Goal: Task Accomplishment & Management: Manage account settings

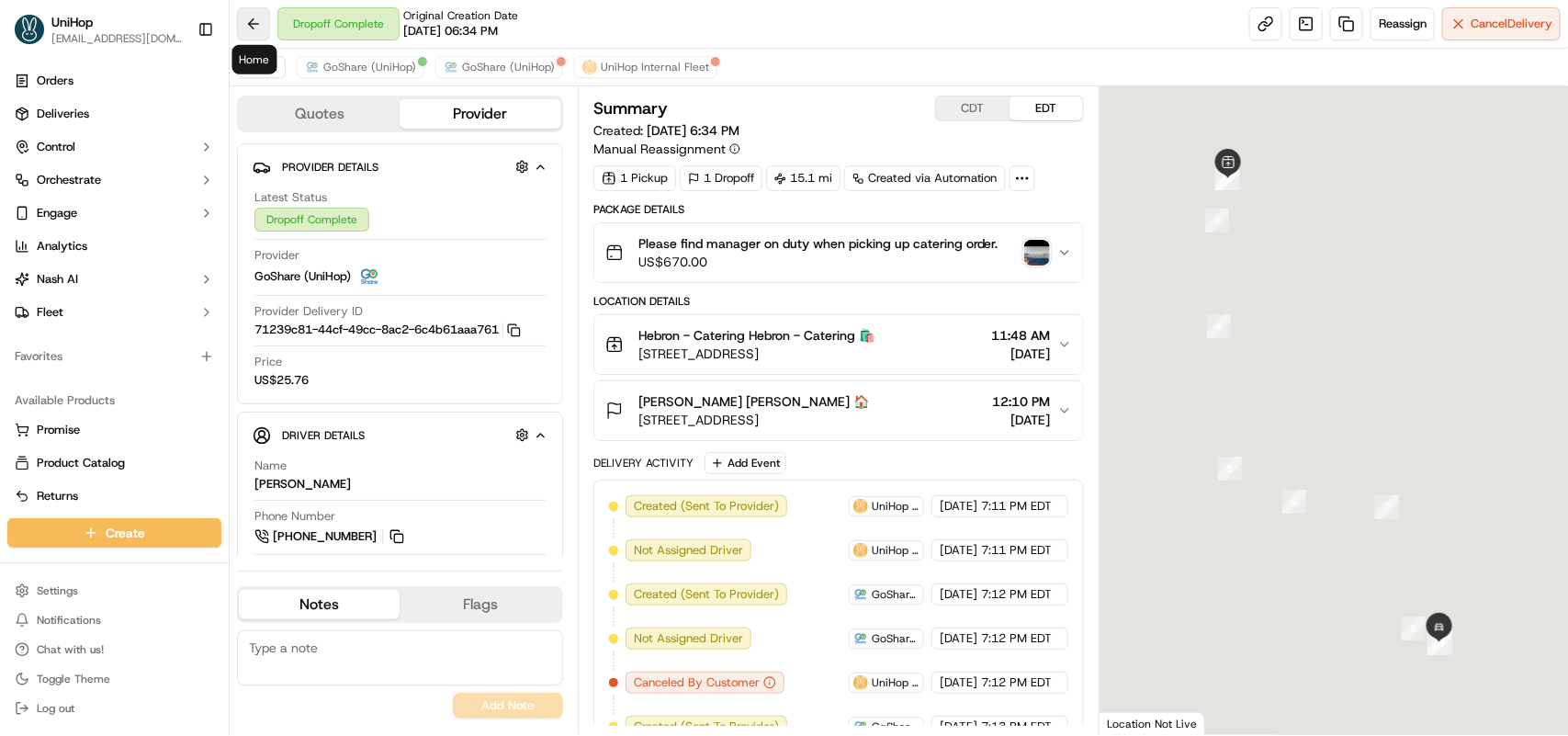
click at [253, 27] on button at bounding box center [254, 24] width 33 height 33
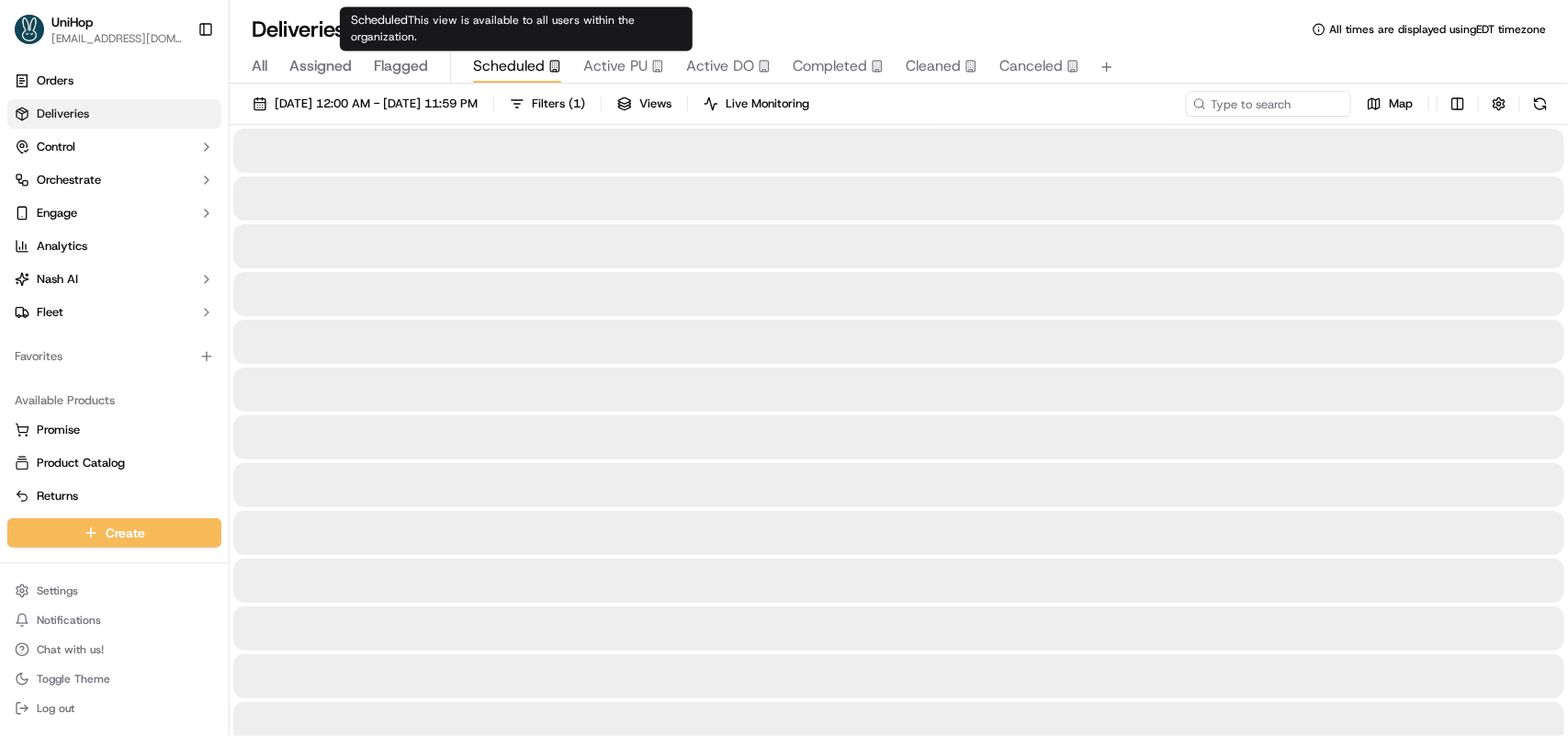
click at [520, 60] on span "Scheduled" at bounding box center [509, 66] width 72 height 22
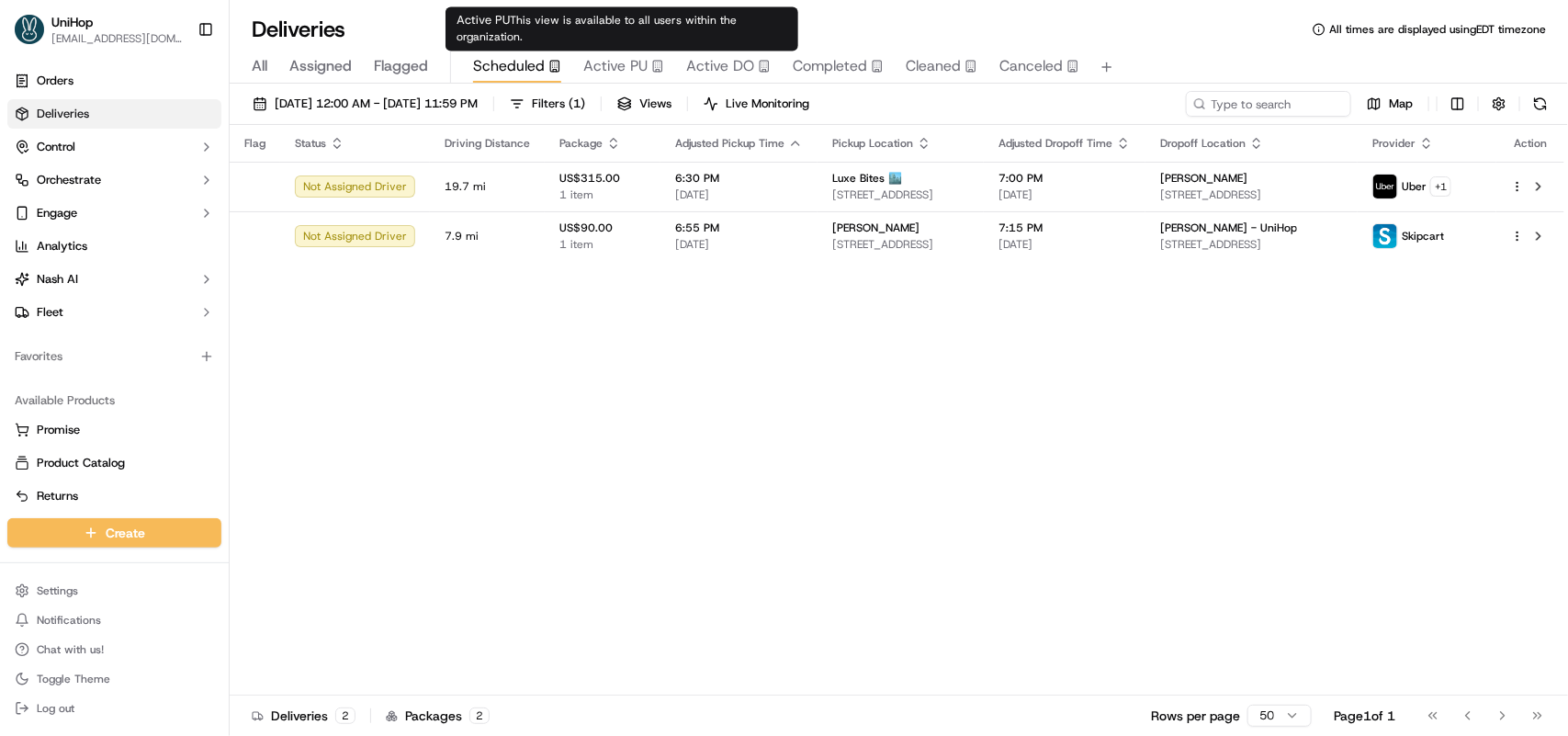
click at [639, 62] on span "Active PU" at bounding box center [615, 66] width 64 height 22
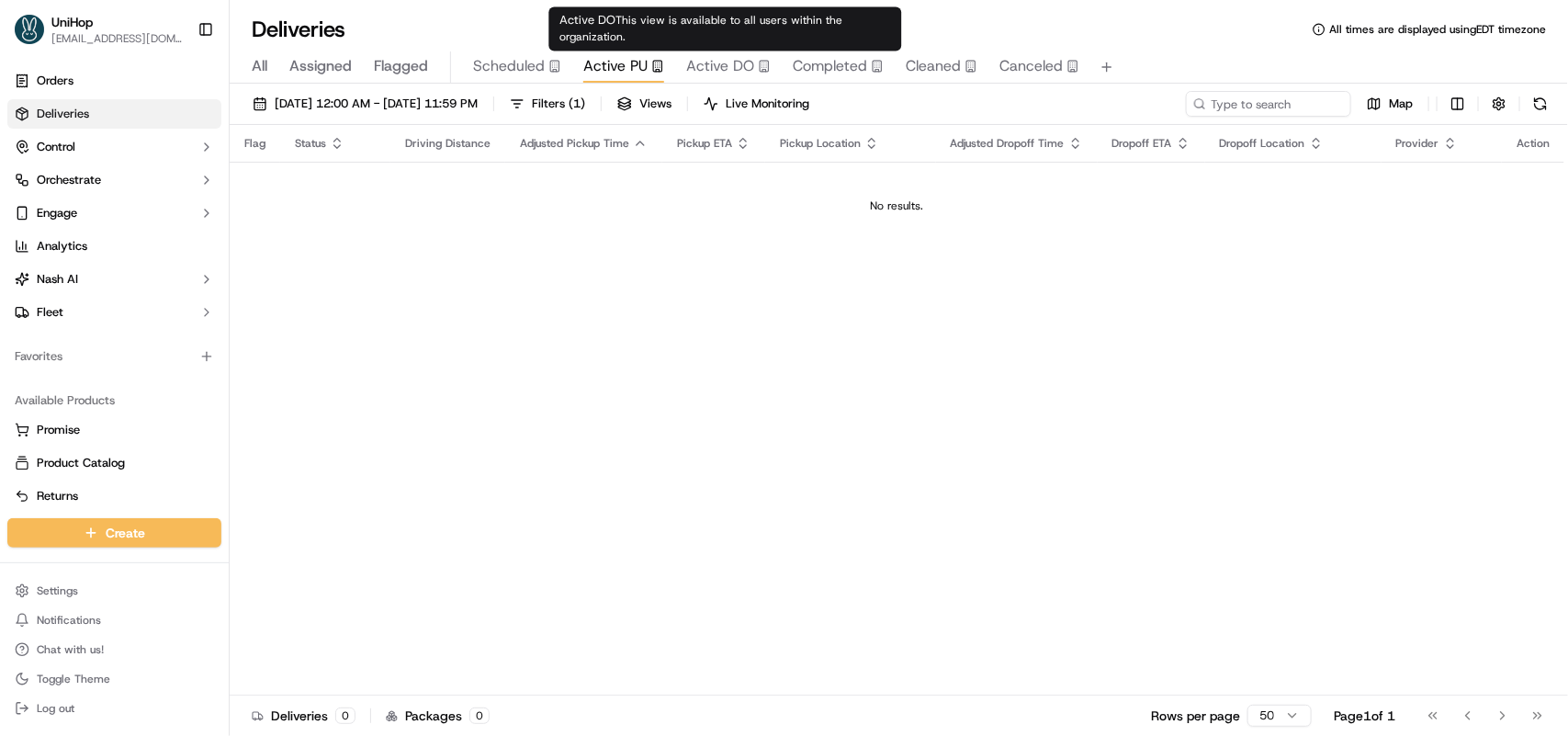
click at [695, 67] on span "Active DO" at bounding box center [720, 66] width 68 height 22
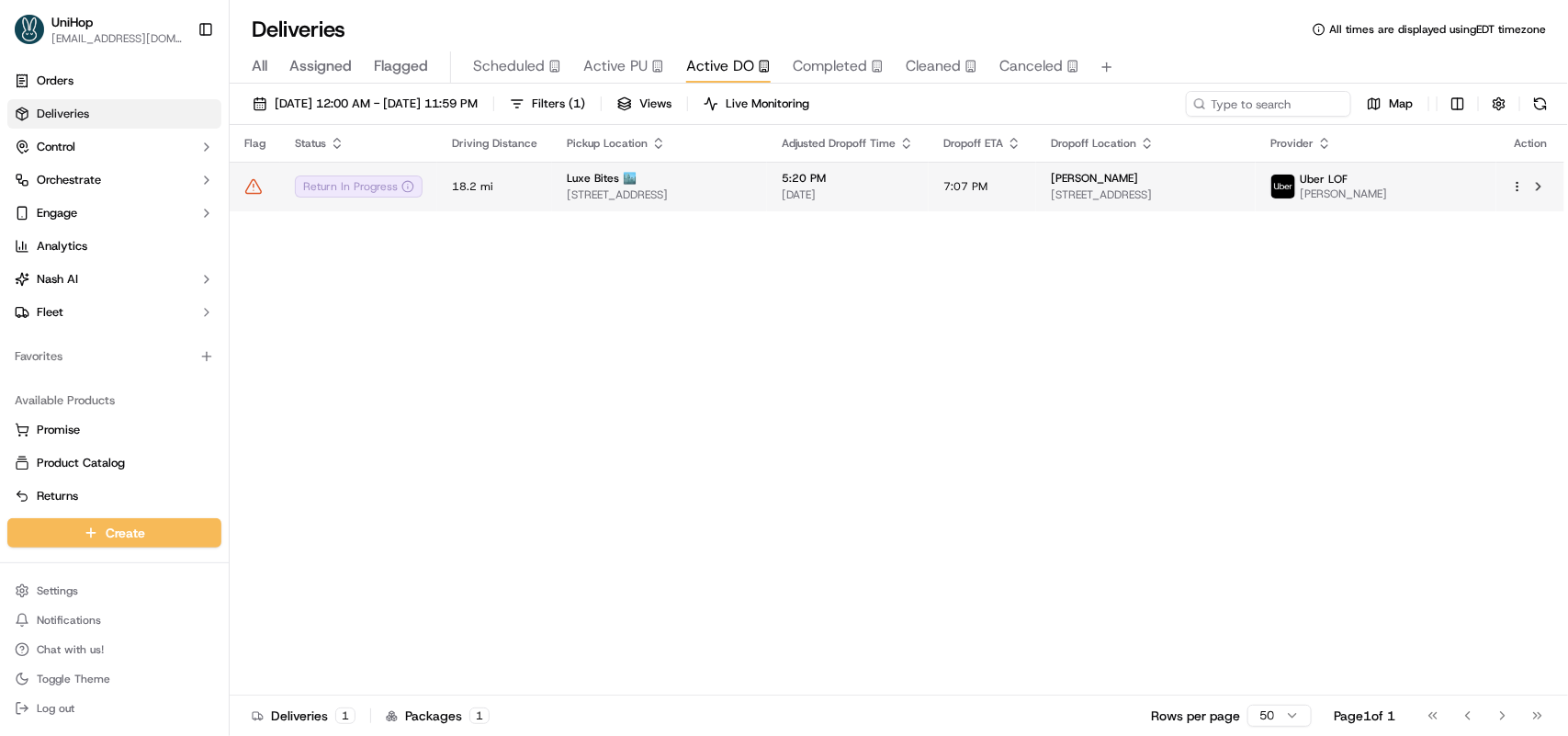
click at [692, 168] on td "Luxe Bites 🏙️ 3317 N Mission Rd k1, Los Angeles, CA 90031, USA" at bounding box center [659, 186] width 215 height 50
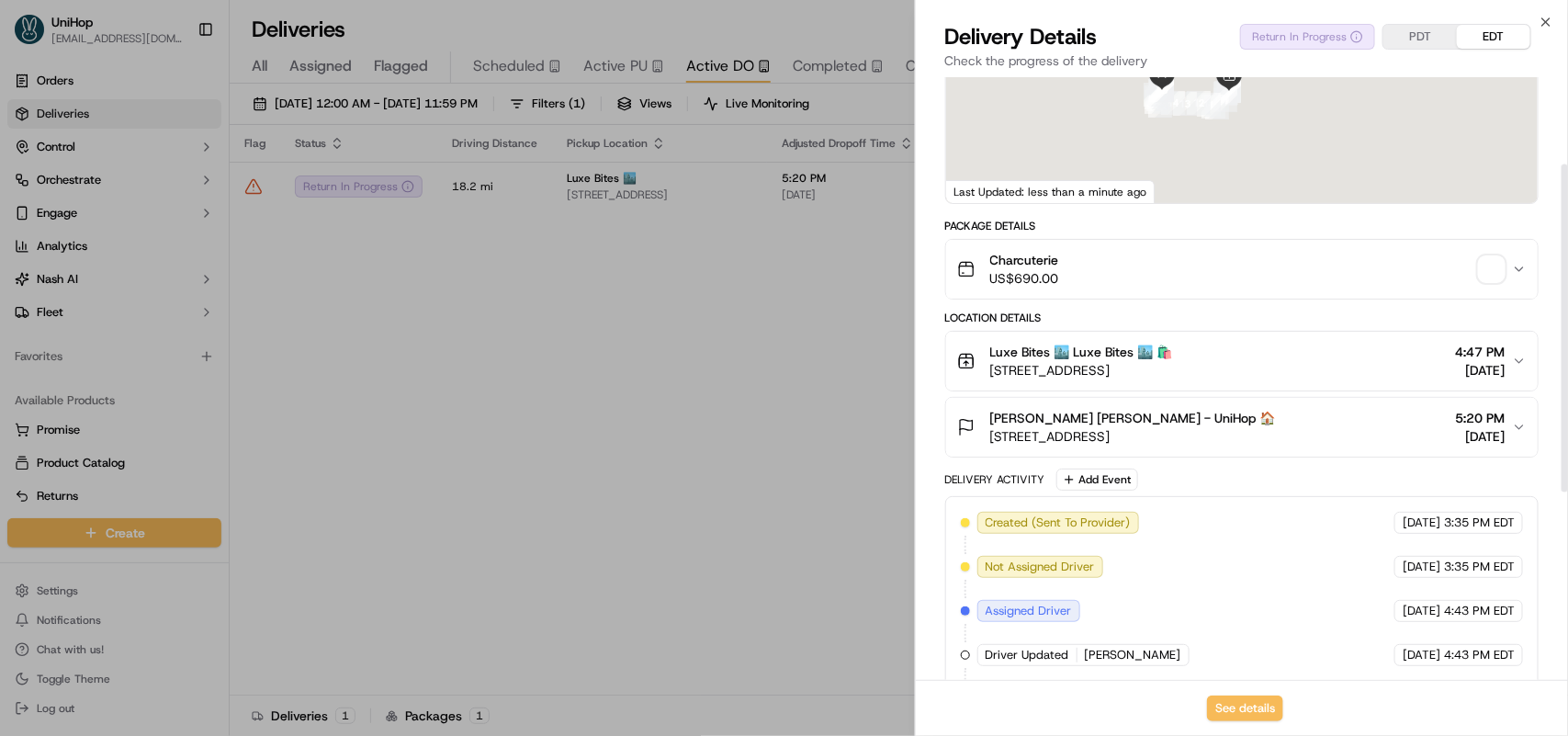
scroll to position [230, 0]
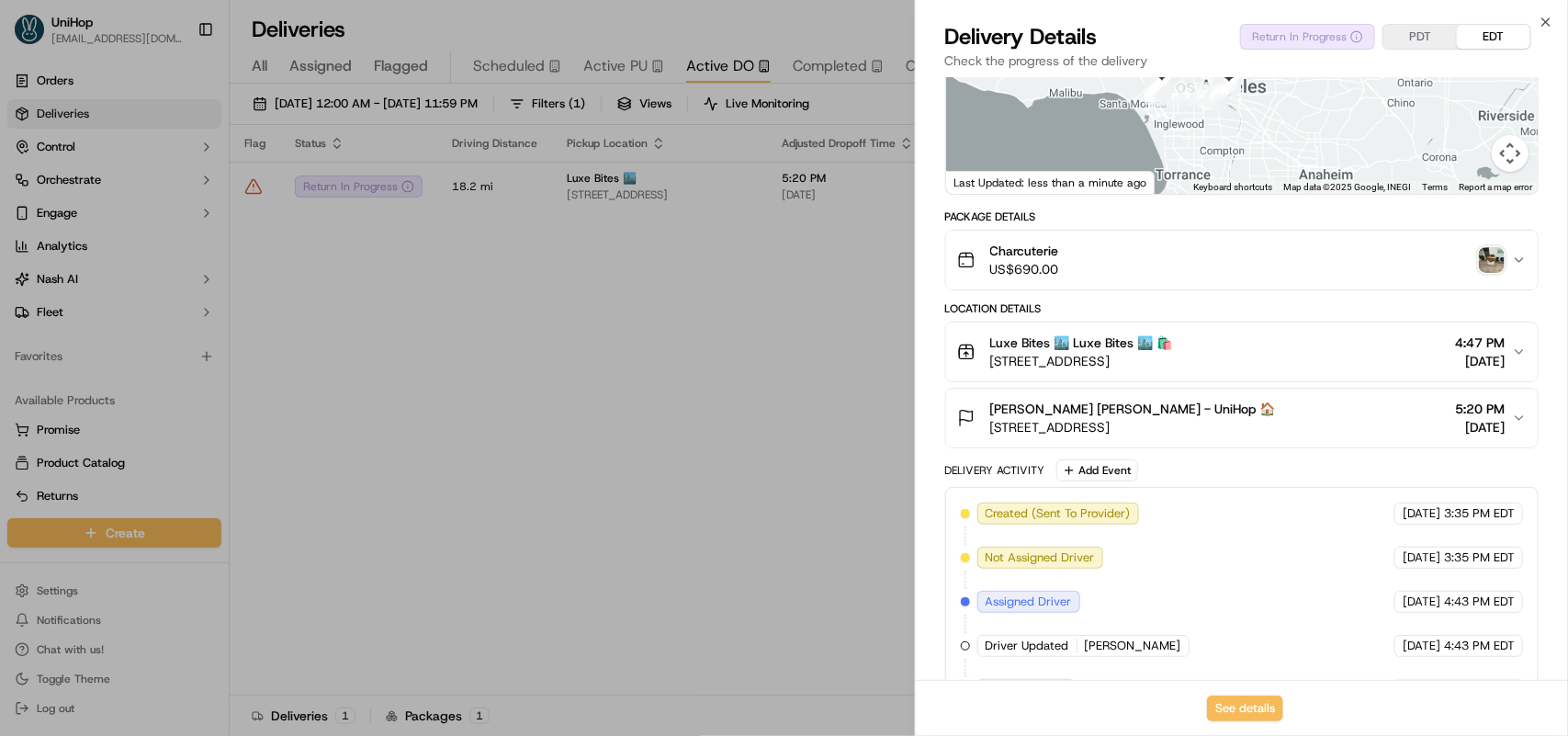
click at [1494, 262] on img "button" at bounding box center [1492, 260] width 25 height 25
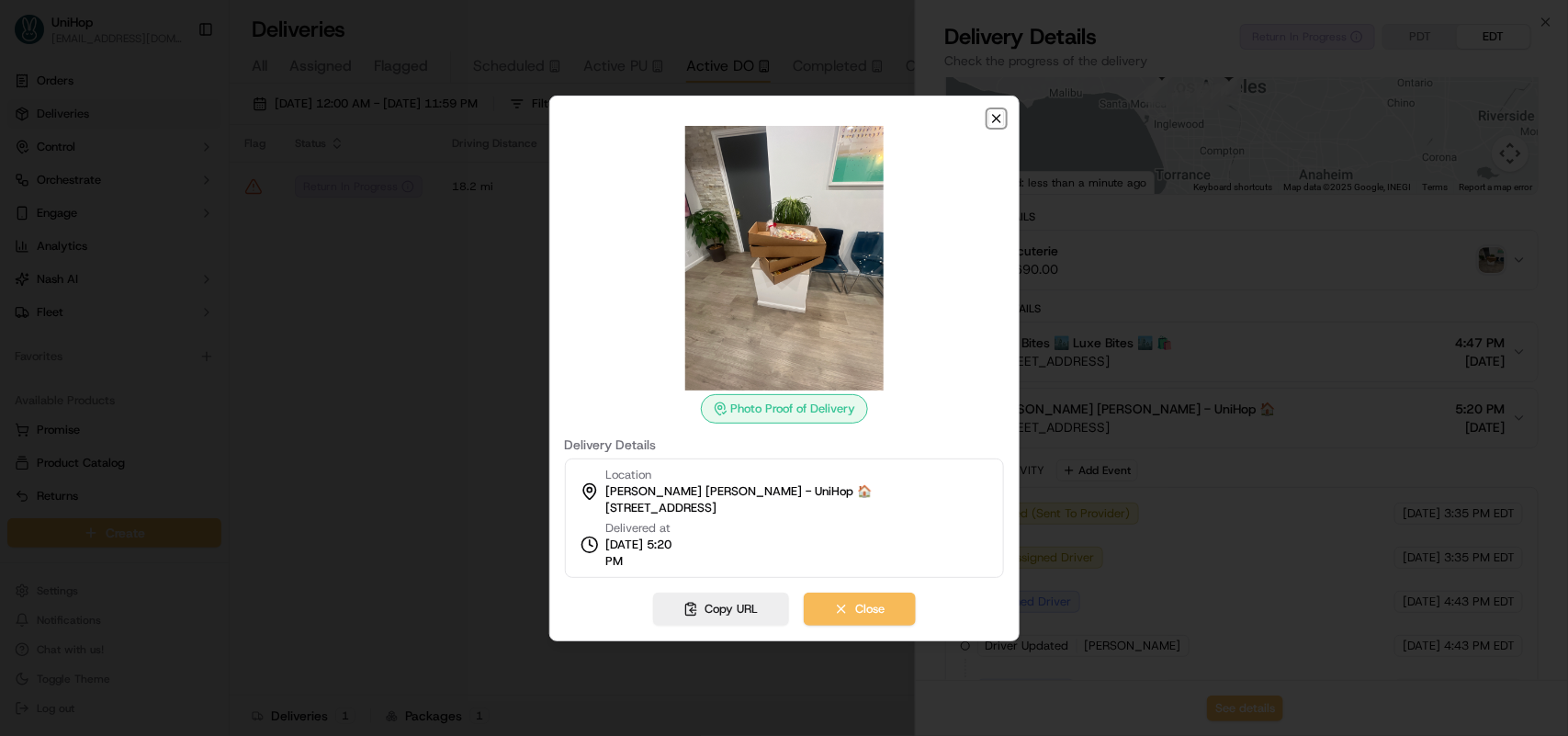
click at [1000, 112] on icon "button" at bounding box center [997, 118] width 15 height 15
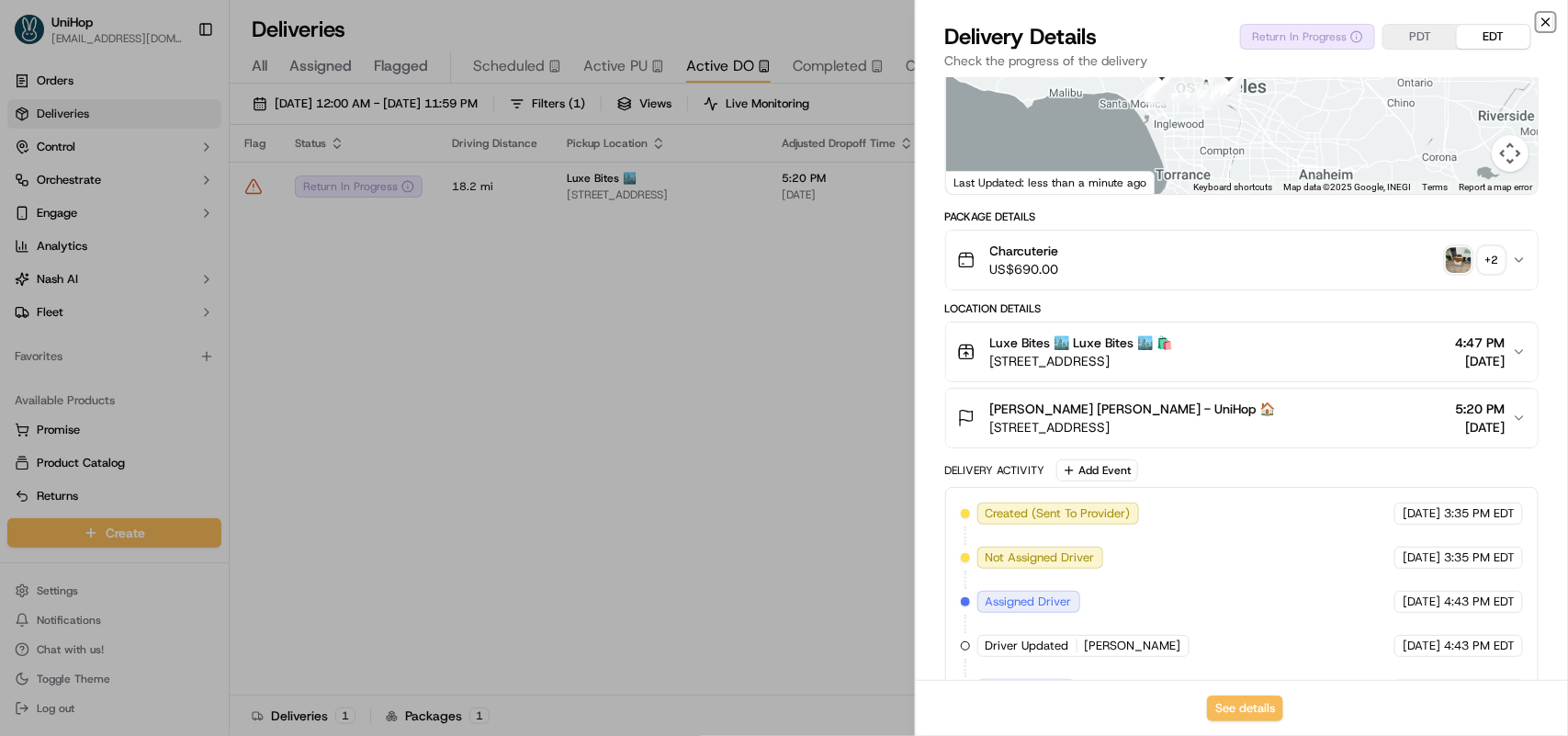
click at [1545, 18] on icon "button" at bounding box center [1546, 21] width 15 height 15
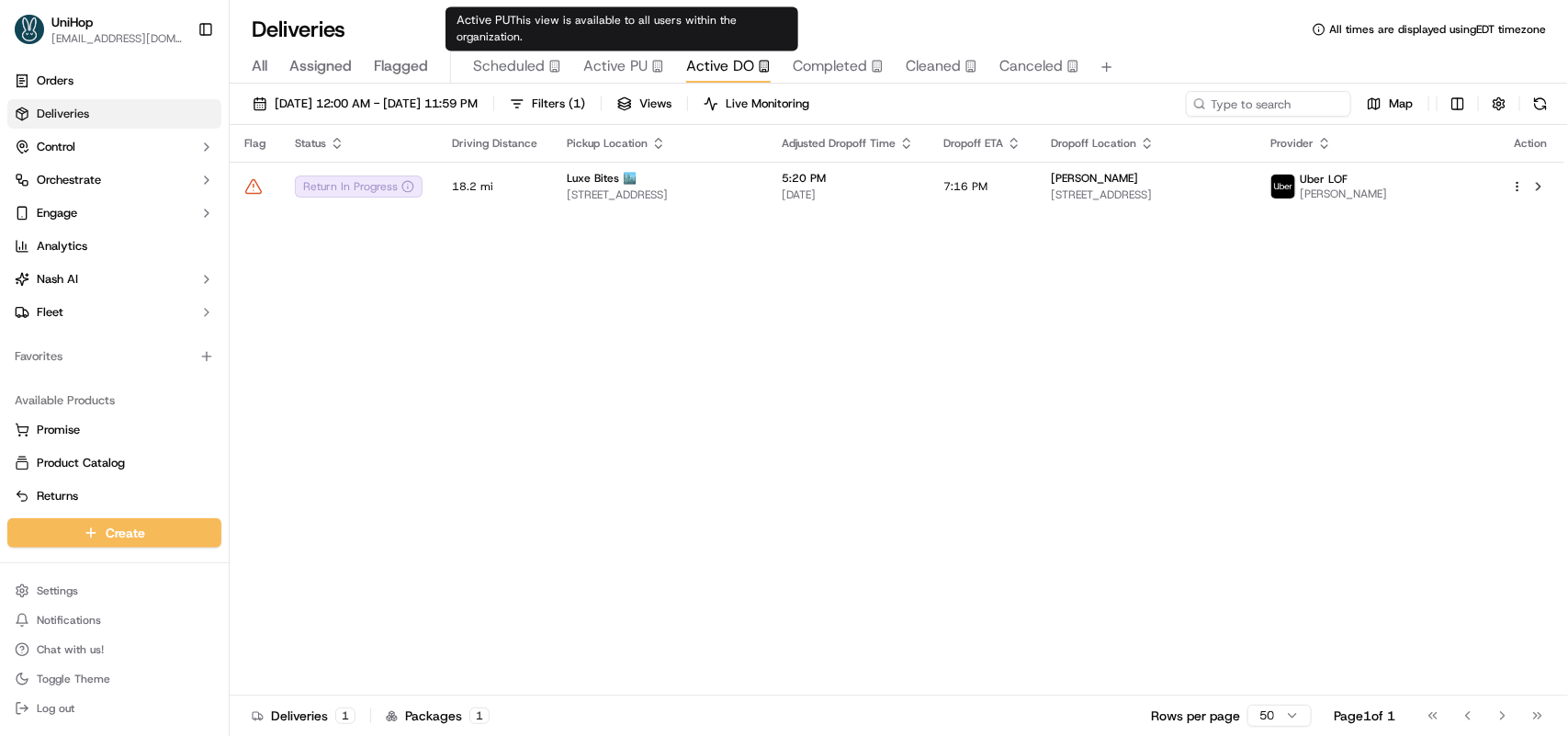
click at [617, 60] on span "Active PU" at bounding box center [615, 66] width 64 height 22
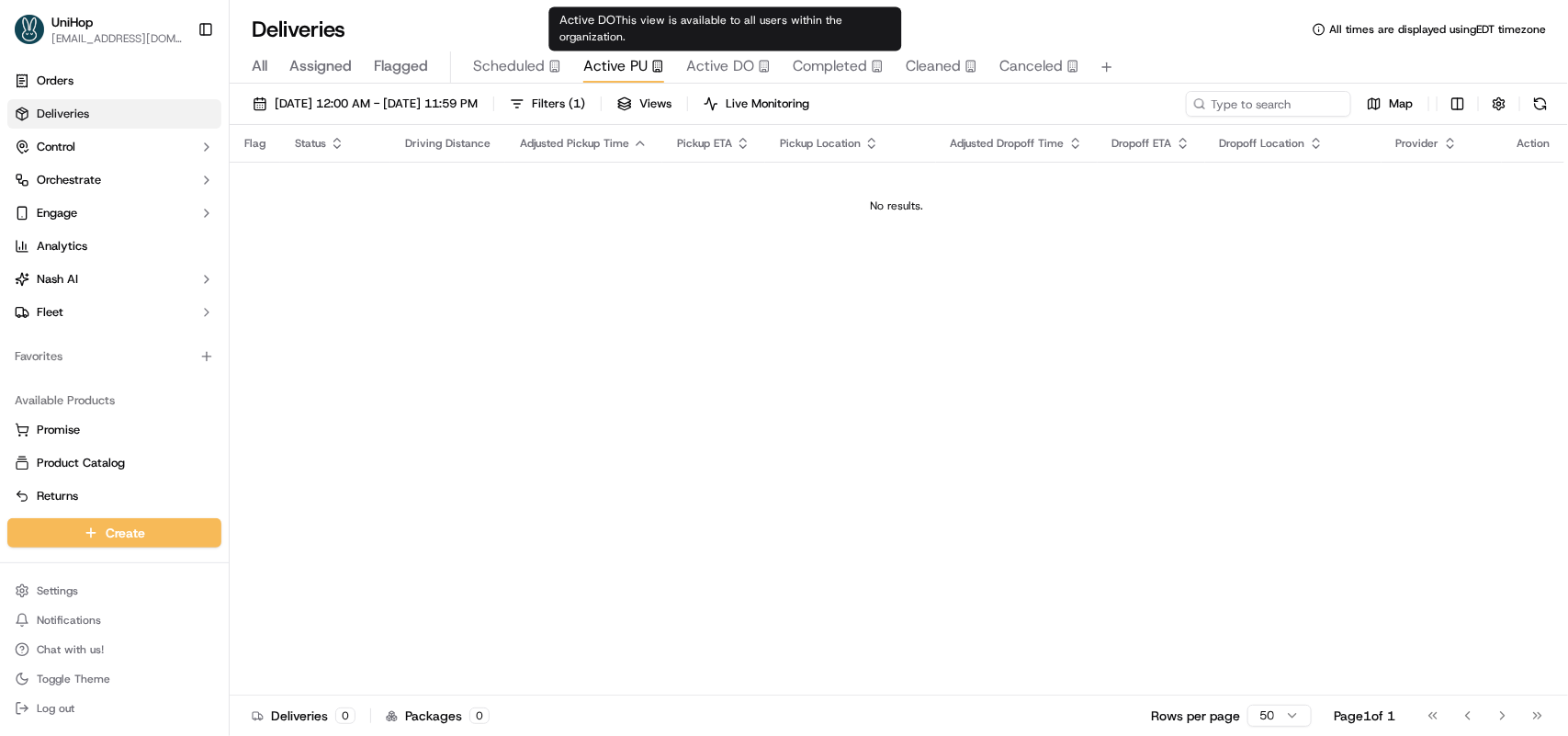
click at [738, 66] on span "Active DO" at bounding box center [720, 66] width 68 height 22
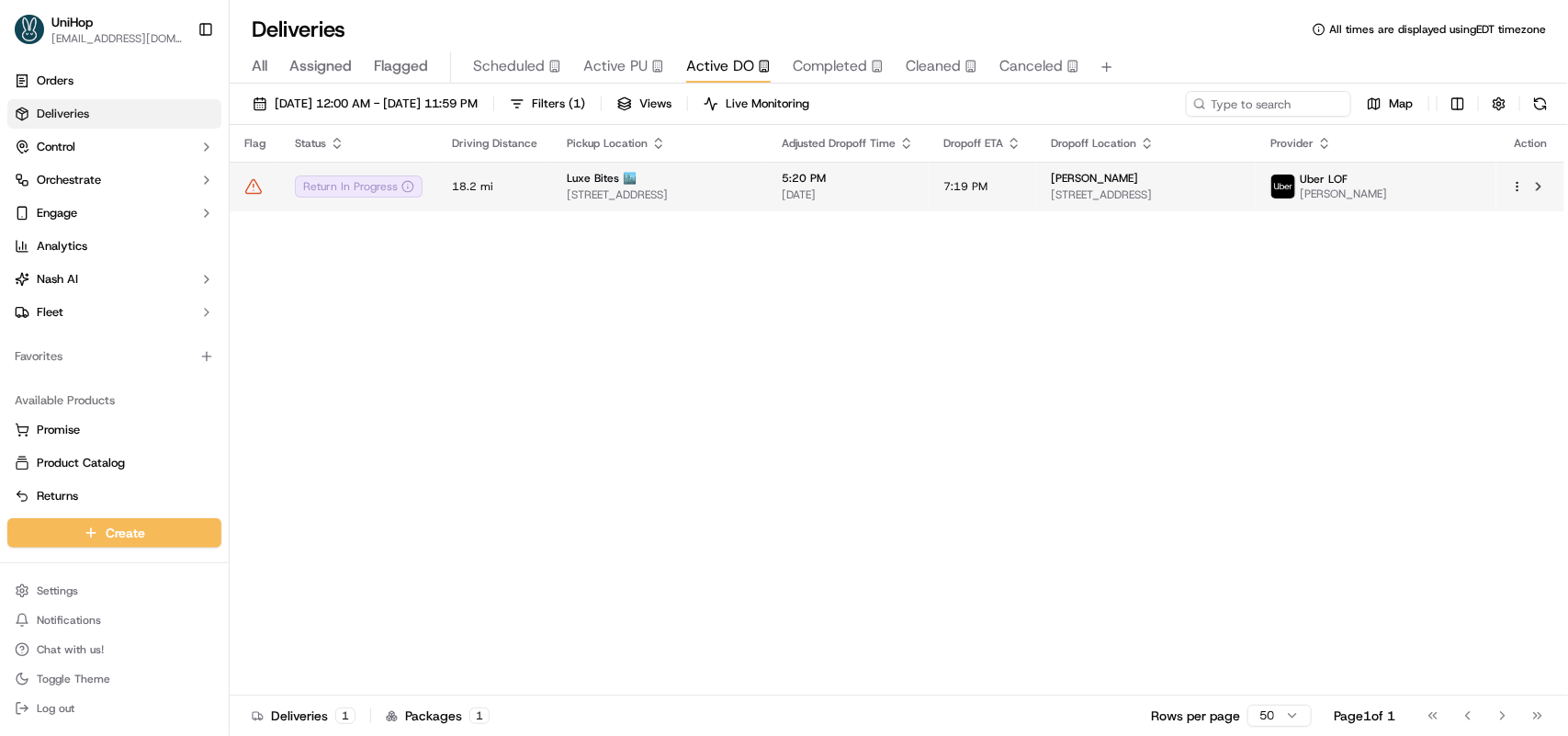
click at [694, 186] on div "Luxe Bites 🏙️" at bounding box center [659, 178] width 186 height 15
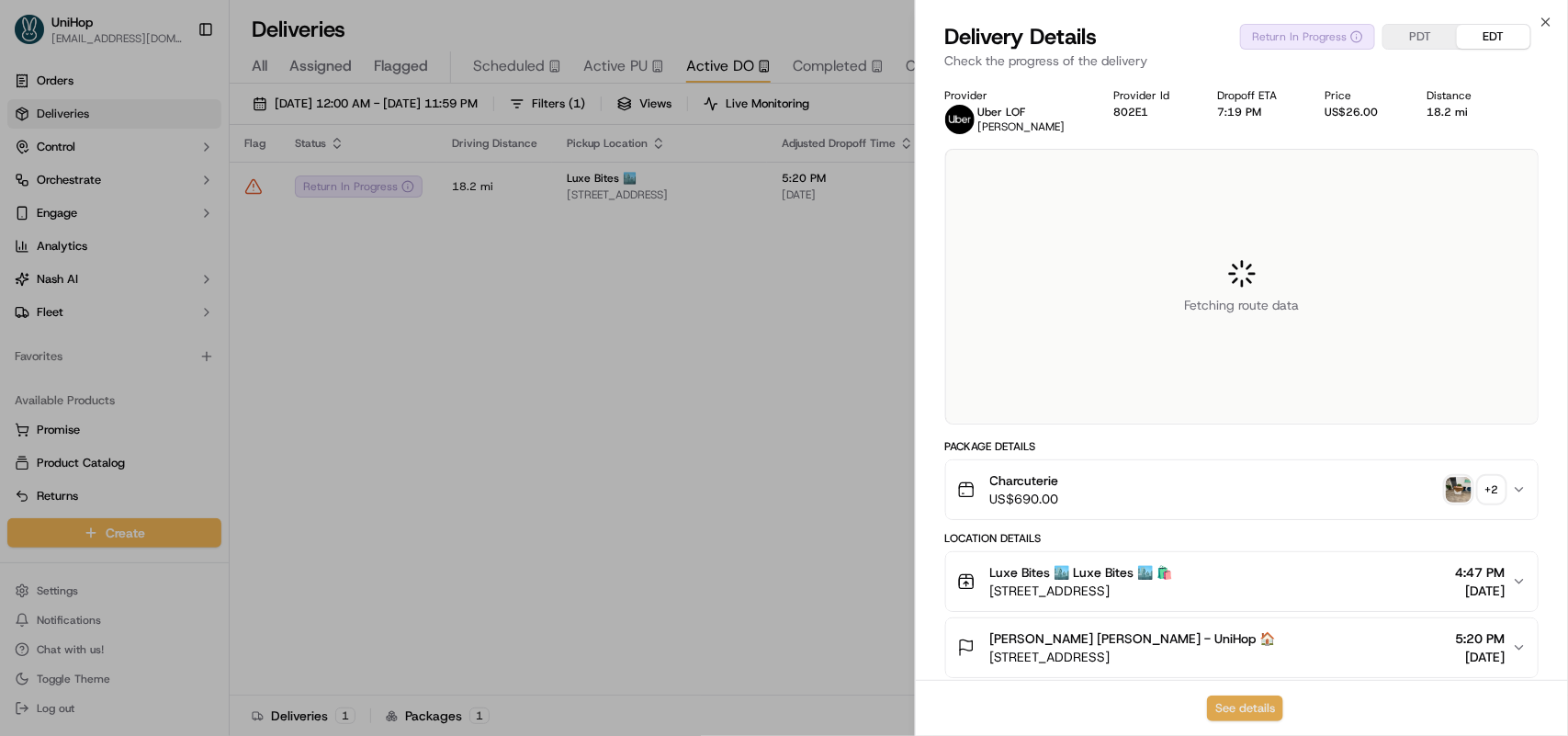
click at [1246, 709] on button "See details" at bounding box center [1245, 709] width 76 height 25
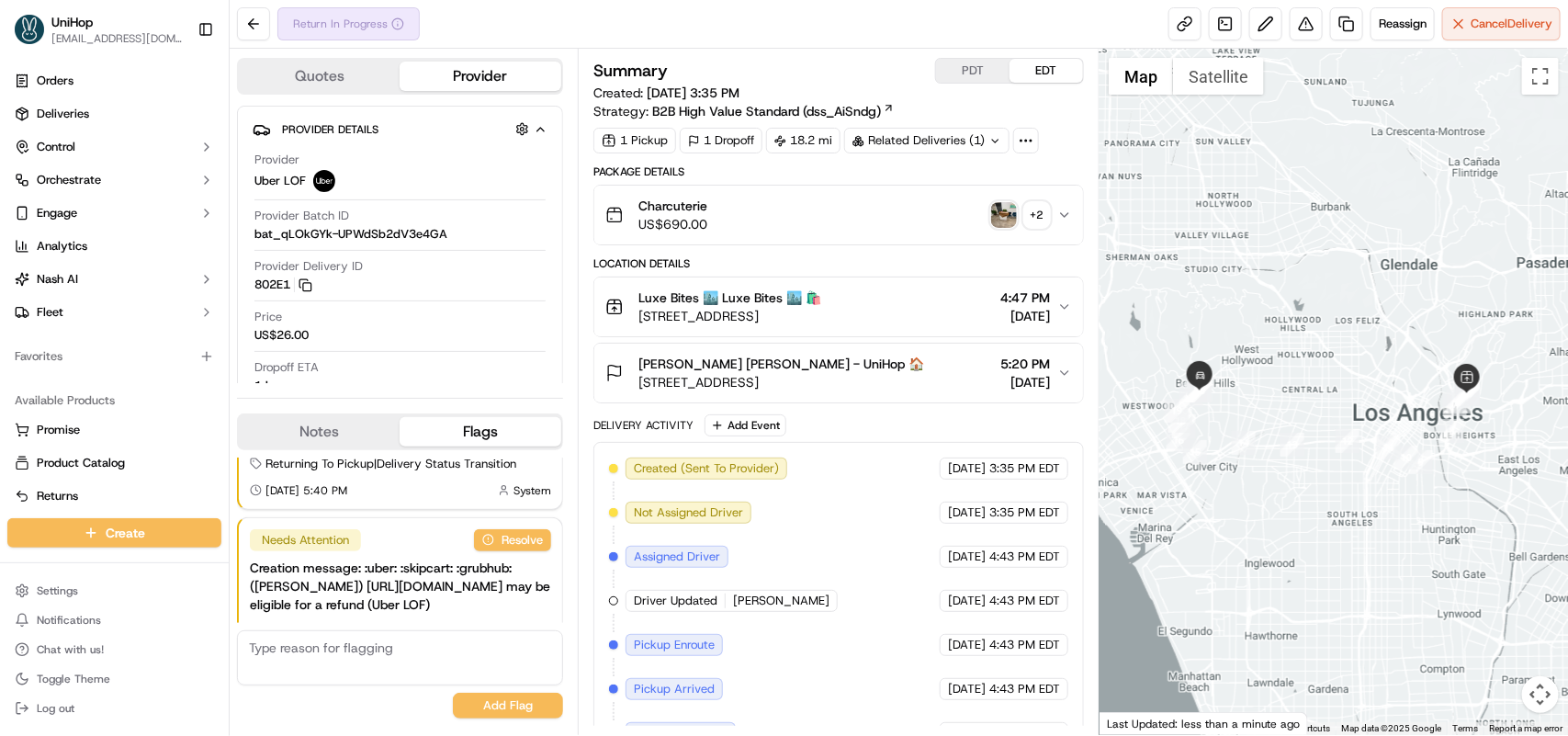
click at [1000, 218] on img "button" at bounding box center [1003, 215] width 25 height 25
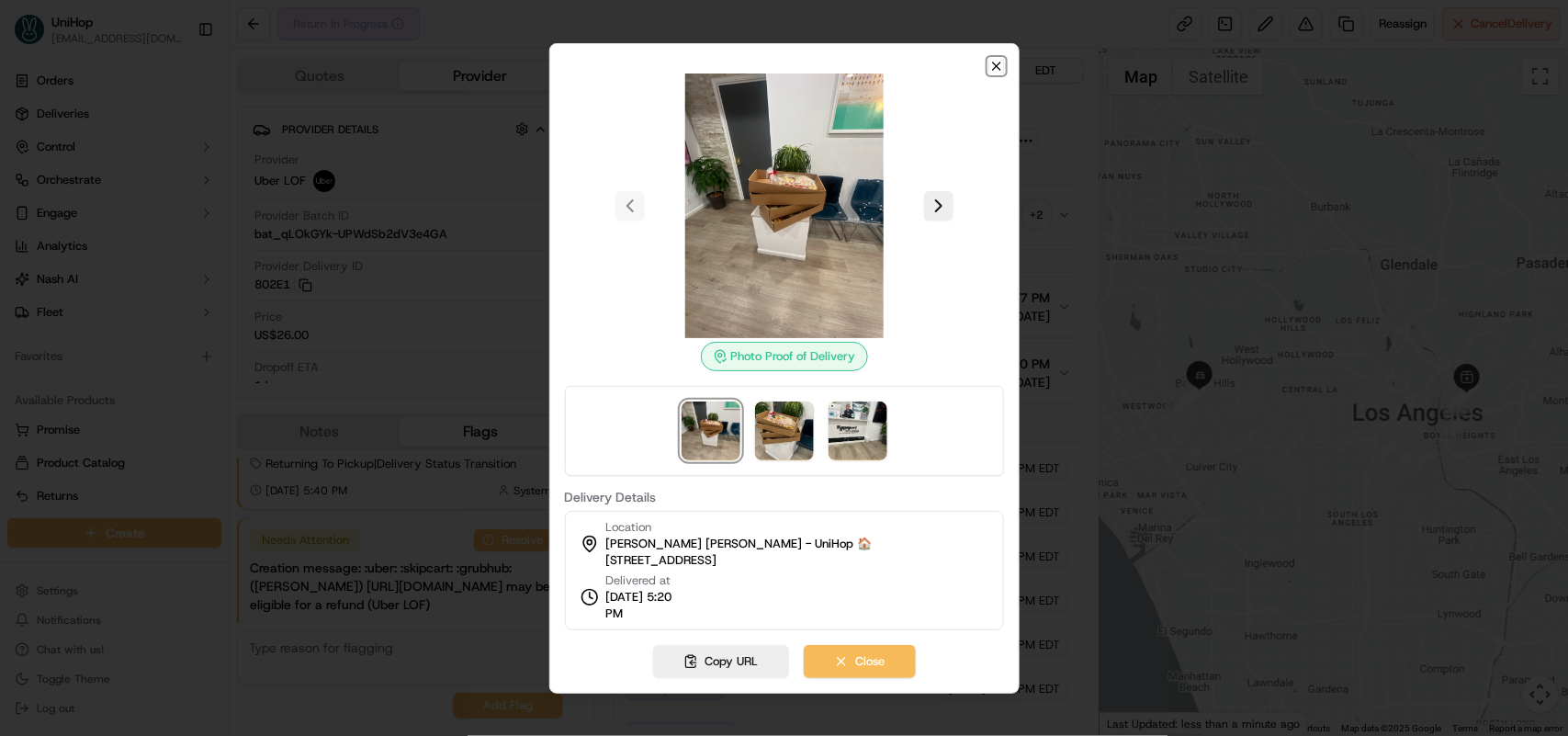
drag, startPoint x: 1002, startPoint y: 62, endPoint x: 980, endPoint y: 102, distance: 45.7
click at [1002, 64] on icon "button" at bounding box center [997, 65] width 15 height 15
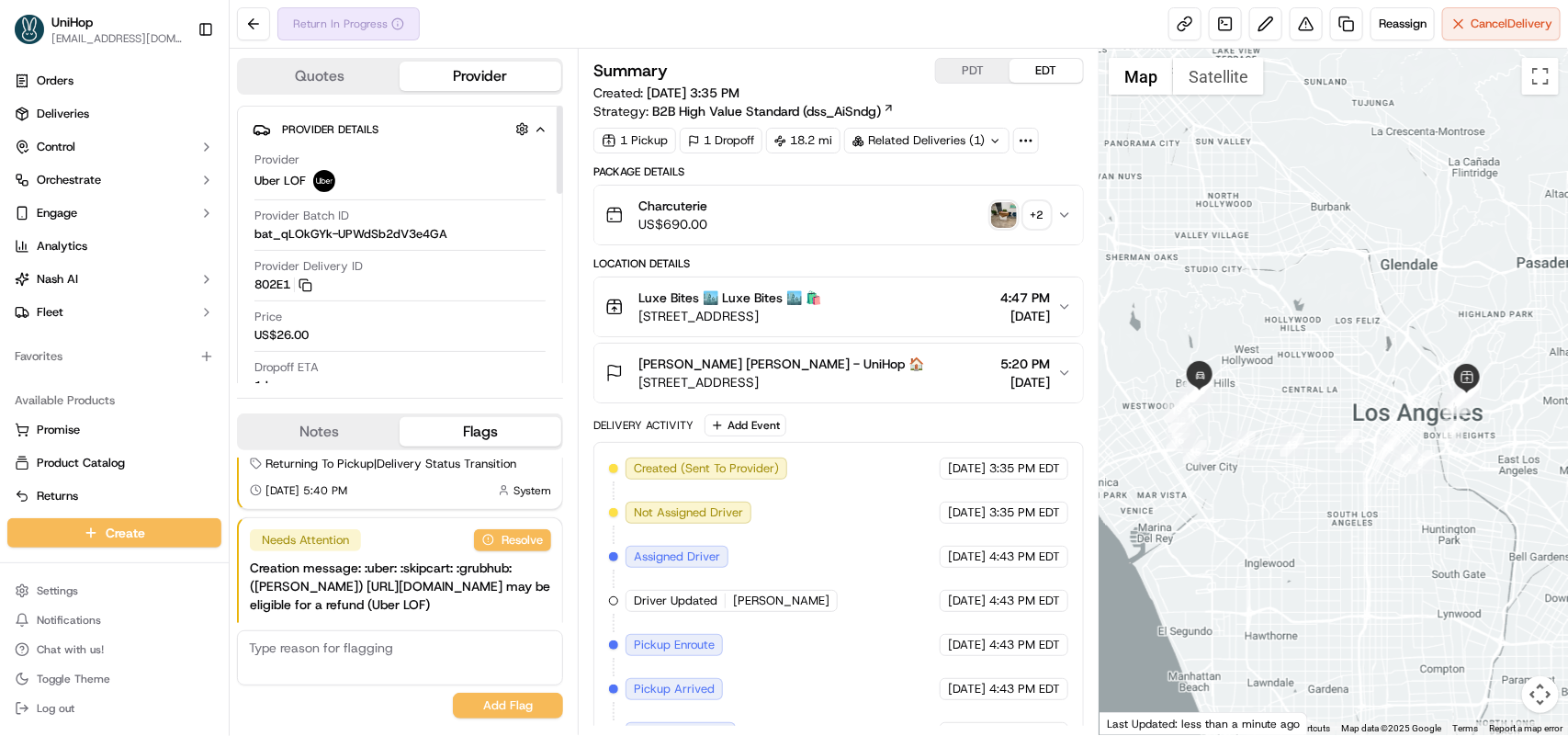
click at [318, 430] on button "Notes" at bounding box center [318, 432] width 161 height 29
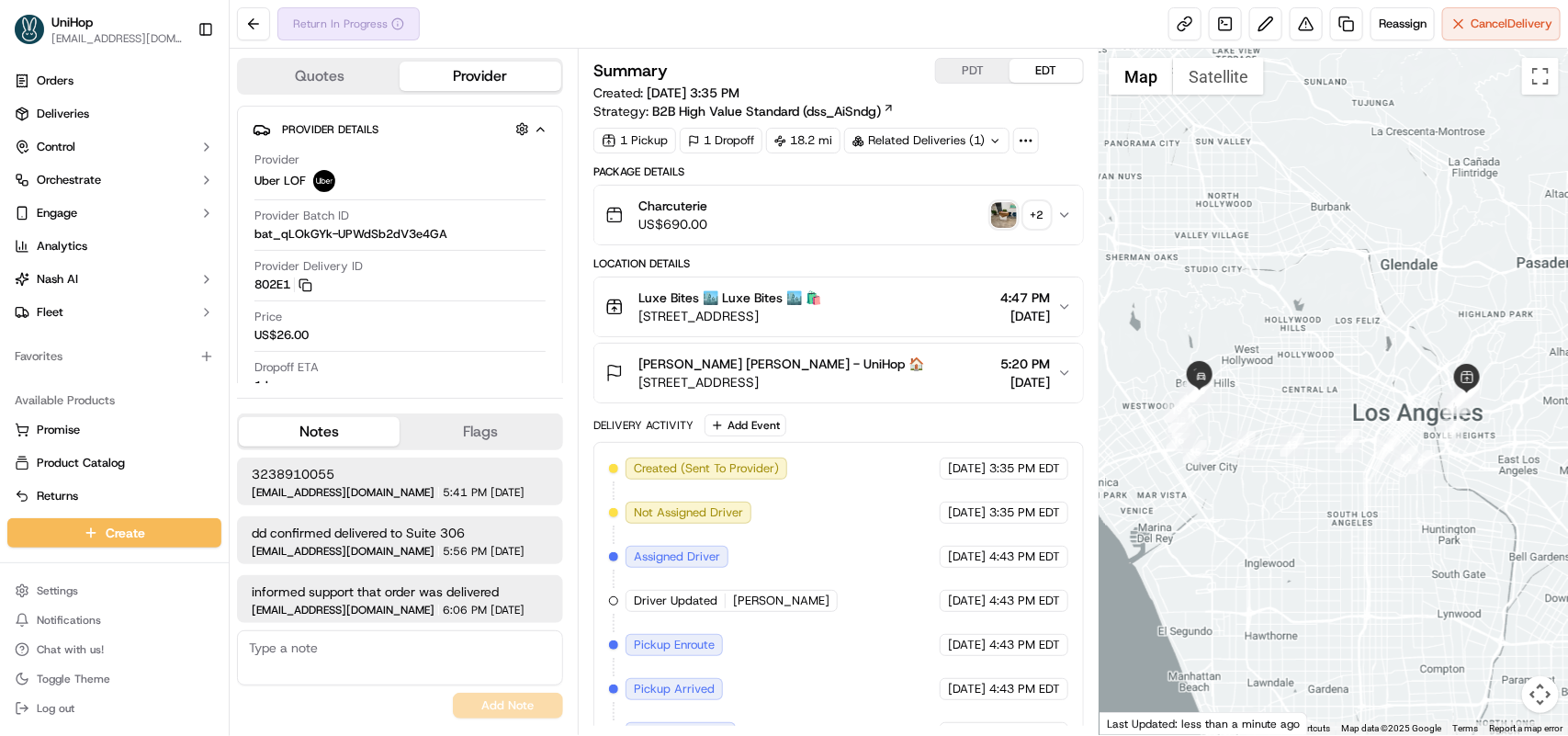
click at [991, 221] on img "button" at bounding box center [1003, 215] width 25 height 25
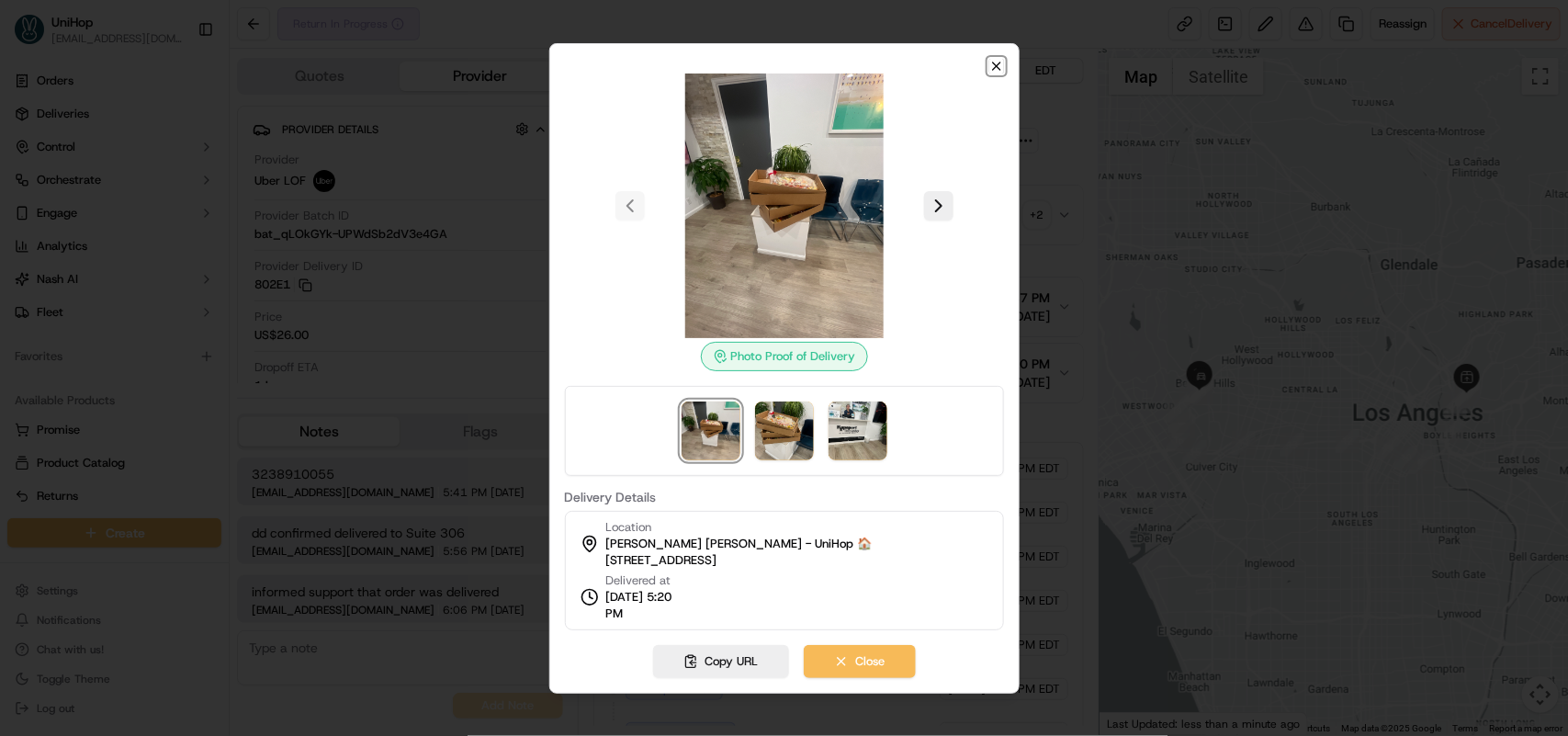
click at [990, 62] on icon "button" at bounding box center [997, 65] width 15 height 15
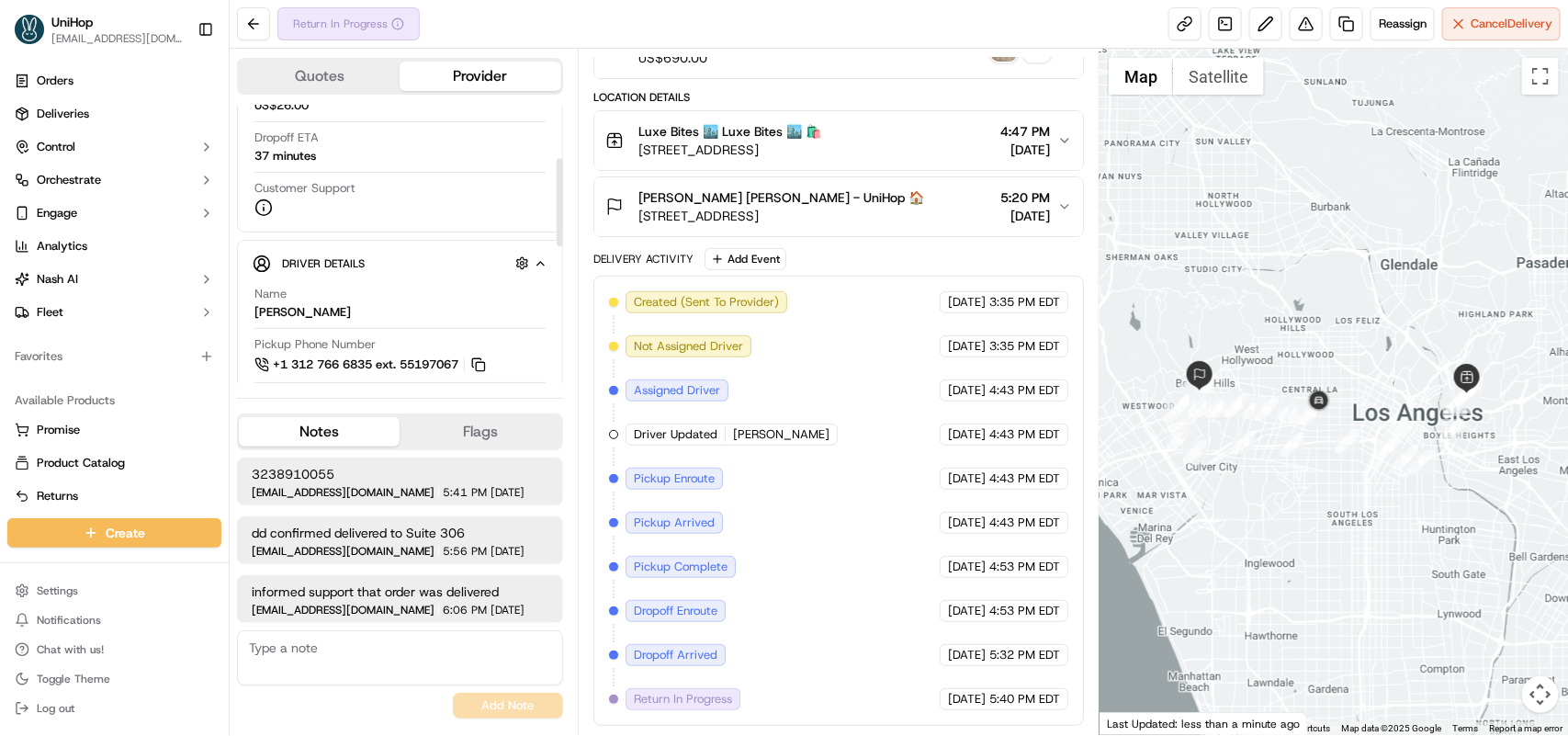
scroll to position [115, 0]
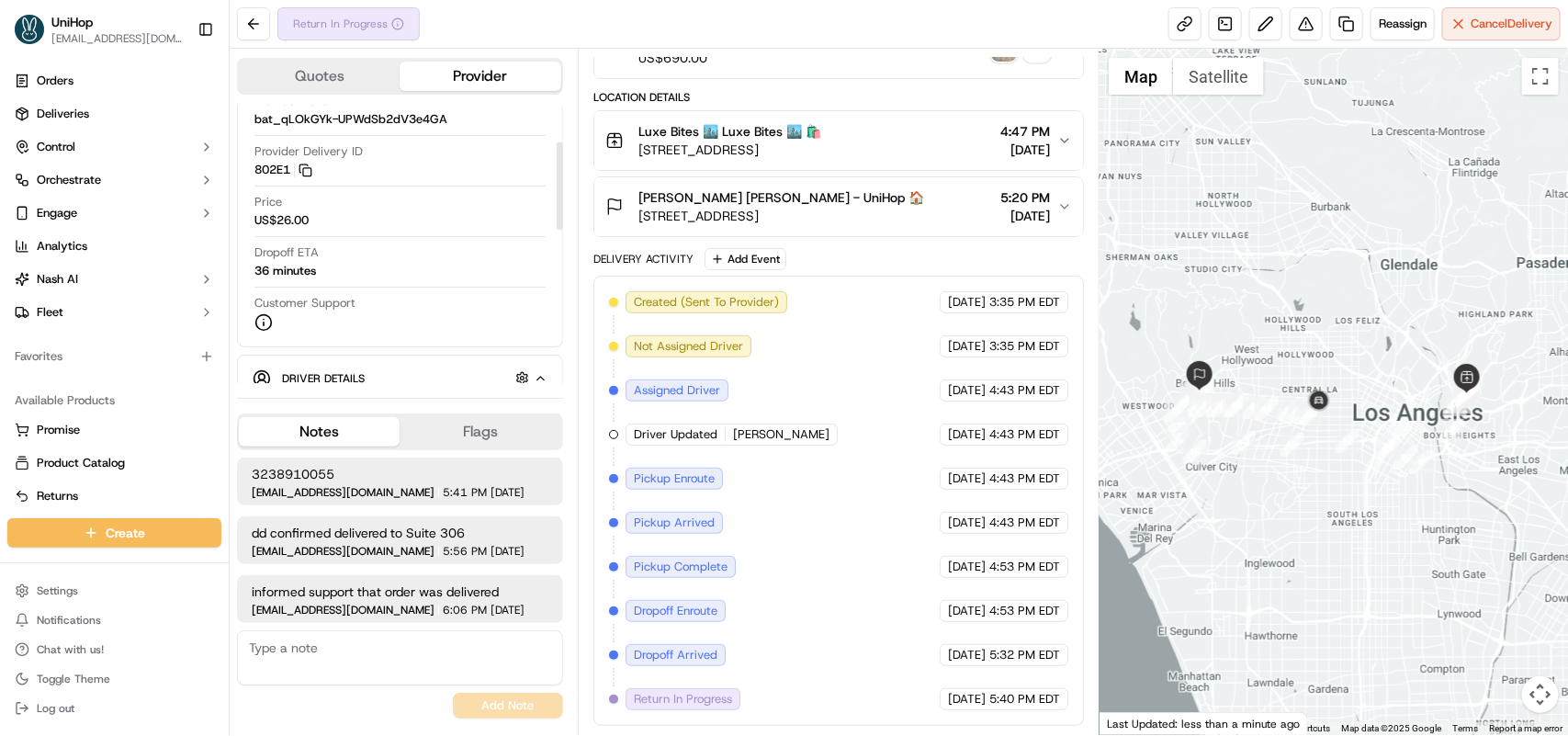
click at [456, 19] on div "Return In Progress Reassign Cancel Delivery" at bounding box center [898, 24] width 1338 height 49
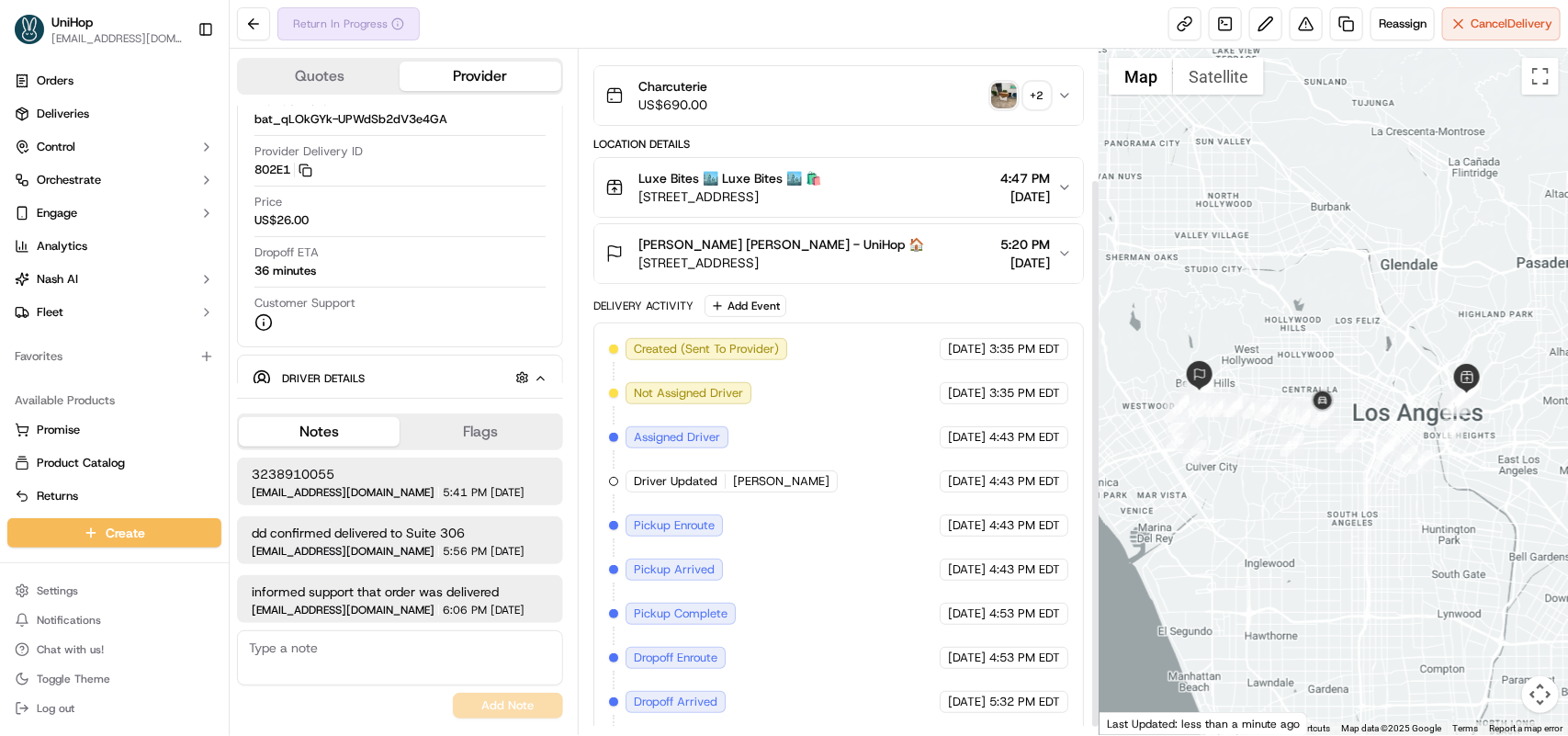
scroll to position [172, 0]
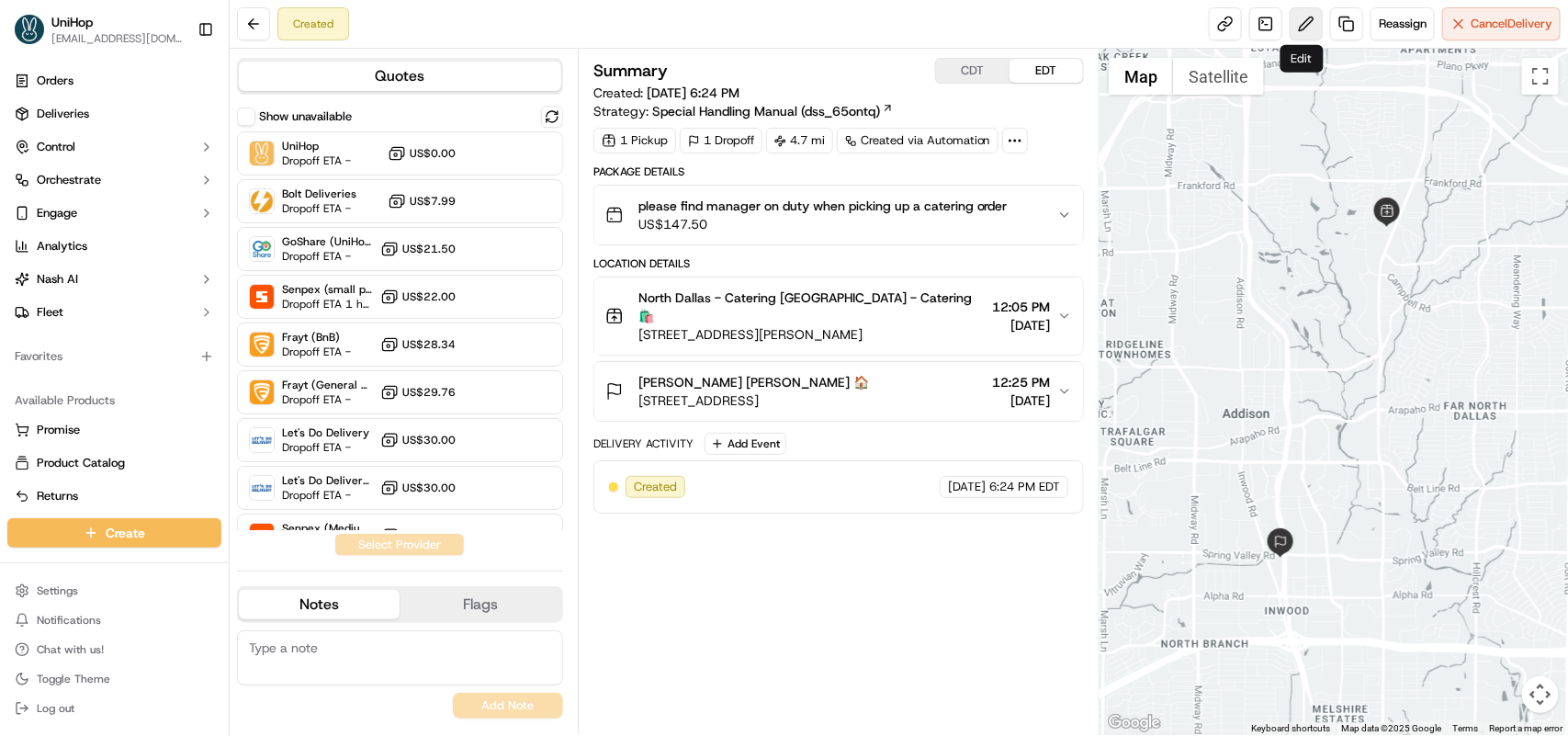
click at [1300, 14] on button at bounding box center [1306, 24] width 33 height 33
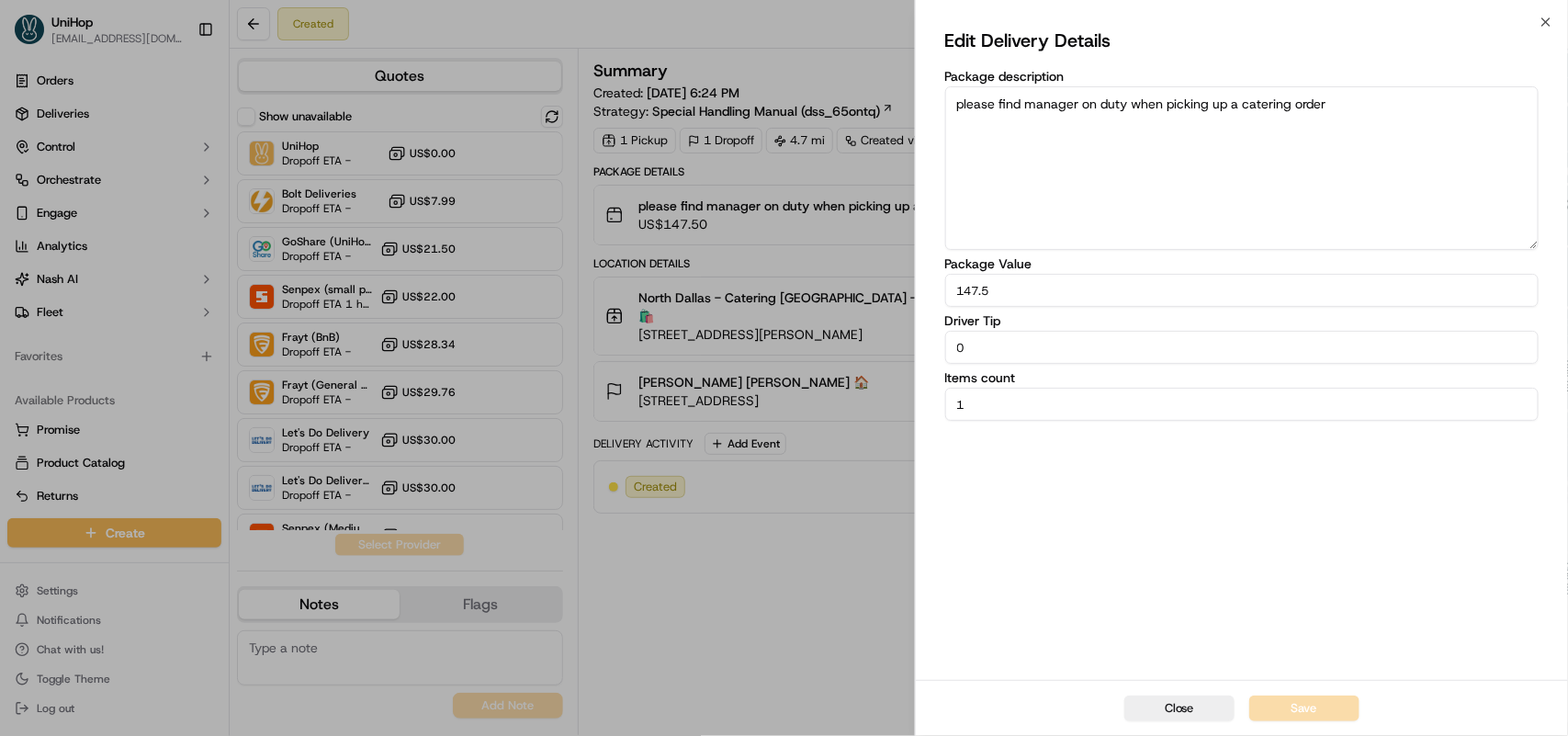
drag, startPoint x: 1021, startPoint y: 355, endPoint x: 869, endPoint y: 363, distance: 152.2
click at [871, 363] on body "UniHop dispatch+e@unihop.app Toggle Sidebar Orders Deliveries Control Orchestra…" at bounding box center [784, 368] width 1568 height 736
type input "5"
click at [1325, 698] on button "Save" at bounding box center [1304, 709] width 110 height 25
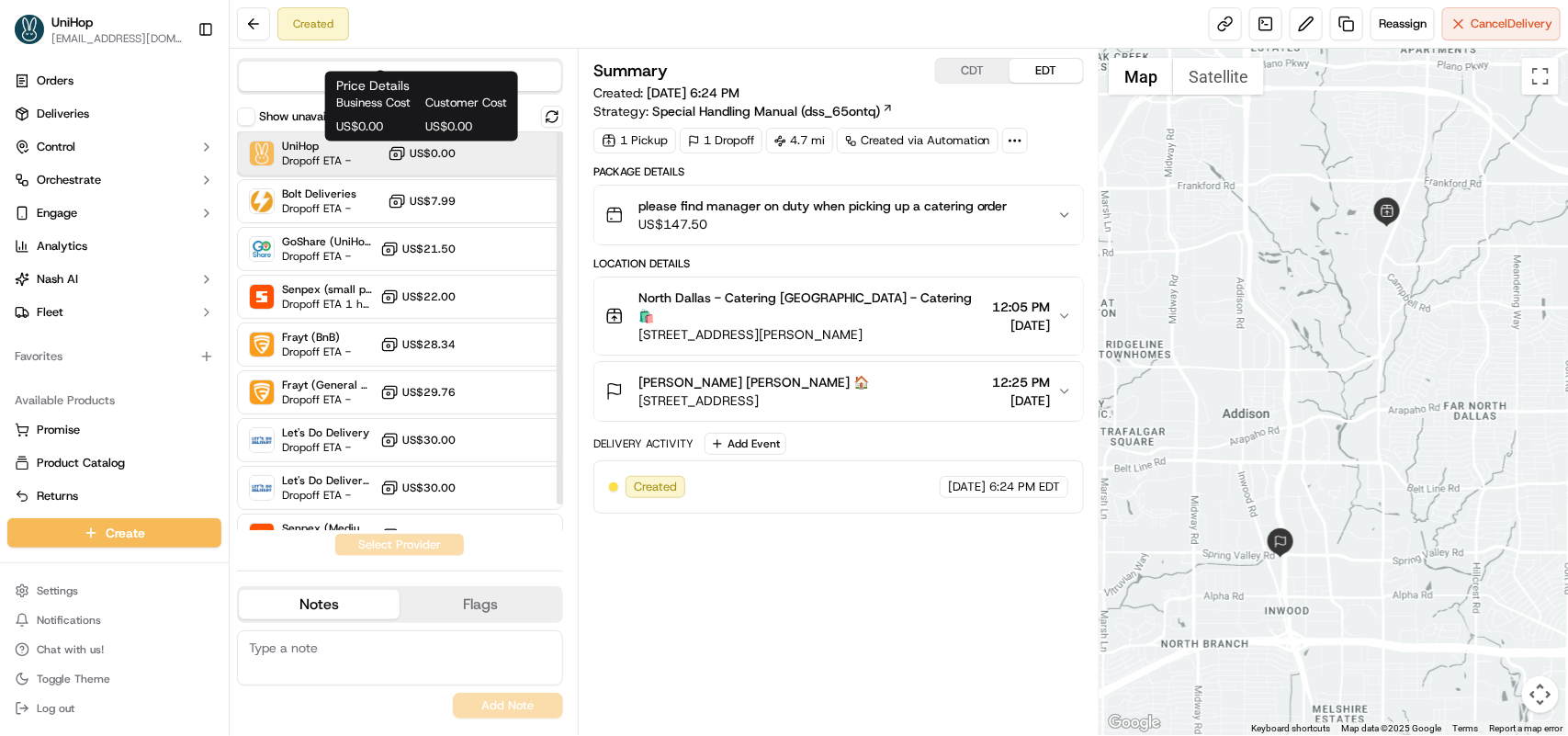
click at [383, 144] on div "UniHop Dropoff ETA - US$0.00" at bounding box center [400, 153] width 326 height 44
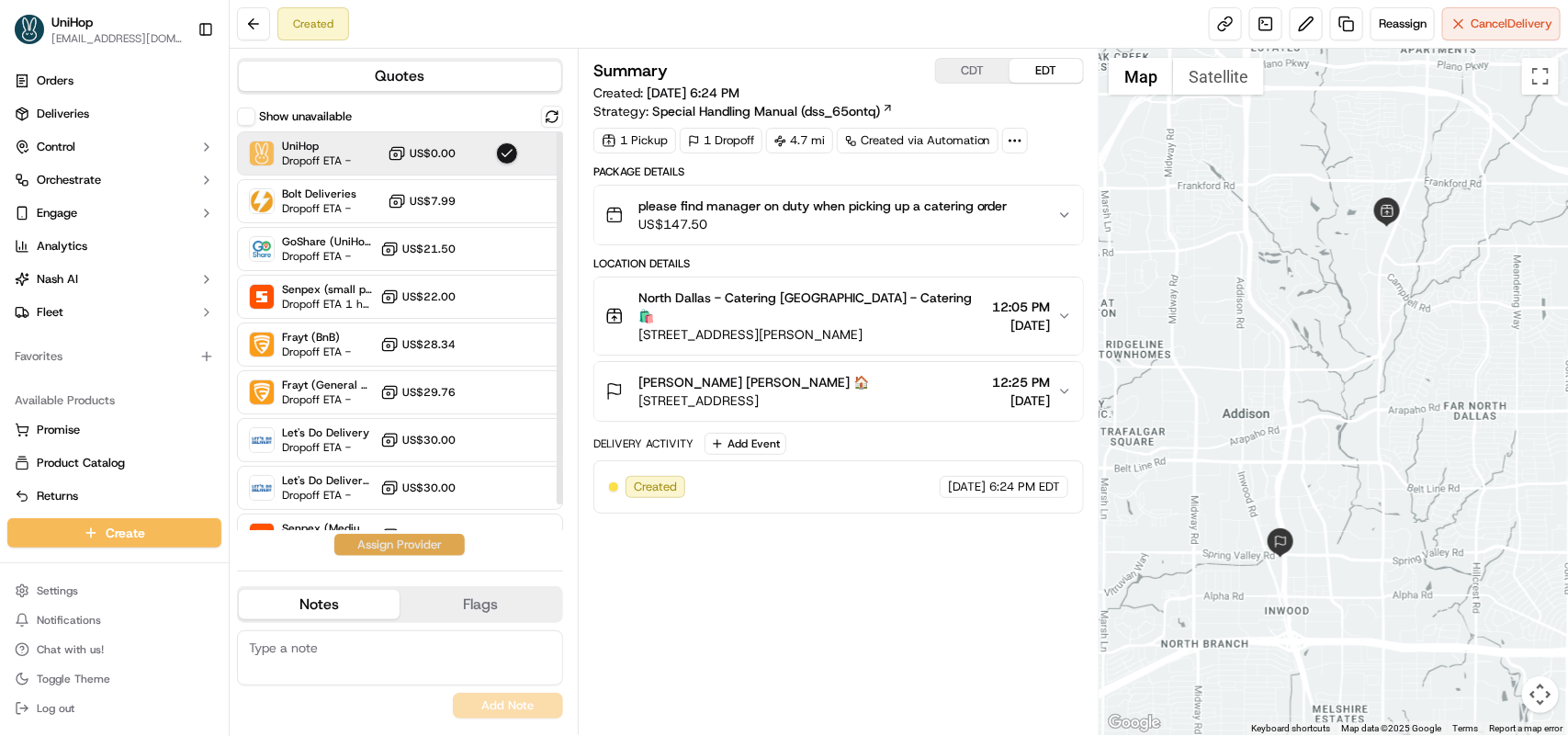
click at [397, 540] on button "Assign Provider" at bounding box center [400, 544] width 130 height 22
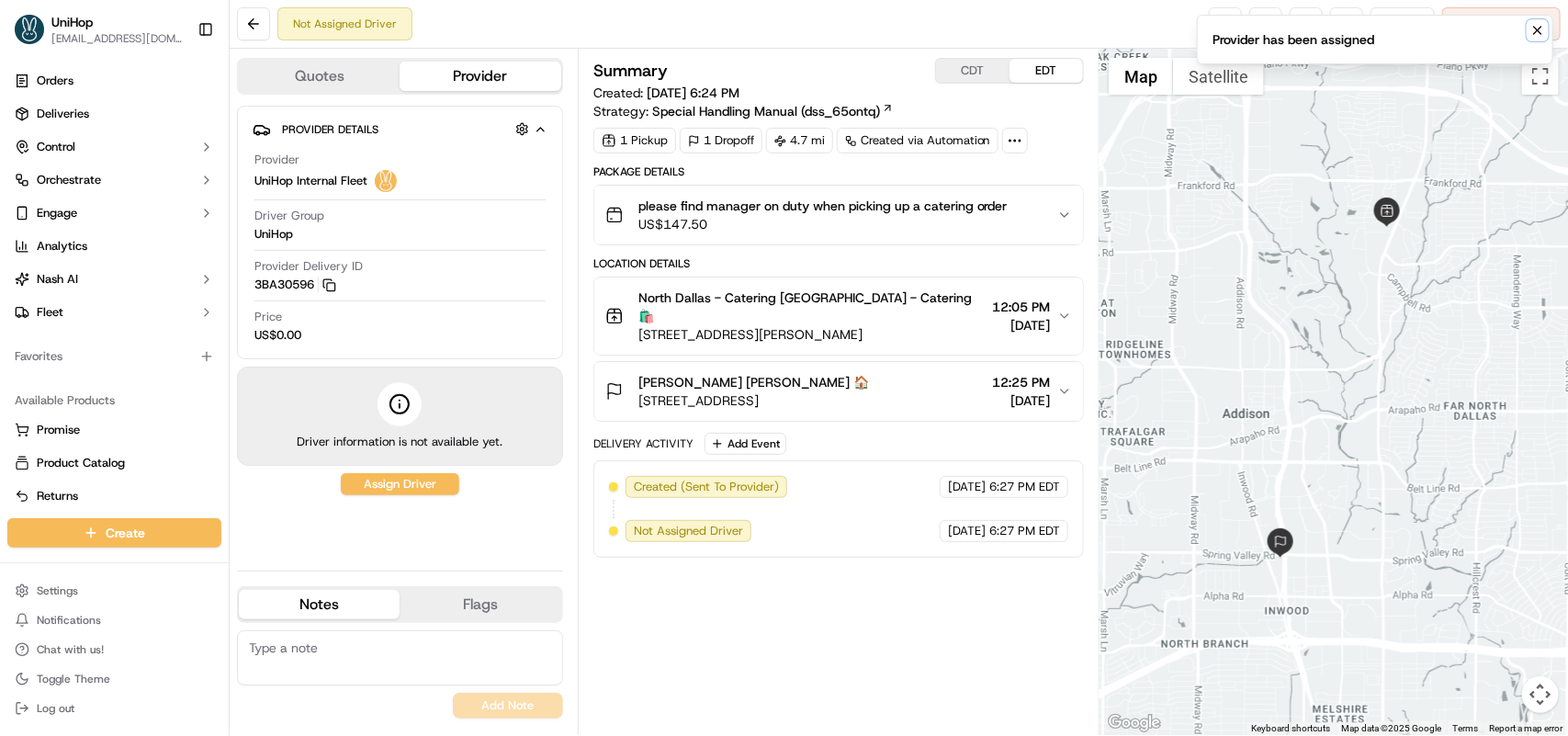
click at [1531, 24] on icon "Notifications (F8)" at bounding box center [1538, 30] width 15 height 15
click at [1393, 30] on span "Reassign" at bounding box center [1403, 23] width 48 height 17
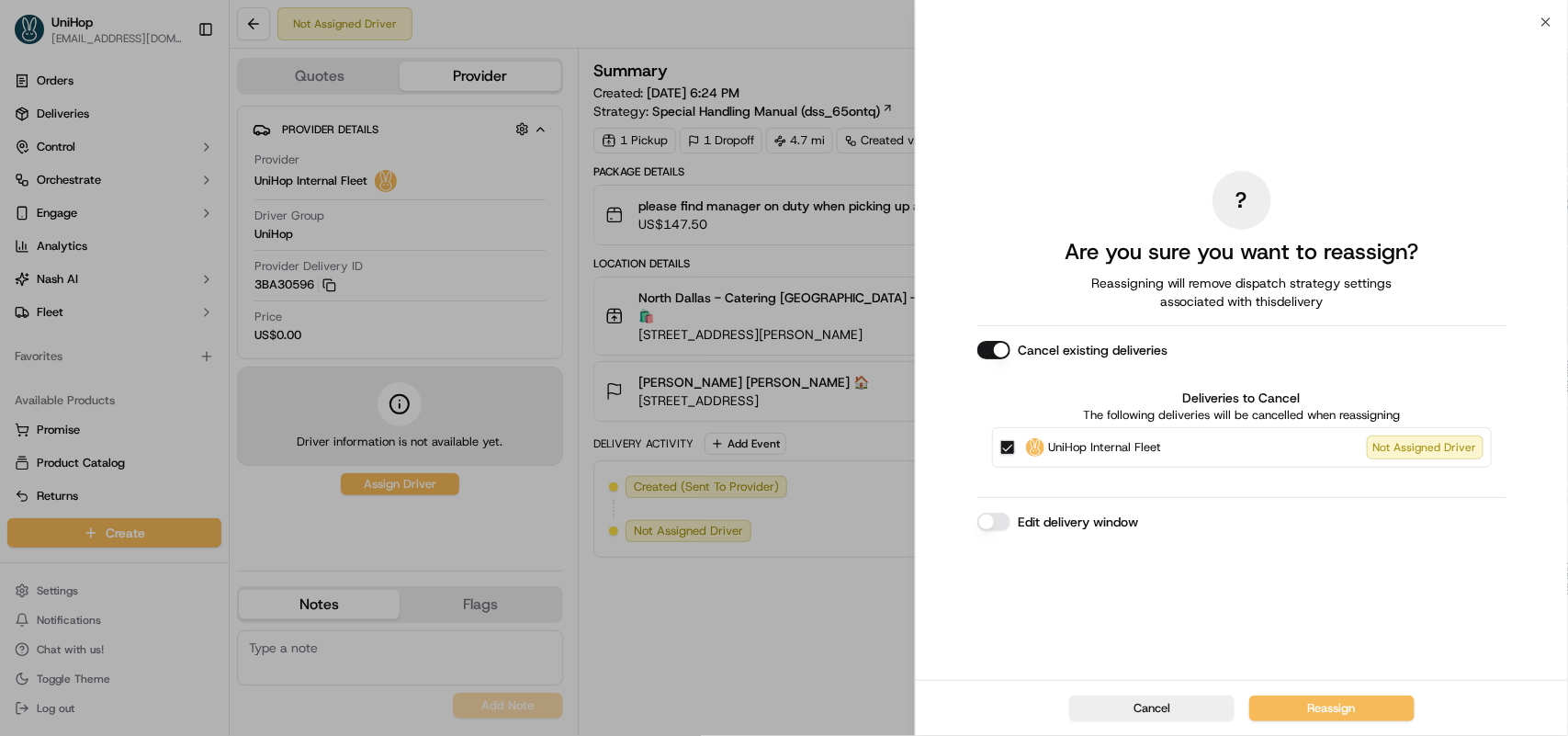
click at [1003, 345] on button "Cancel existing deliveries" at bounding box center [994, 350] width 33 height 18
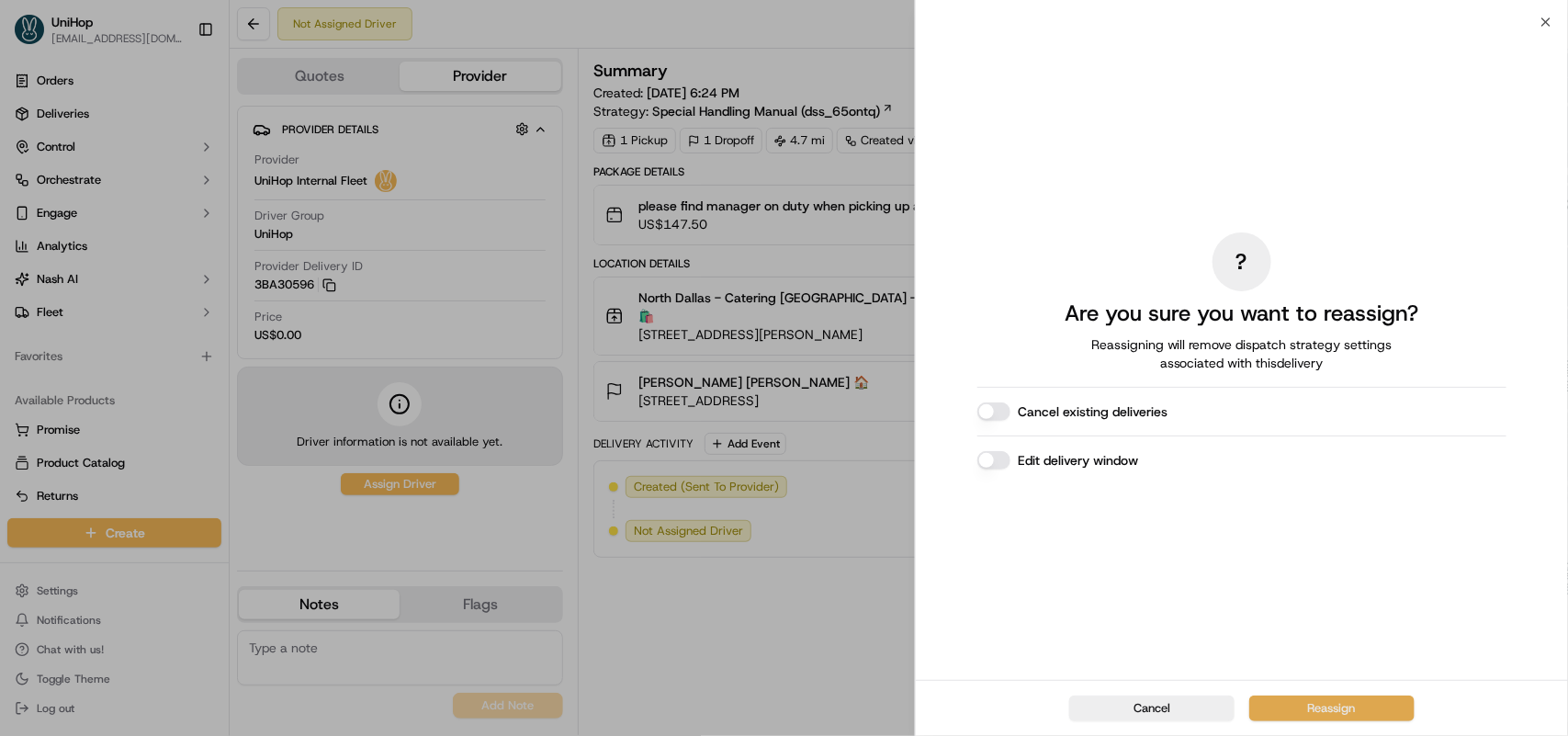
click at [1315, 705] on button "Reassign" at bounding box center [1332, 709] width 165 height 25
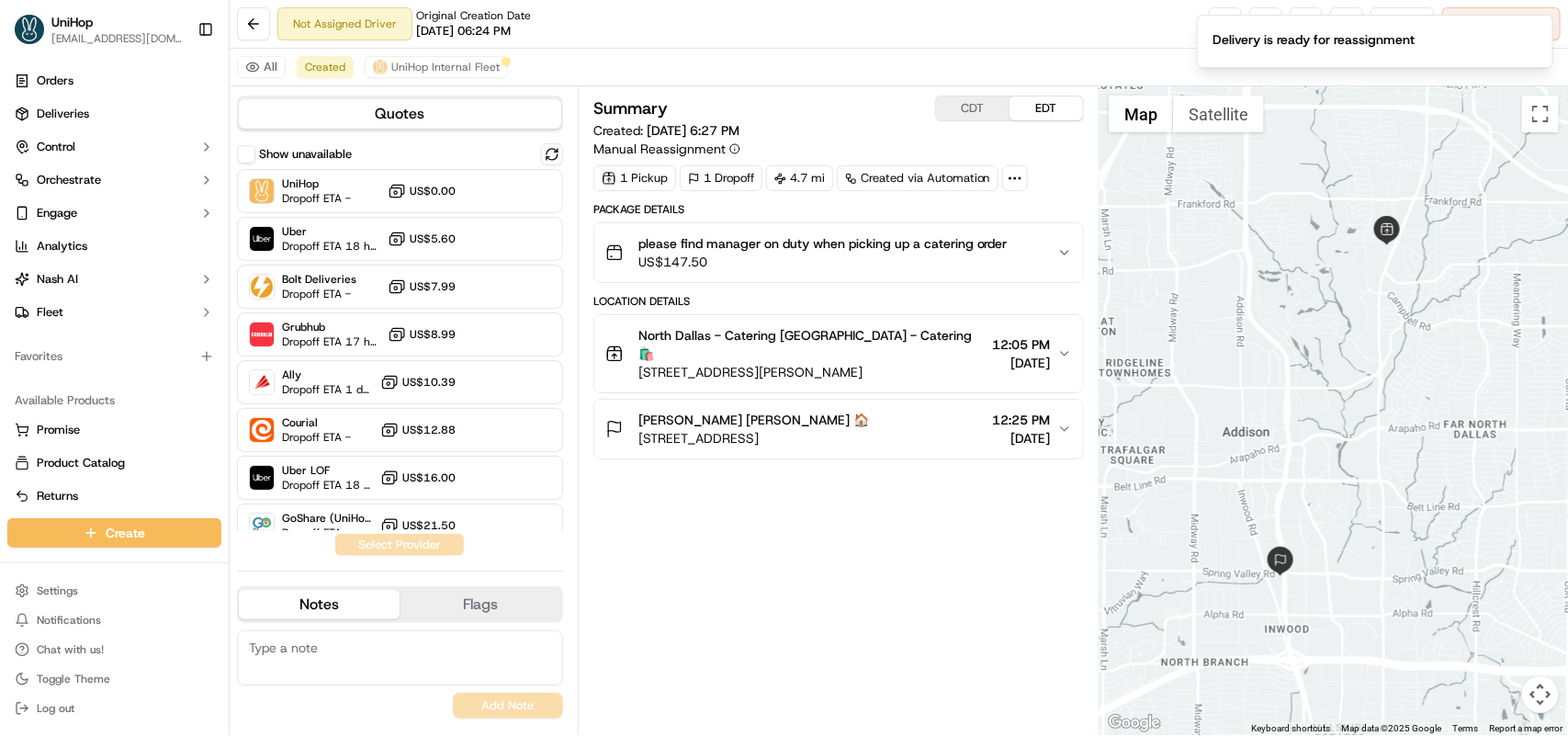
click at [1052, 41] on div "Not Assigned Driver Original Creation Date 09/18/2025 06:24 PM Reassign Cancel …" at bounding box center [898, 24] width 1338 height 49
click at [1531, 24] on icon "Notifications (F8)" at bounding box center [1538, 30] width 15 height 15
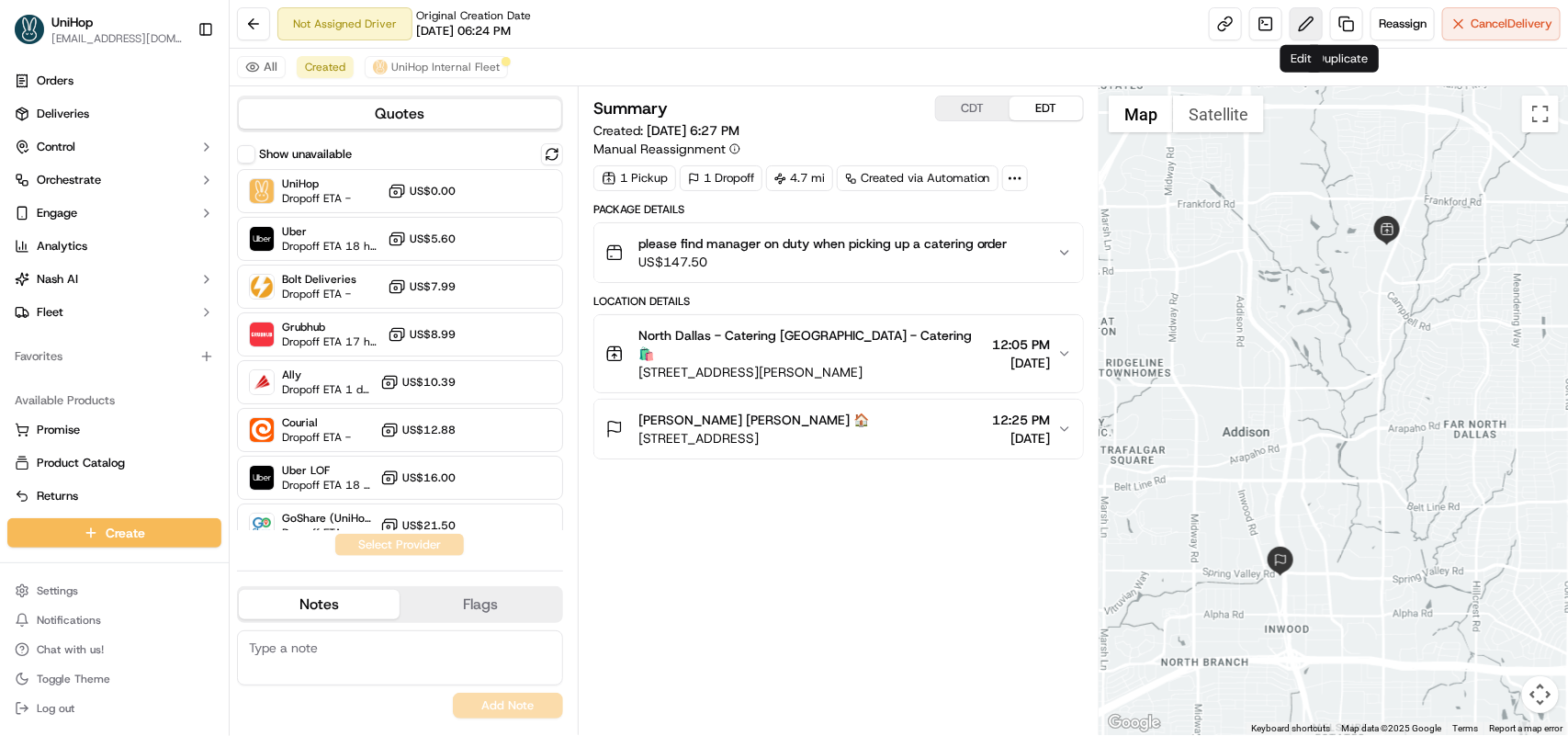
click at [1305, 33] on button at bounding box center [1306, 24] width 33 height 33
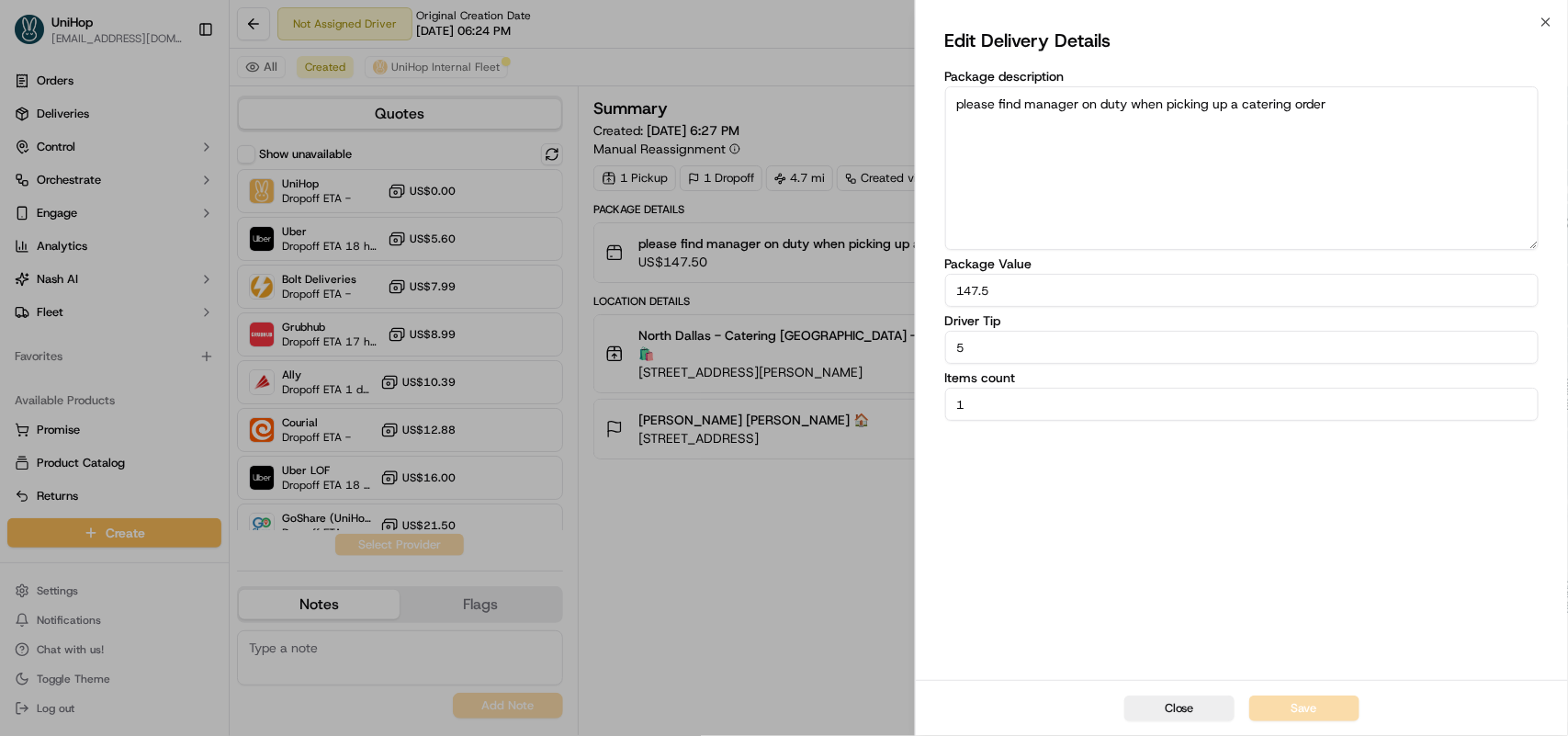
click at [961, 350] on input "5" at bounding box center [1242, 348] width 594 height 33
type input "15"
click at [1314, 713] on button "Save" at bounding box center [1304, 709] width 110 height 25
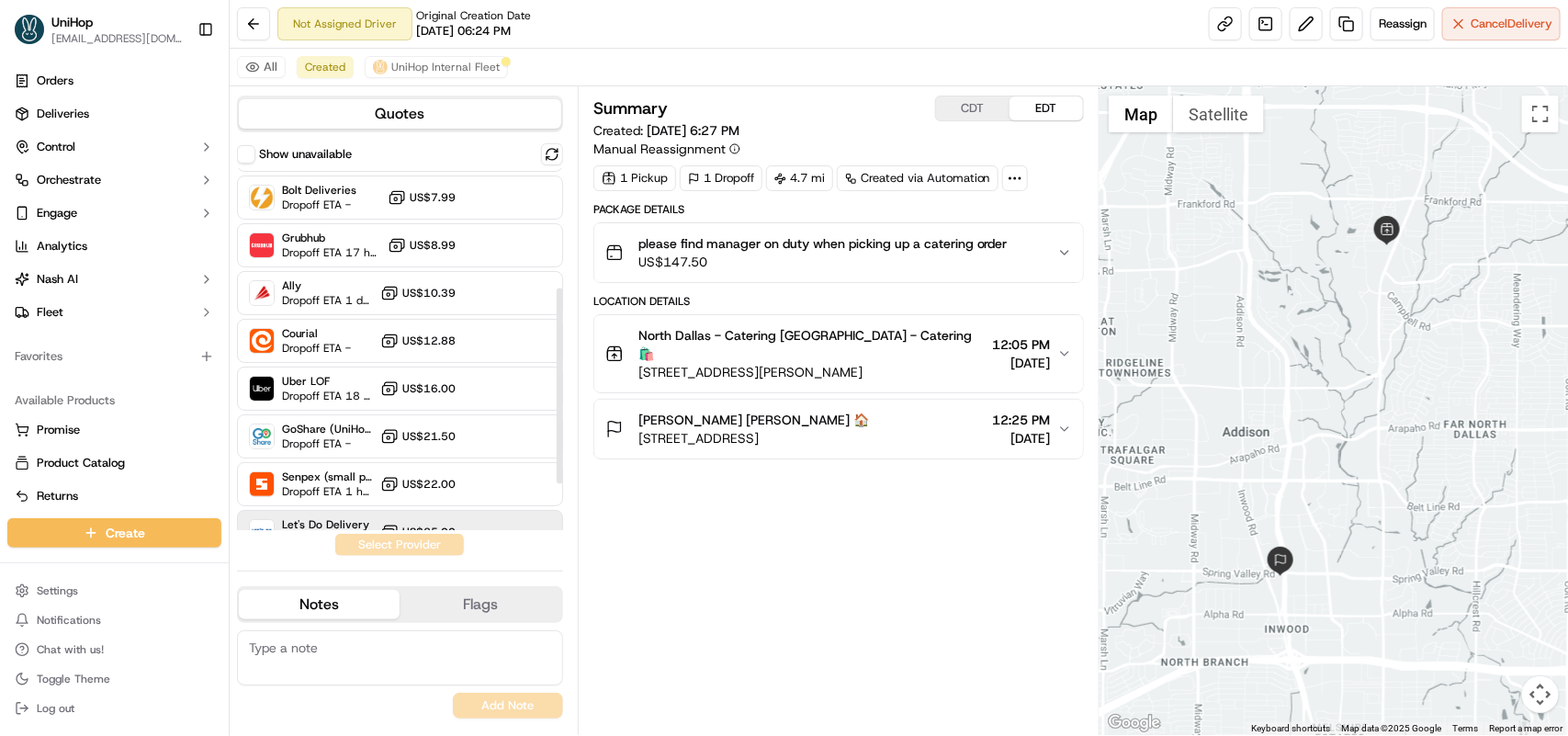
scroll to position [230, 0]
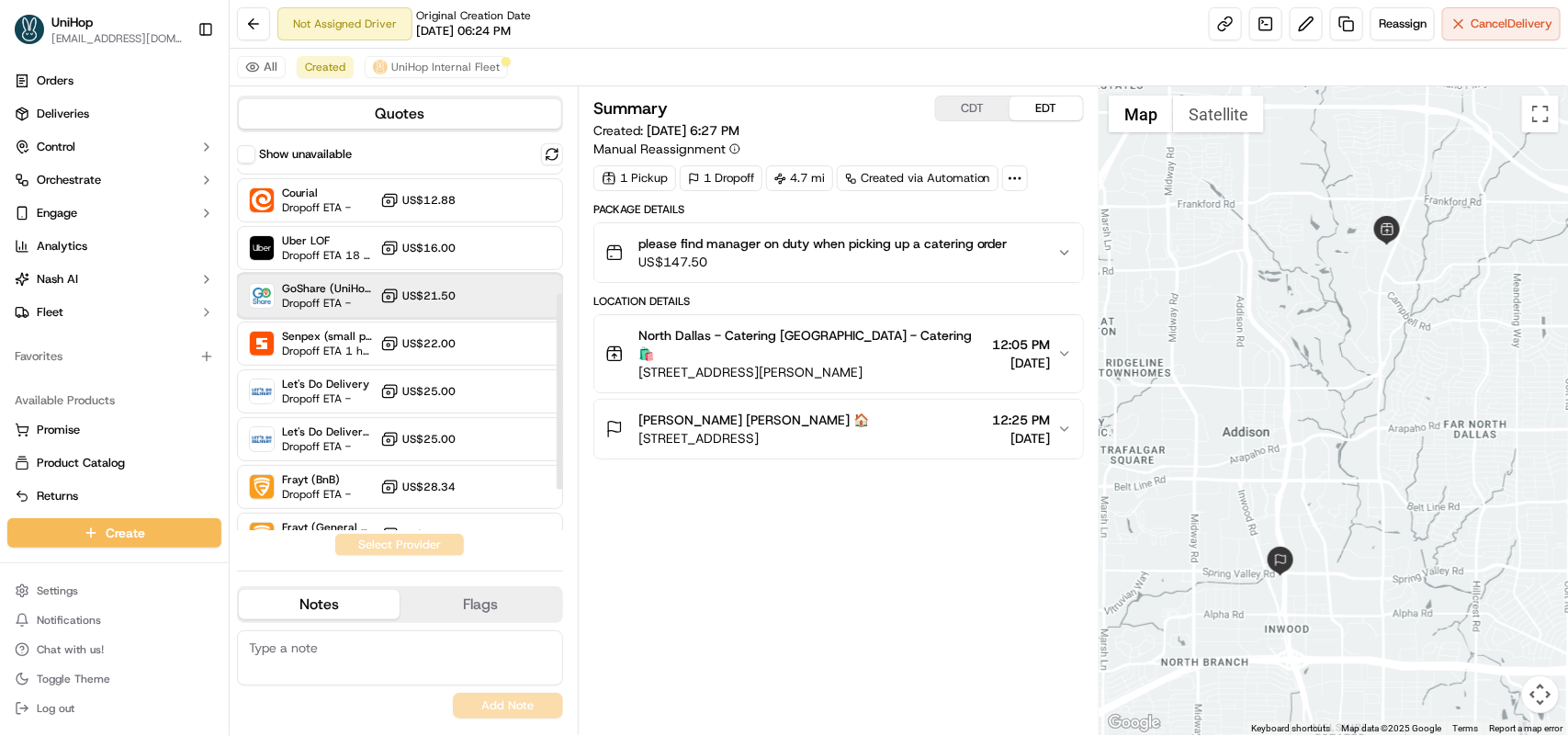
click at [346, 297] on span "Dropoff ETA -" at bounding box center [327, 303] width 91 height 15
click at [382, 534] on button "Assign Provider" at bounding box center [400, 544] width 130 height 22
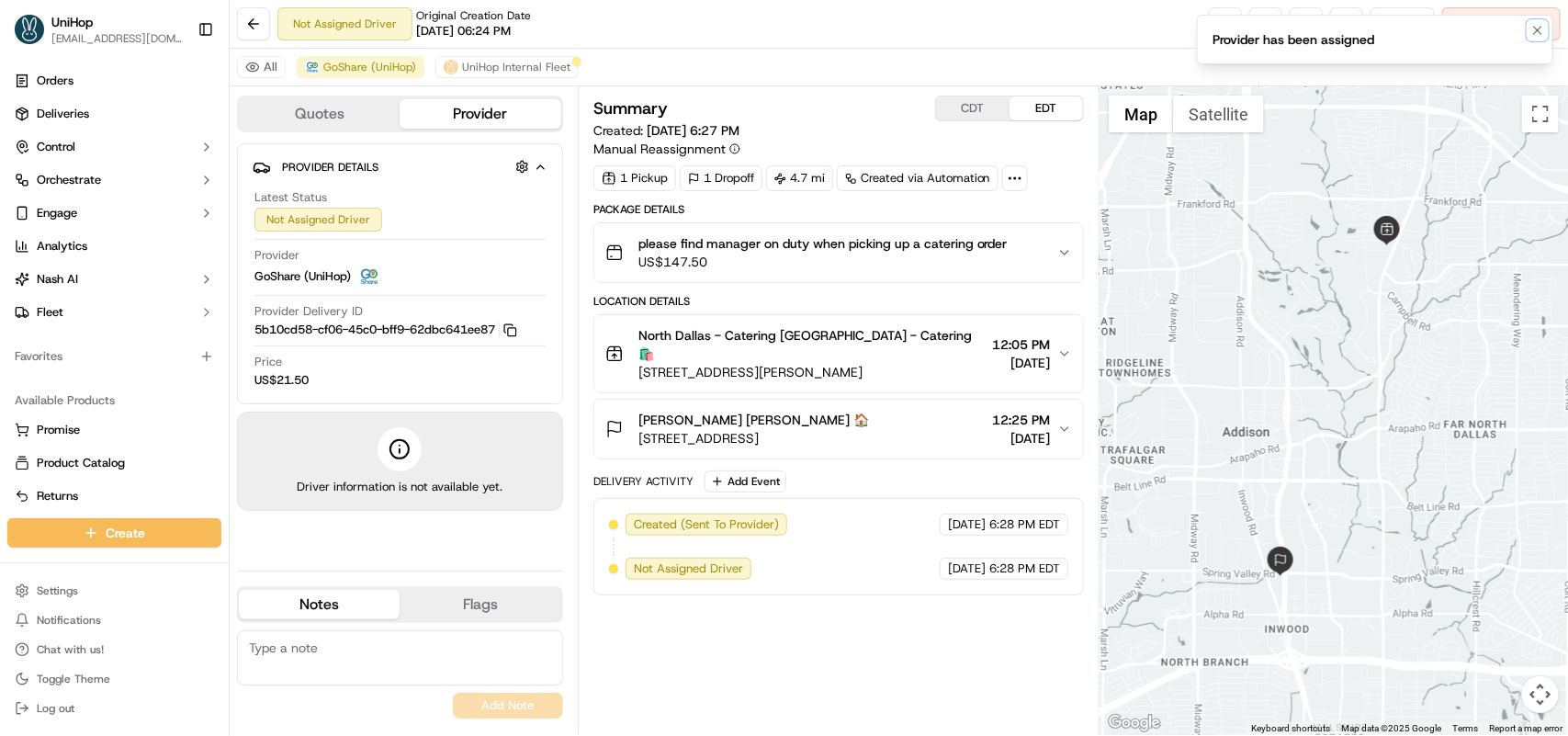
drag, startPoint x: 1532, startPoint y: 27, endPoint x: 1422, endPoint y: 72, distance: 118.8
click at [1532, 27] on icon "Notifications (F8)" at bounding box center [1538, 30] width 15 height 15
click at [489, 76] on button "UniHop Internal Fleet" at bounding box center [506, 67] width 143 height 22
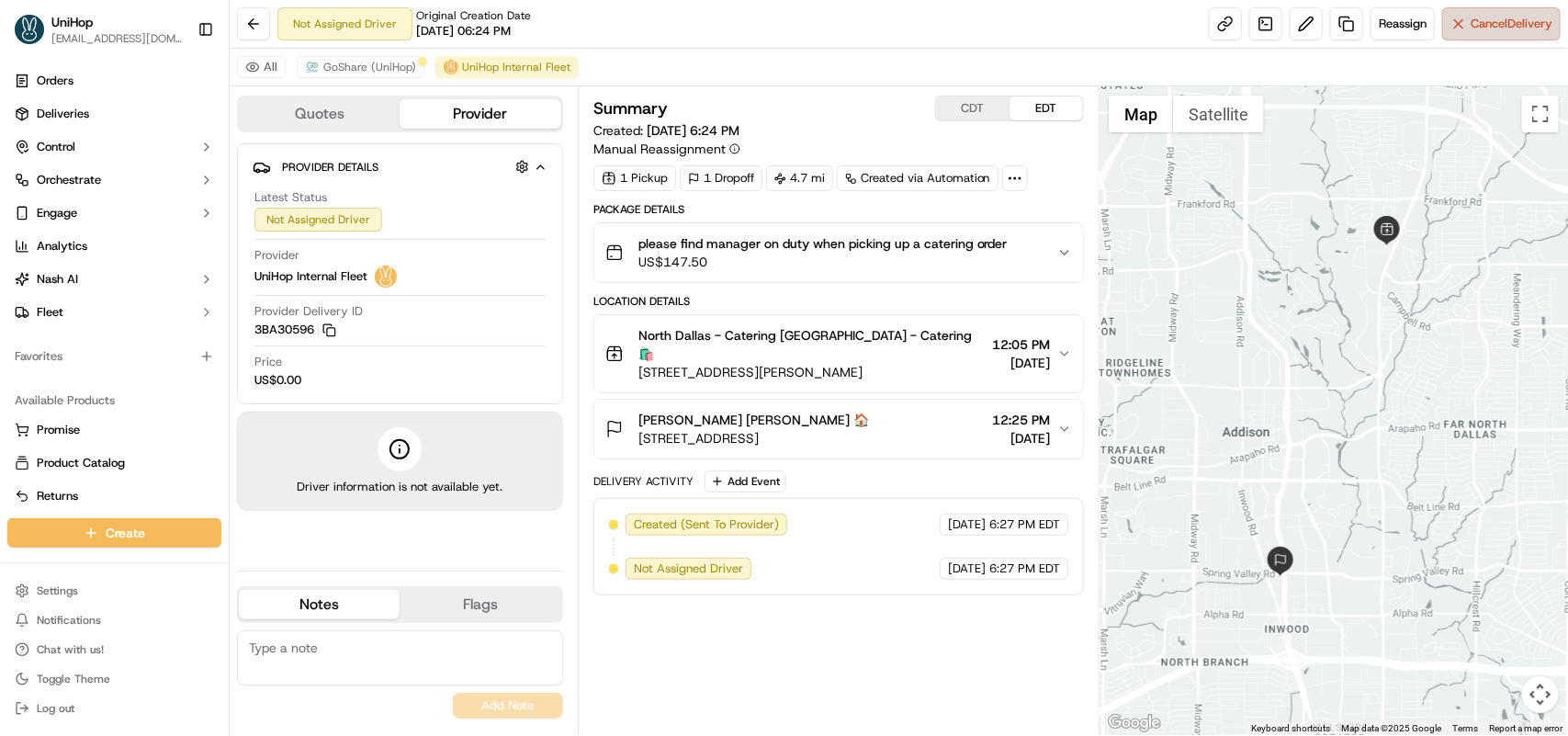
click at [1484, 29] on span "Cancel Delivery" at bounding box center [1512, 23] width 82 height 17
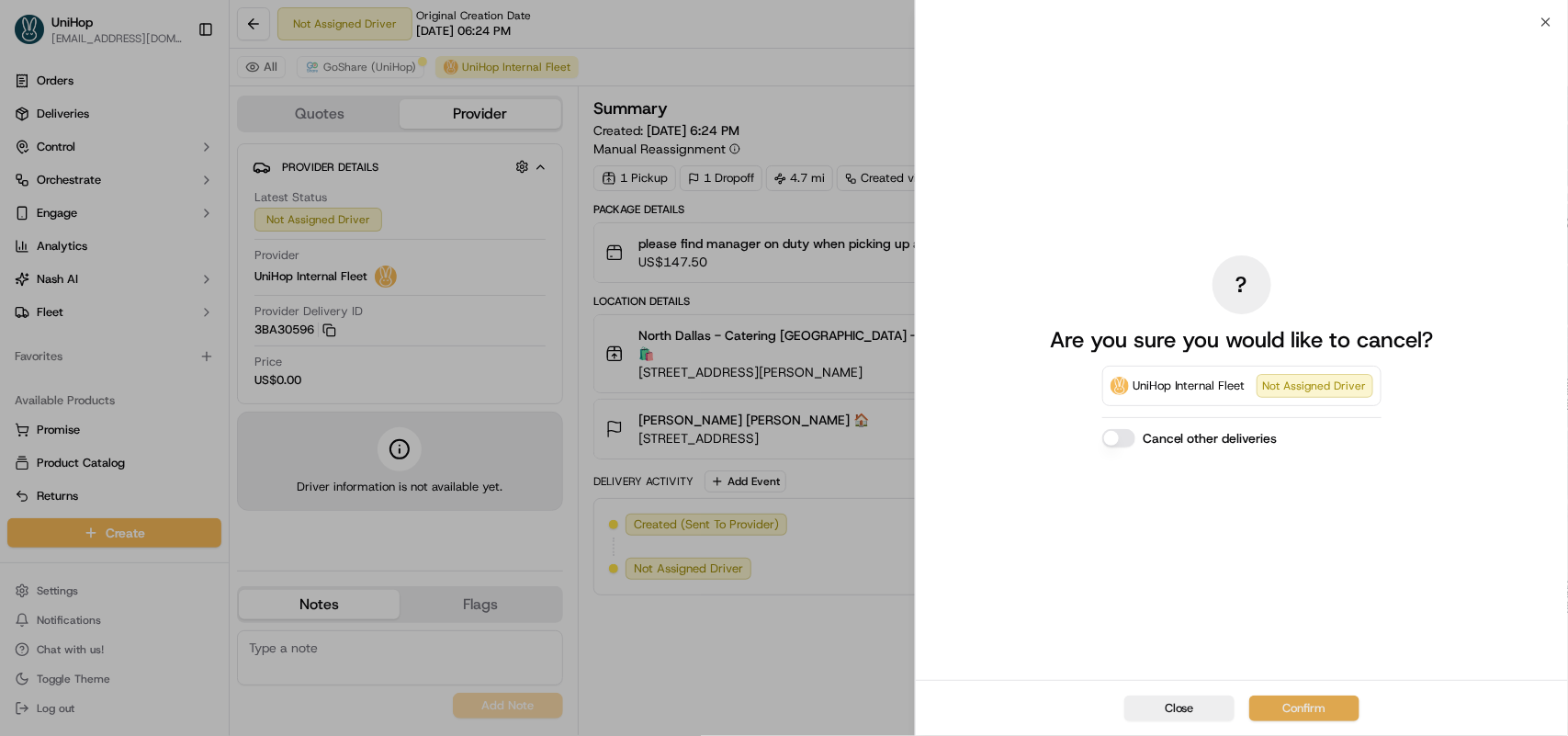
click at [1288, 696] on button "Confirm" at bounding box center [1304, 709] width 110 height 25
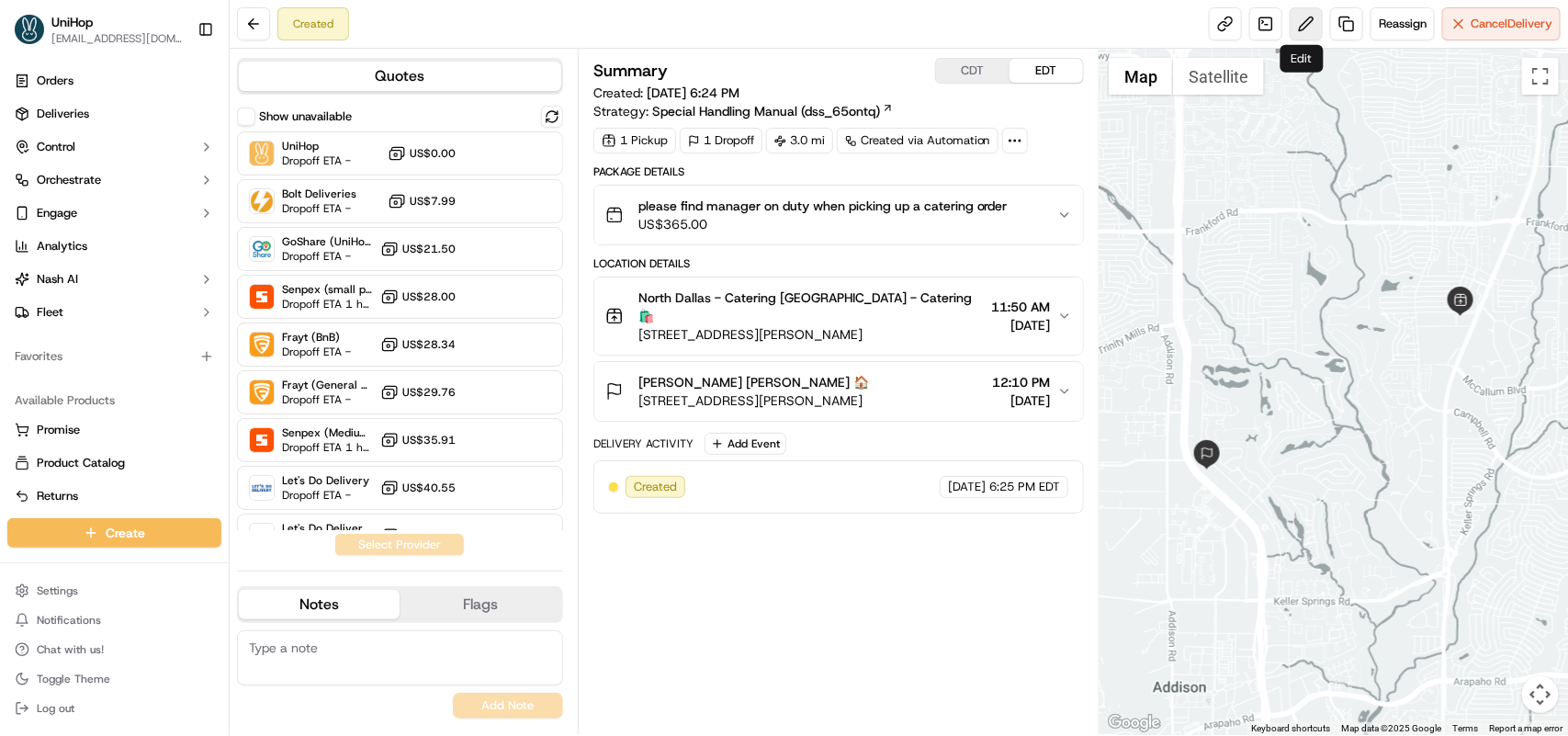
click at [1302, 19] on button at bounding box center [1306, 24] width 33 height 33
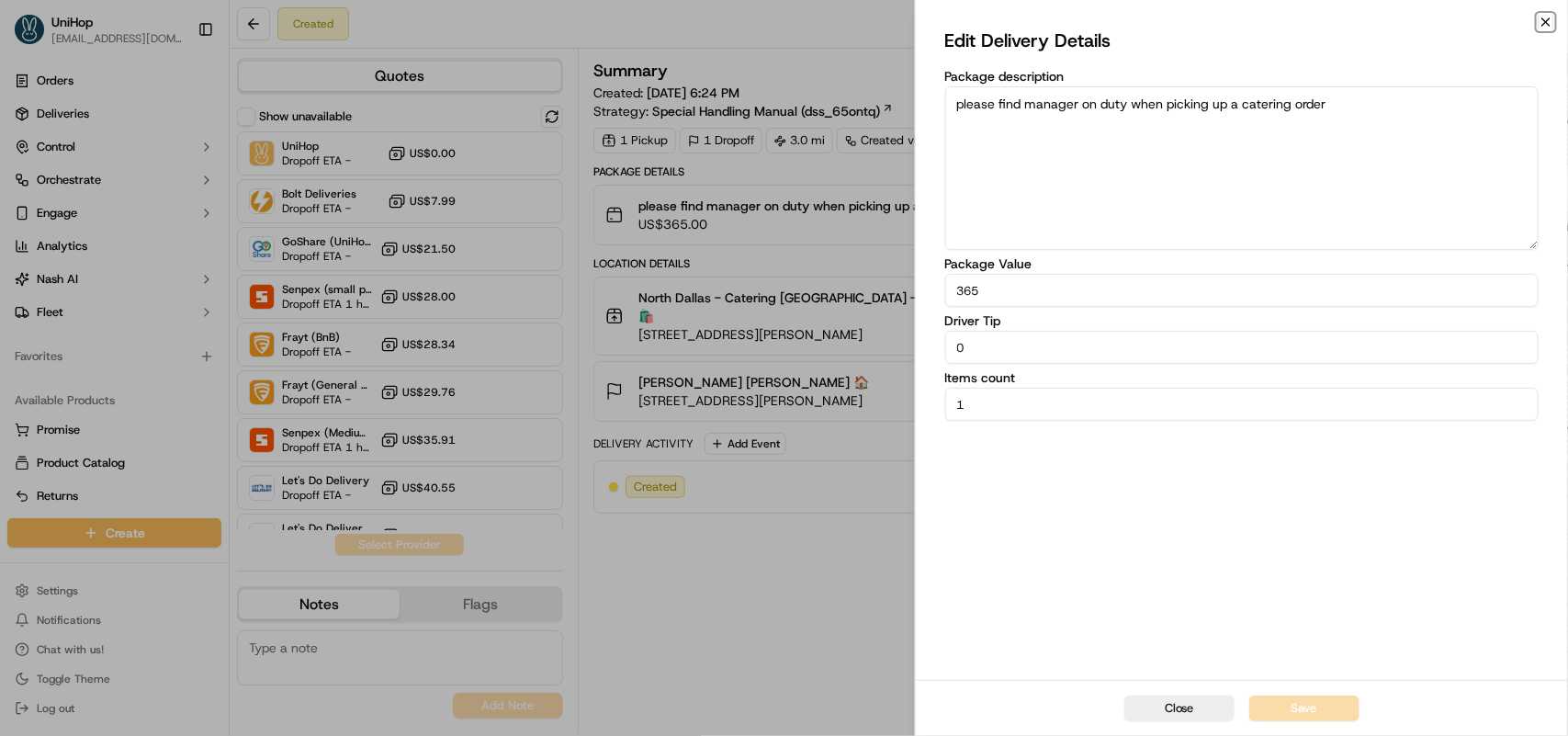
click at [1541, 15] on icon "button" at bounding box center [1546, 21] width 15 height 15
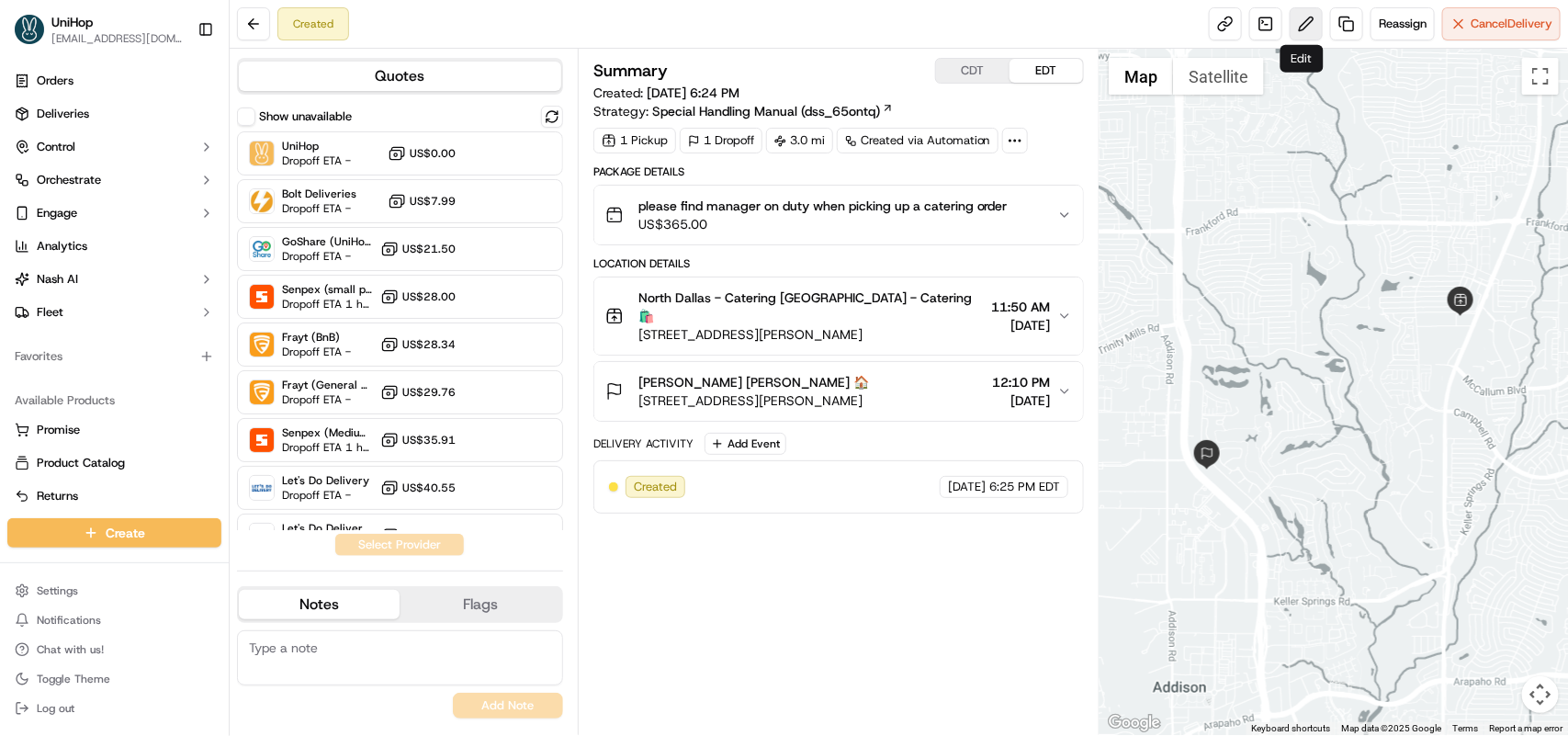
click at [1300, 20] on button at bounding box center [1306, 24] width 33 height 33
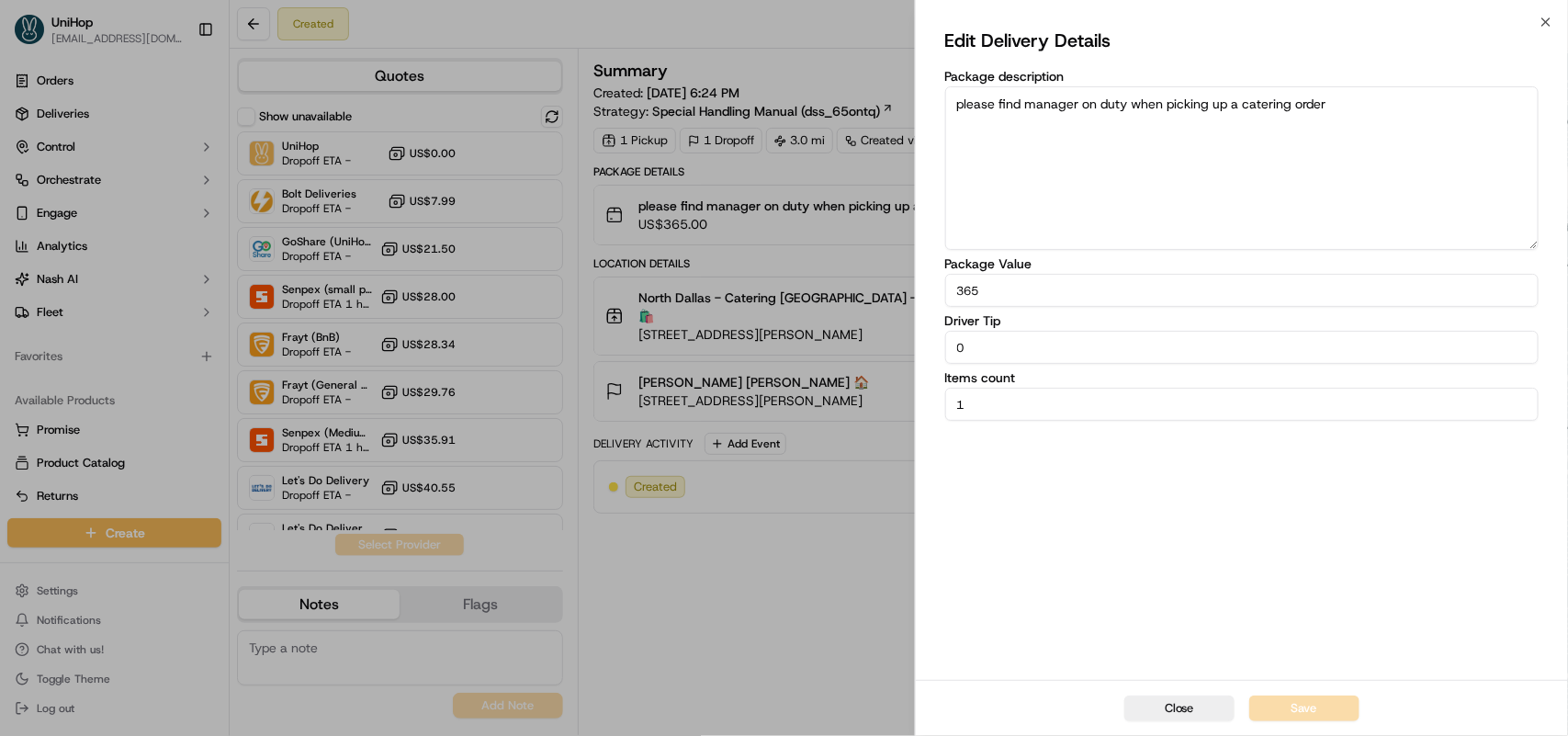
drag, startPoint x: 1006, startPoint y: 350, endPoint x: 896, endPoint y: 369, distance: 111.6
click at [898, 369] on body "UniHop [EMAIL_ADDRESS][DOMAIN_NAME] Toggle Sidebar Orders Deliveries Control Or…" at bounding box center [784, 368] width 1568 height 736
type input "5"
click at [1294, 704] on button "Save" at bounding box center [1304, 709] width 110 height 25
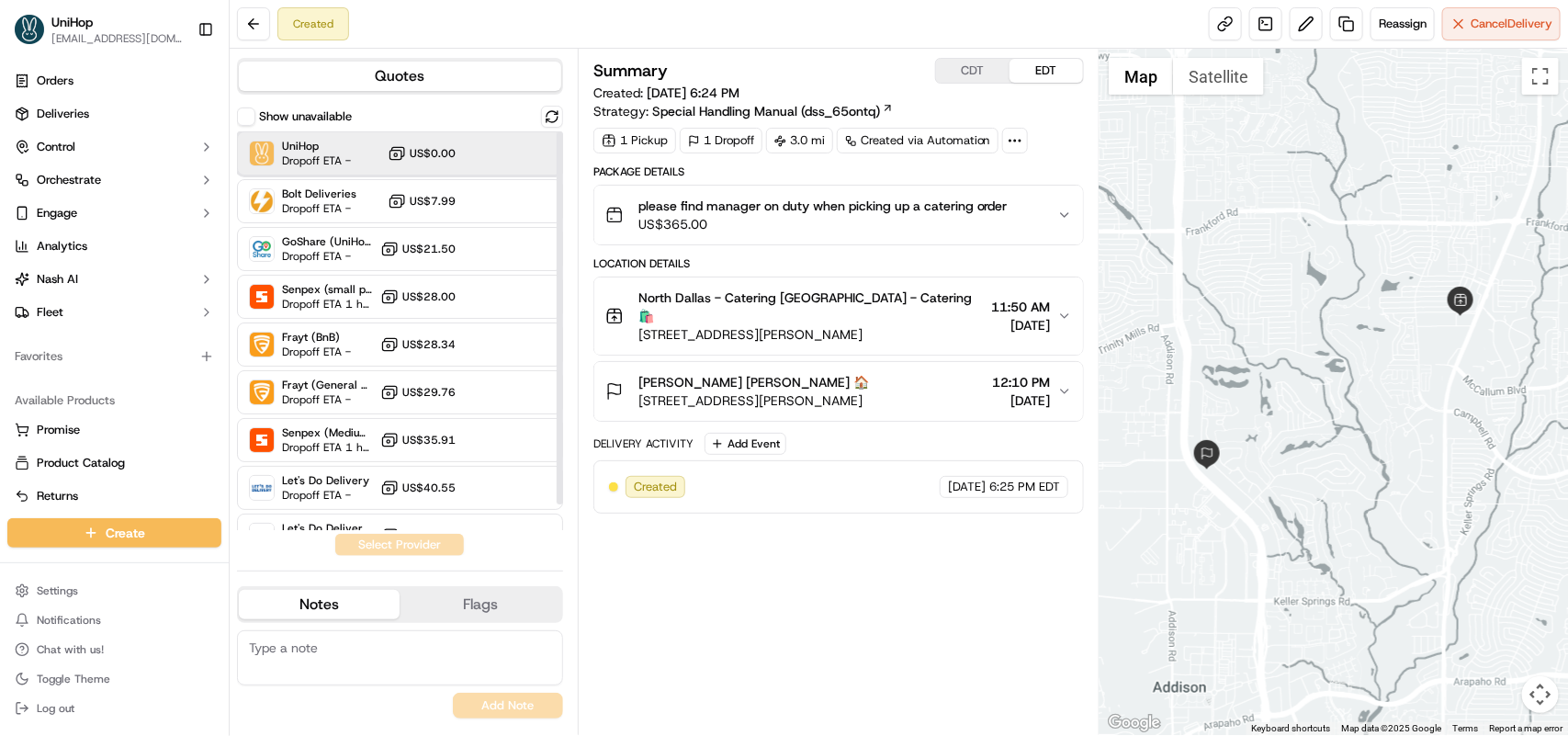
drag, startPoint x: 315, startPoint y: 155, endPoint x: 318, endPoint y: 164, distance: 9.5
click at [317, 158] on span "Dropoff ETA -" at bounding box center [316, 161] width 69 height 15
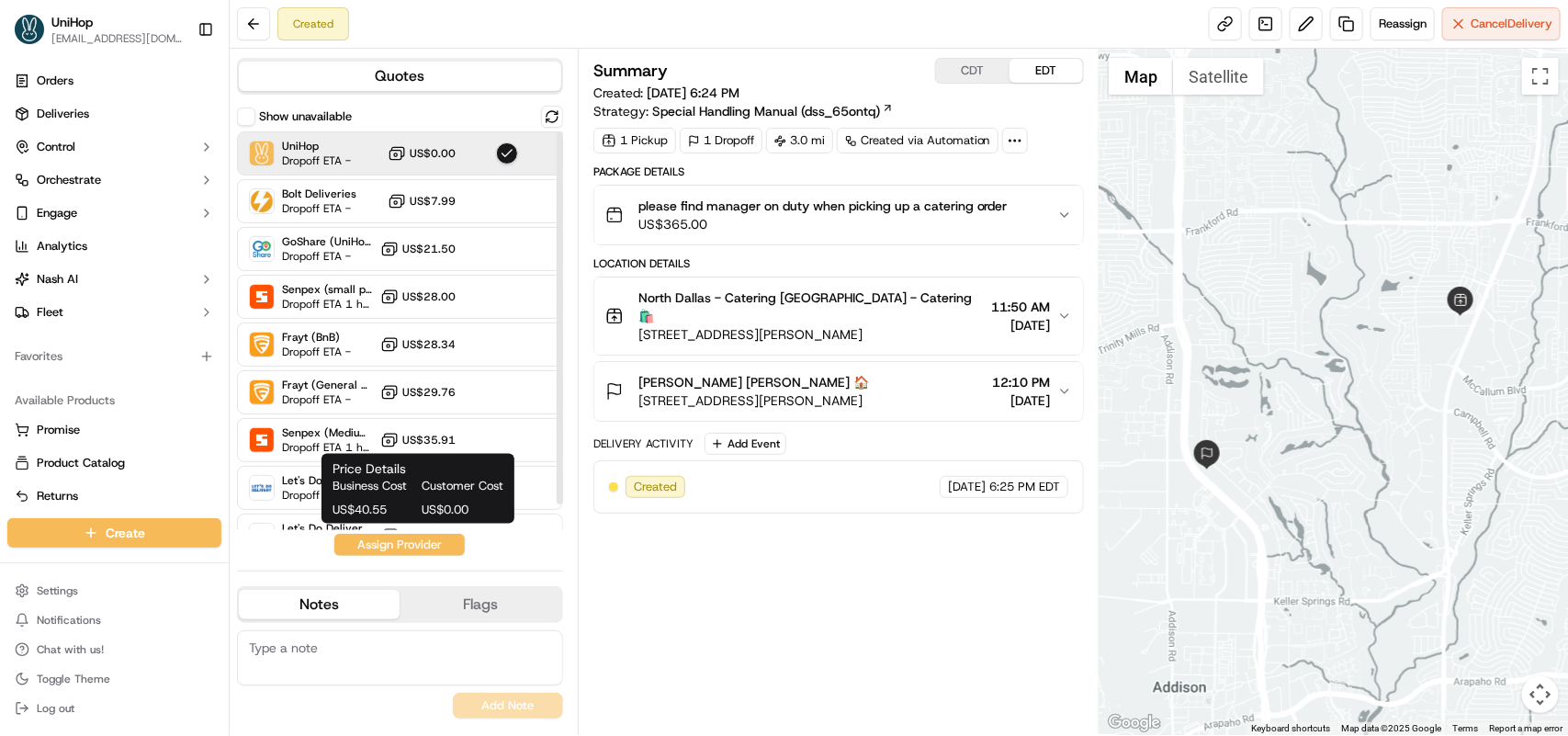
click at [391, 539] on button "Assign Provider" at bounding box center [400, 544] width 130 height 22
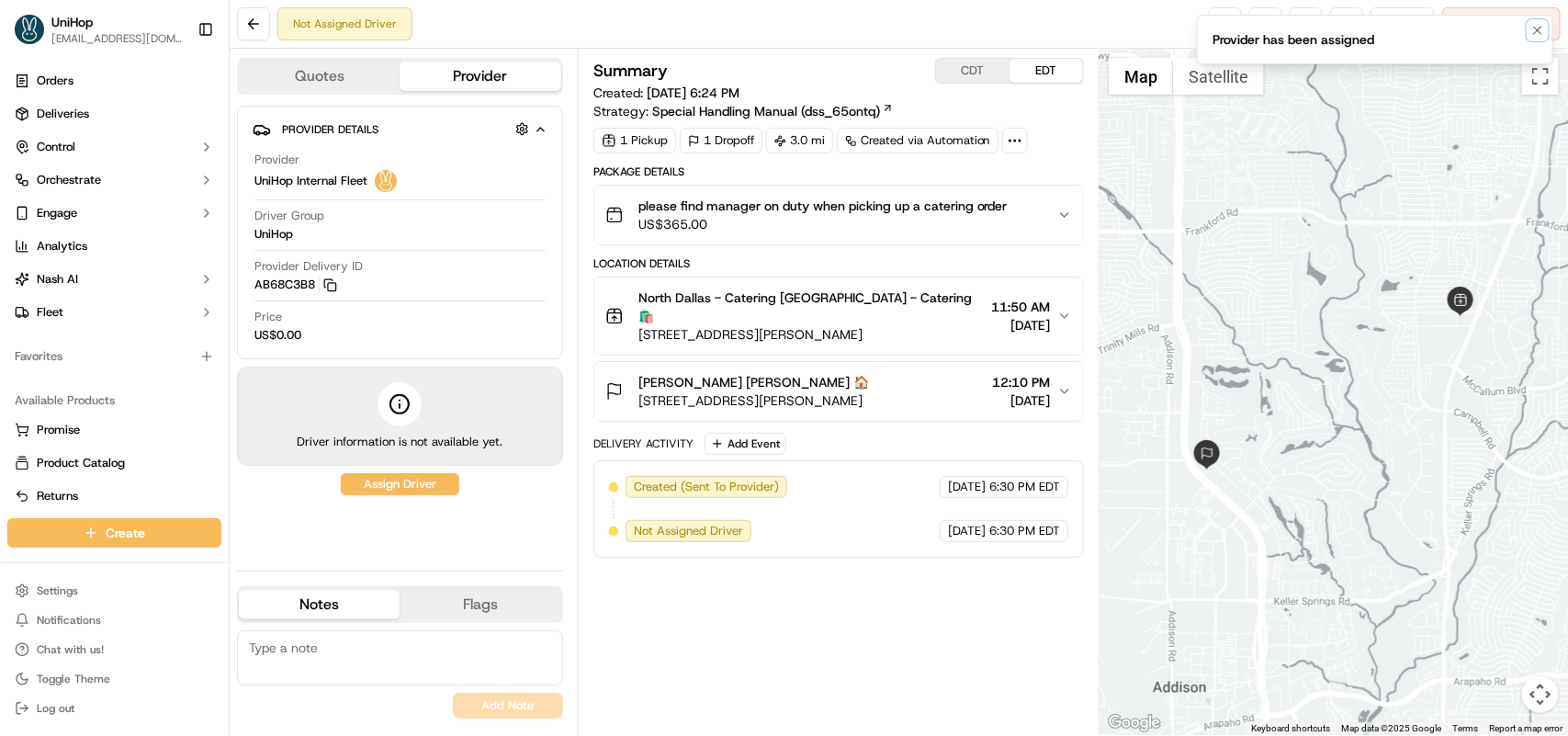
drag, startPoint x: 1532, startPoint y: 27, endPoint x: 1490, endPoint y: 44, distance: 45.3
click at [1532, 28] on icon "Notifications (F8)" at bounding box center [1538, 30] width 15 height 15
click at [1402, 23] on span "Reassign" at bounding box center [1403, 23] width 48 height 17
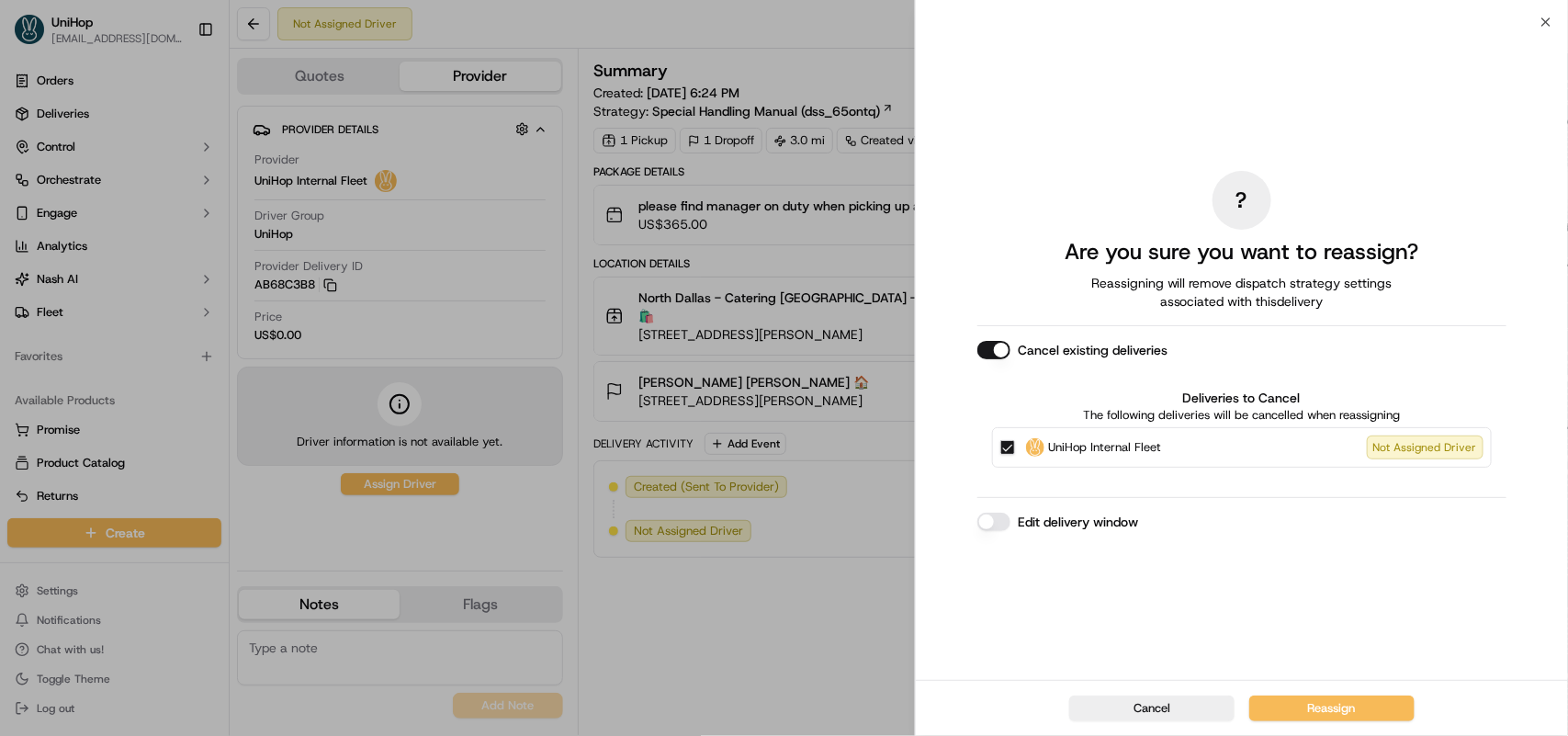
click at [1003, 343] on button "Cancel existing deliveries" at bounding box center [994, 350] width 33 height 18
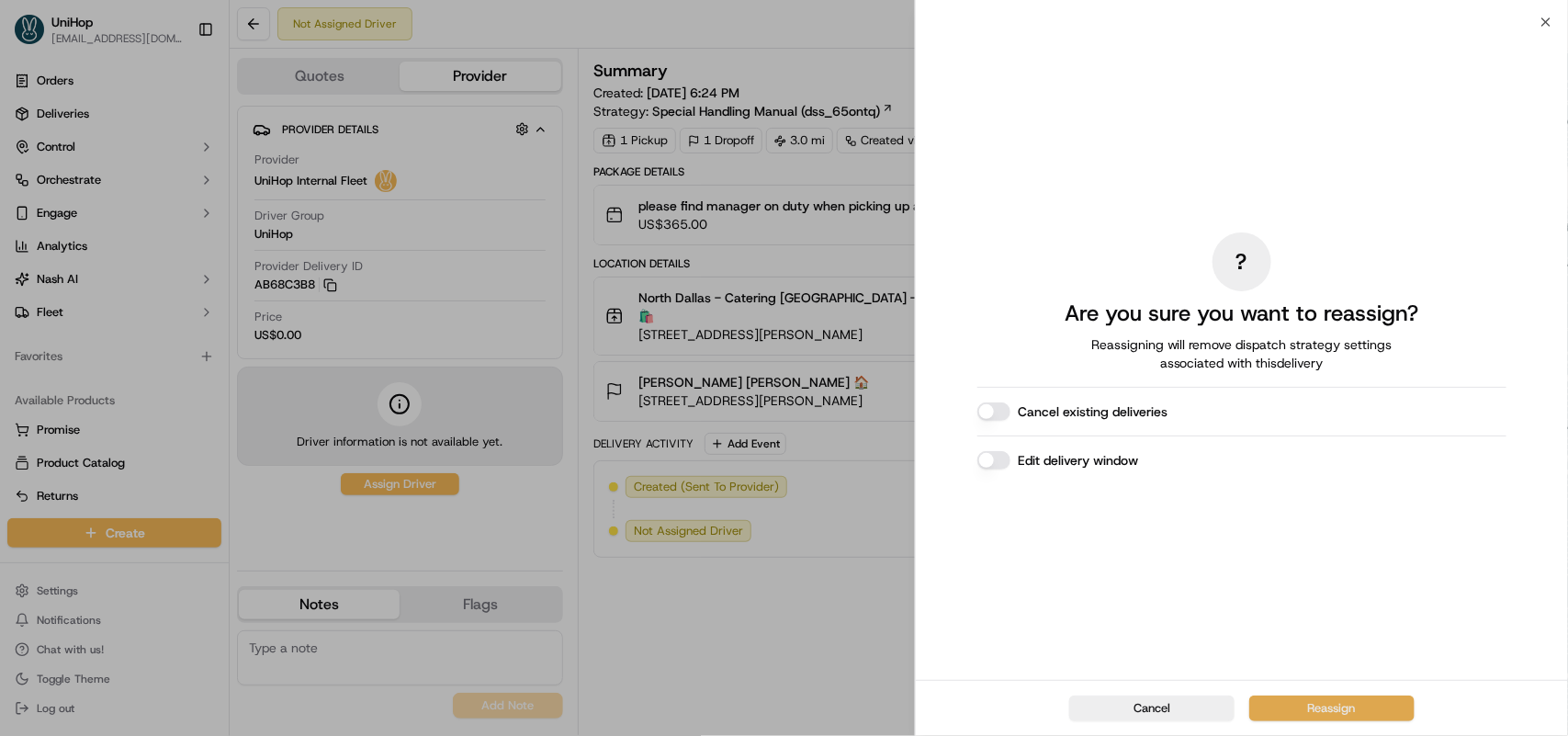
click at [1304, 718] on button "Reassign" at bounding box center [1332, 709] width 165 height 25
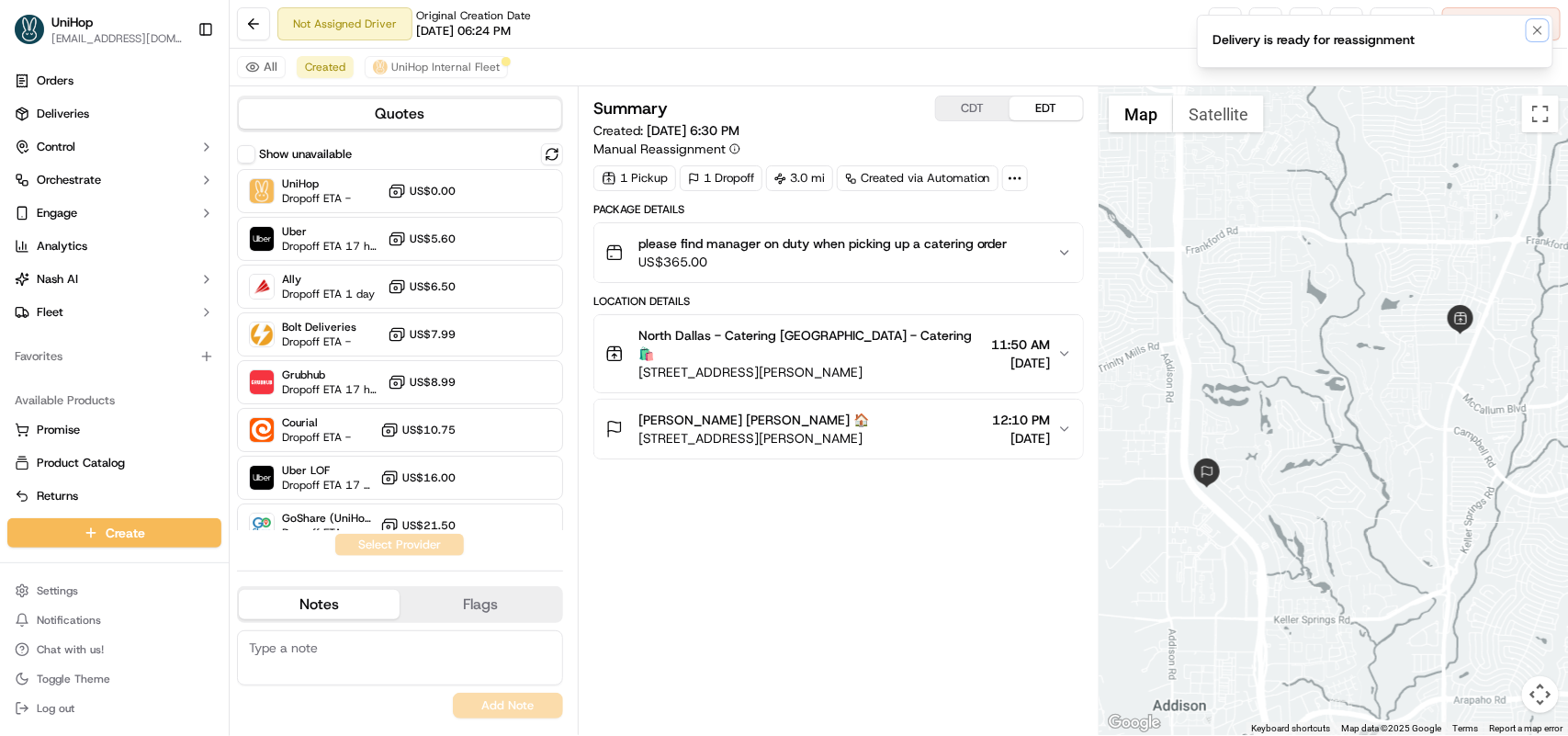
click at [1535, 32] on icon "Notifications (F8)" at bounding box center [1538, 30] width 15 height 15
click at [1306, 29] on button at bounding box center [1306, 24] width 33 height 33
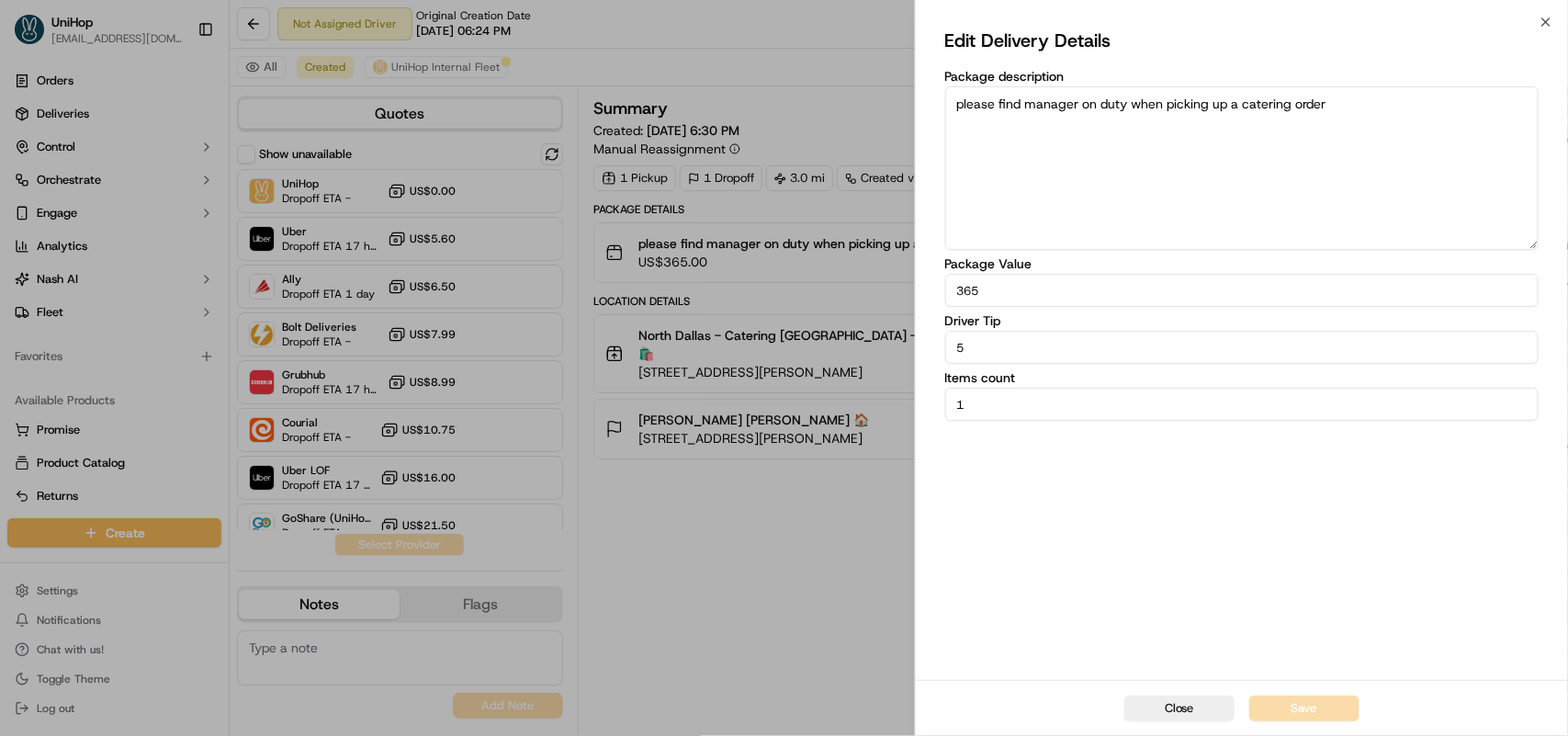
click at [958, 350] on input "5" at bounding box center [1242, 348] width 594 height 33
type input "15"
click at [1319, 711] on button "Save" at bounding box center [1304, 709] width 110 height 25
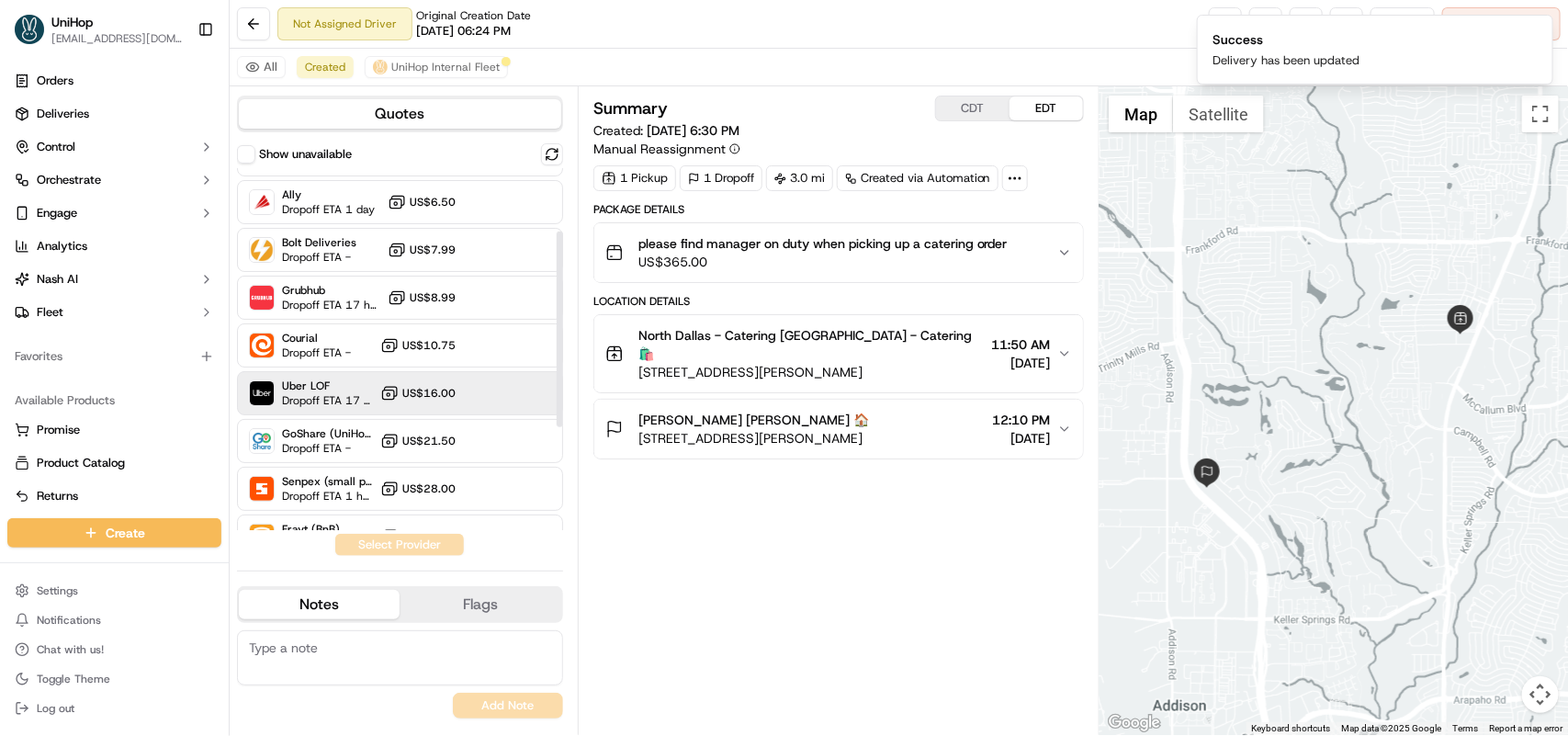
scroll to position [115, 0]
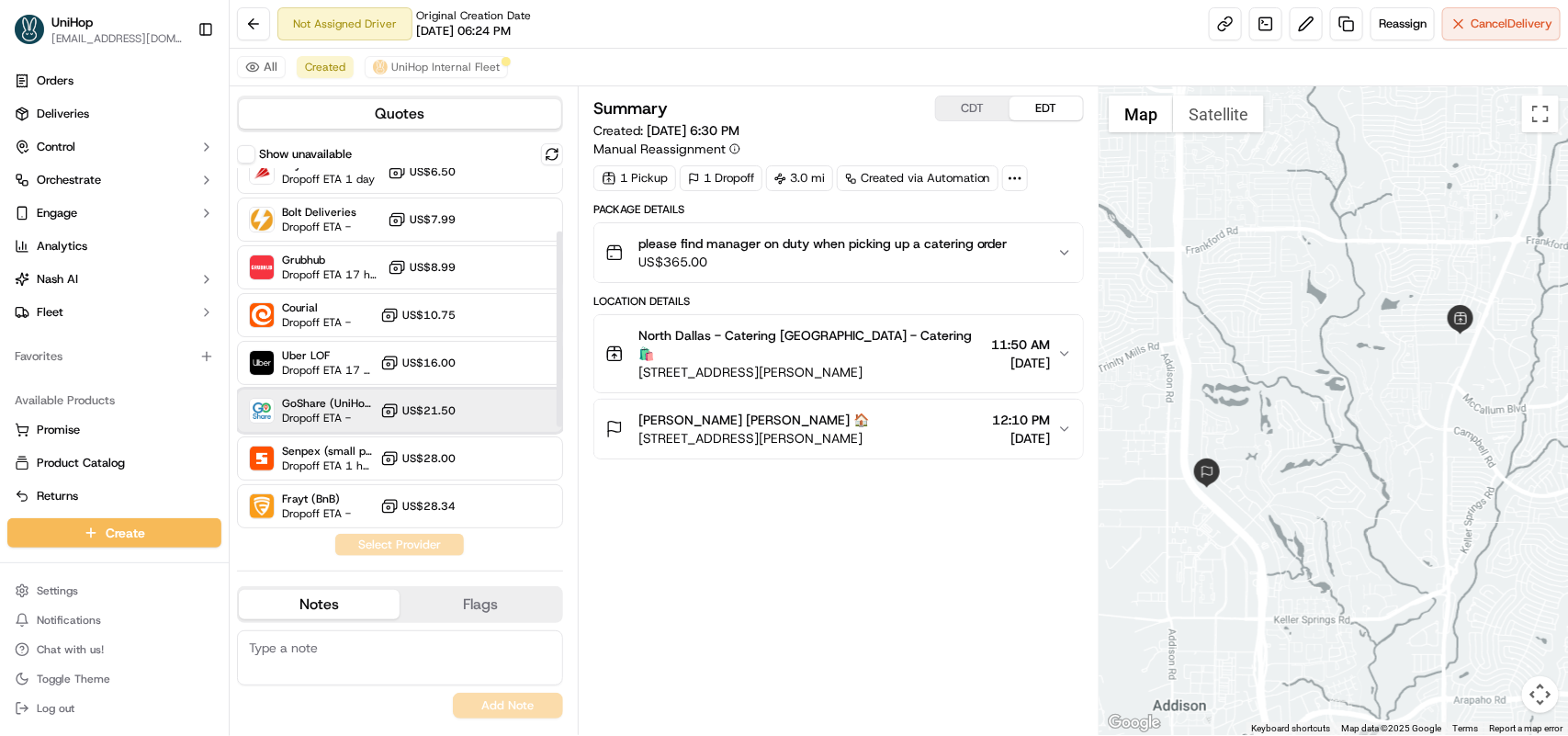
click at [333, 407] on span "GoShare (UniHop)" at bounding box center [327, 403] width 91 height 15
click at [387, 539] on button "Assign Provider" at bounding box center [400, 544] width 130 height 22
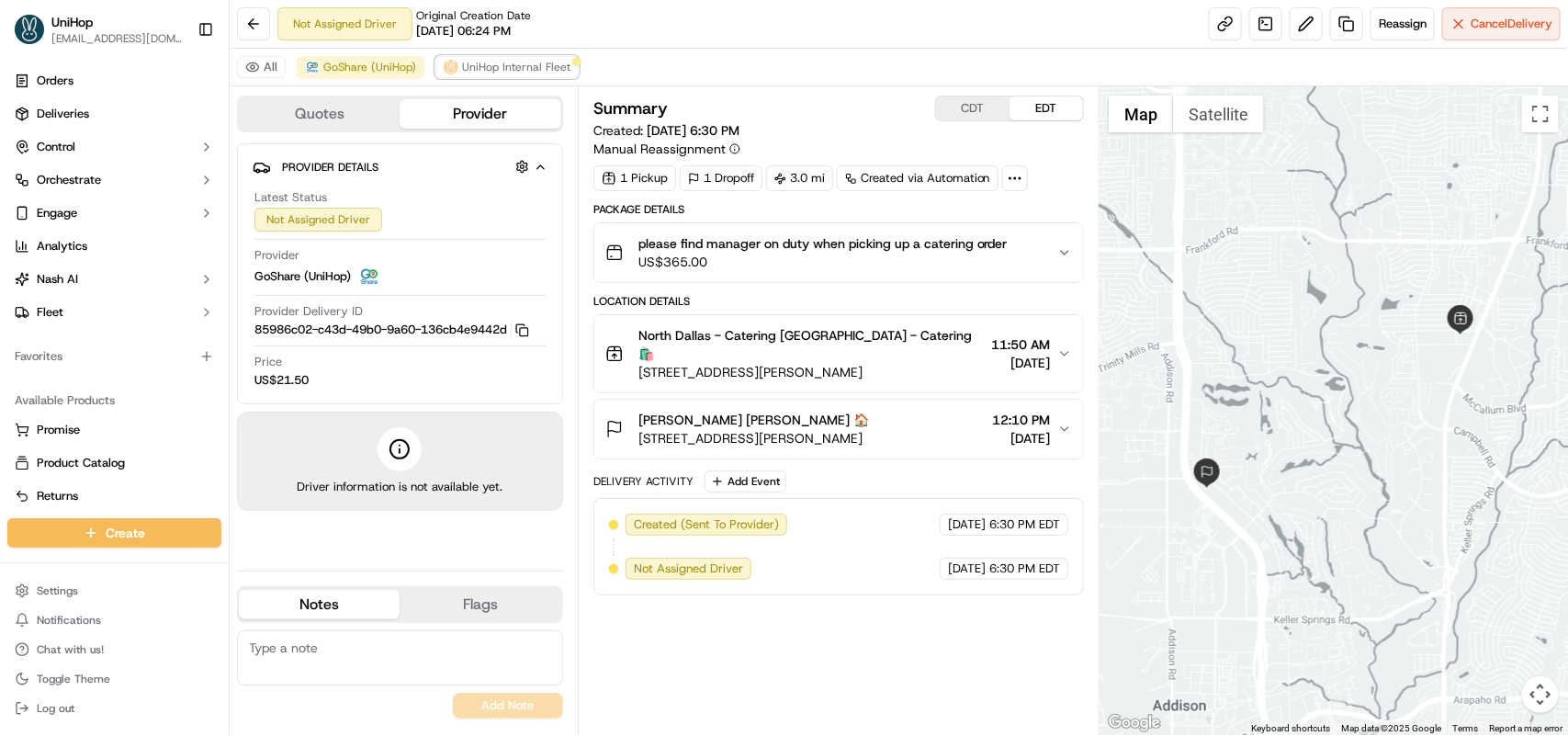
drag, startPoint x: 510, startPoint y: 69, endPoint x: 512, endPoint y: 80, distance: 11.2
click at [511, 76] on button "UniHop Internal Fleet" at bounding box center [506, 67] width 143 height 22
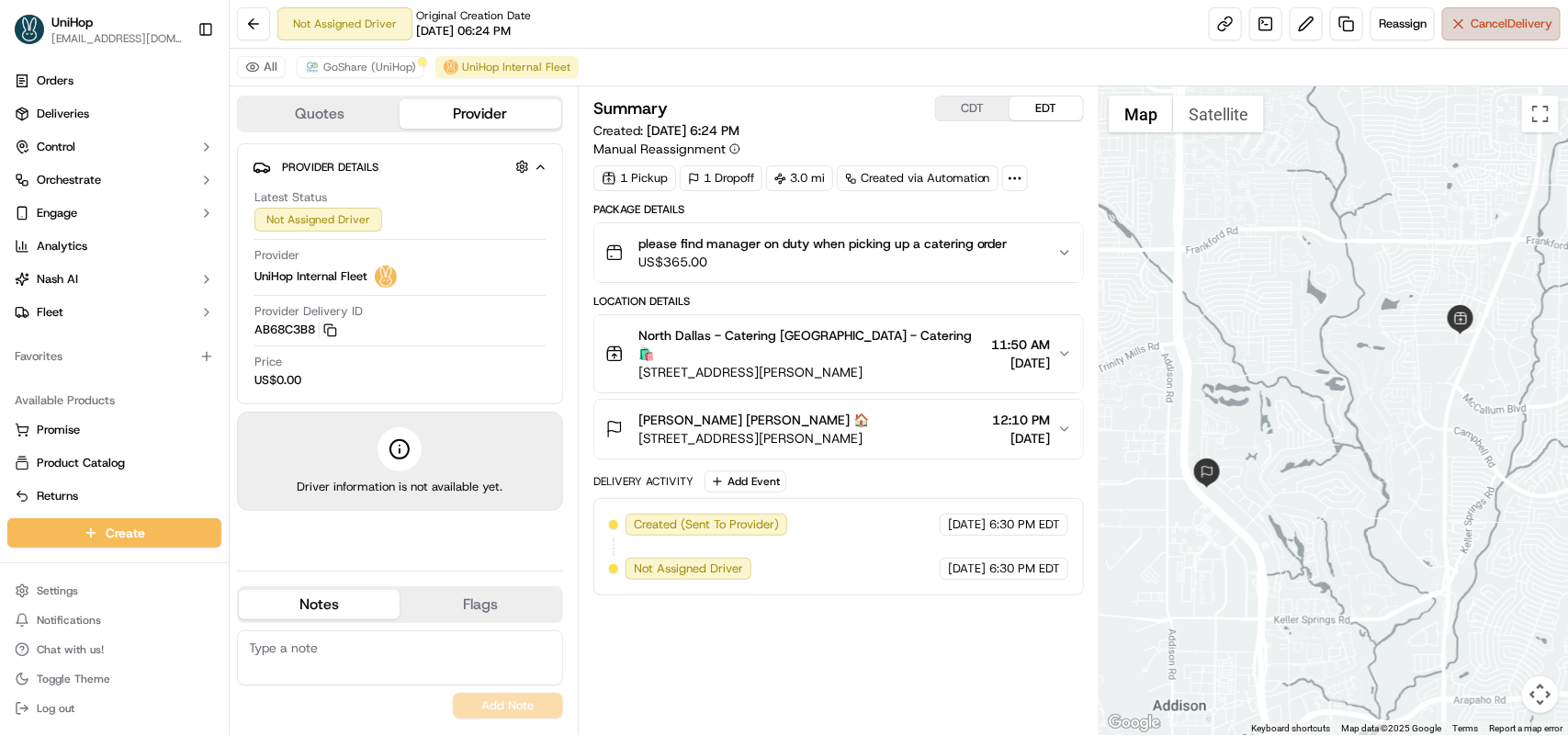
click at [1488, 24] on span "Cancel Delivery" at bounding box center [1512, 23] width 82 height 17
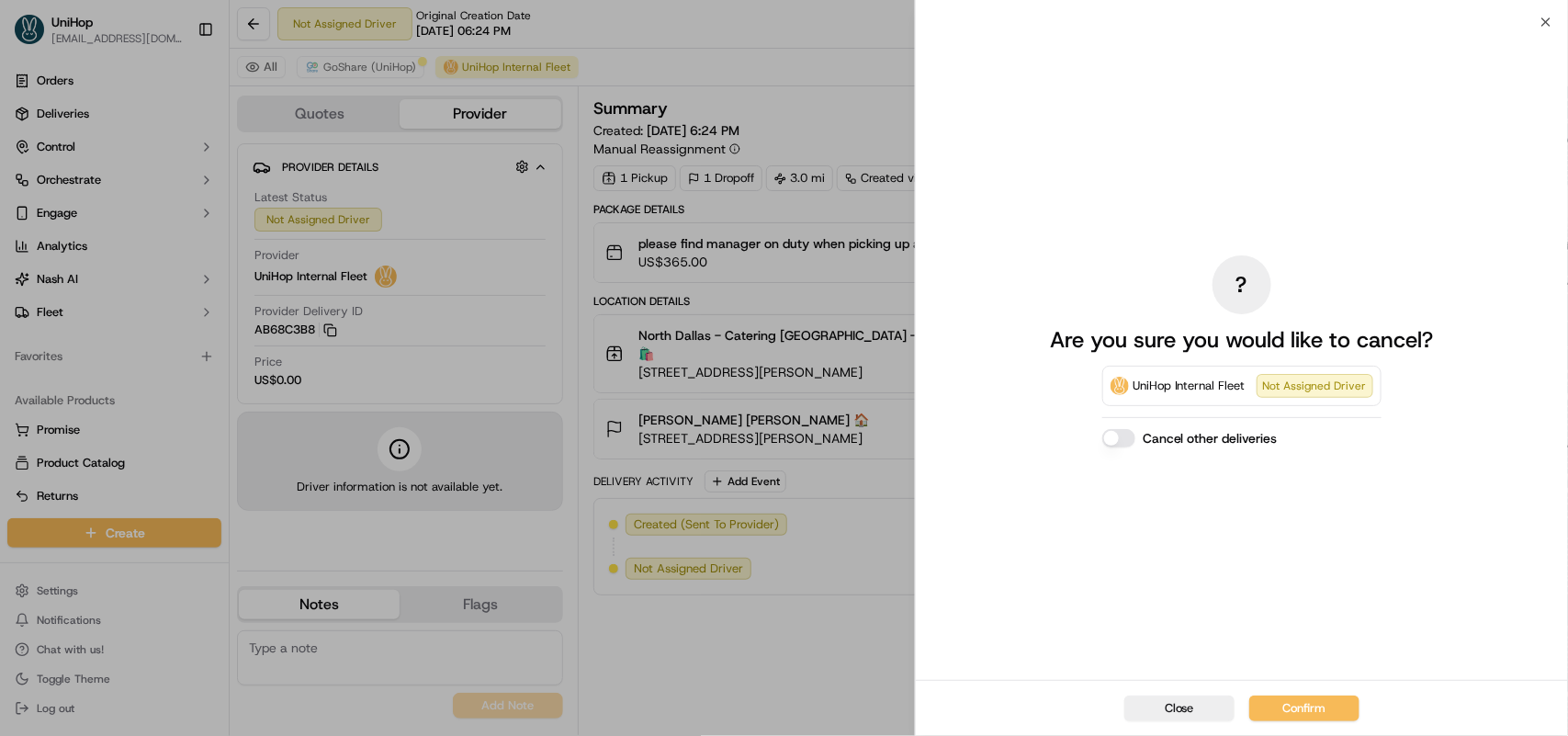
click at [1310, 700] on button "Confirm" at bounding box center [1304, 709] width 110 height 25
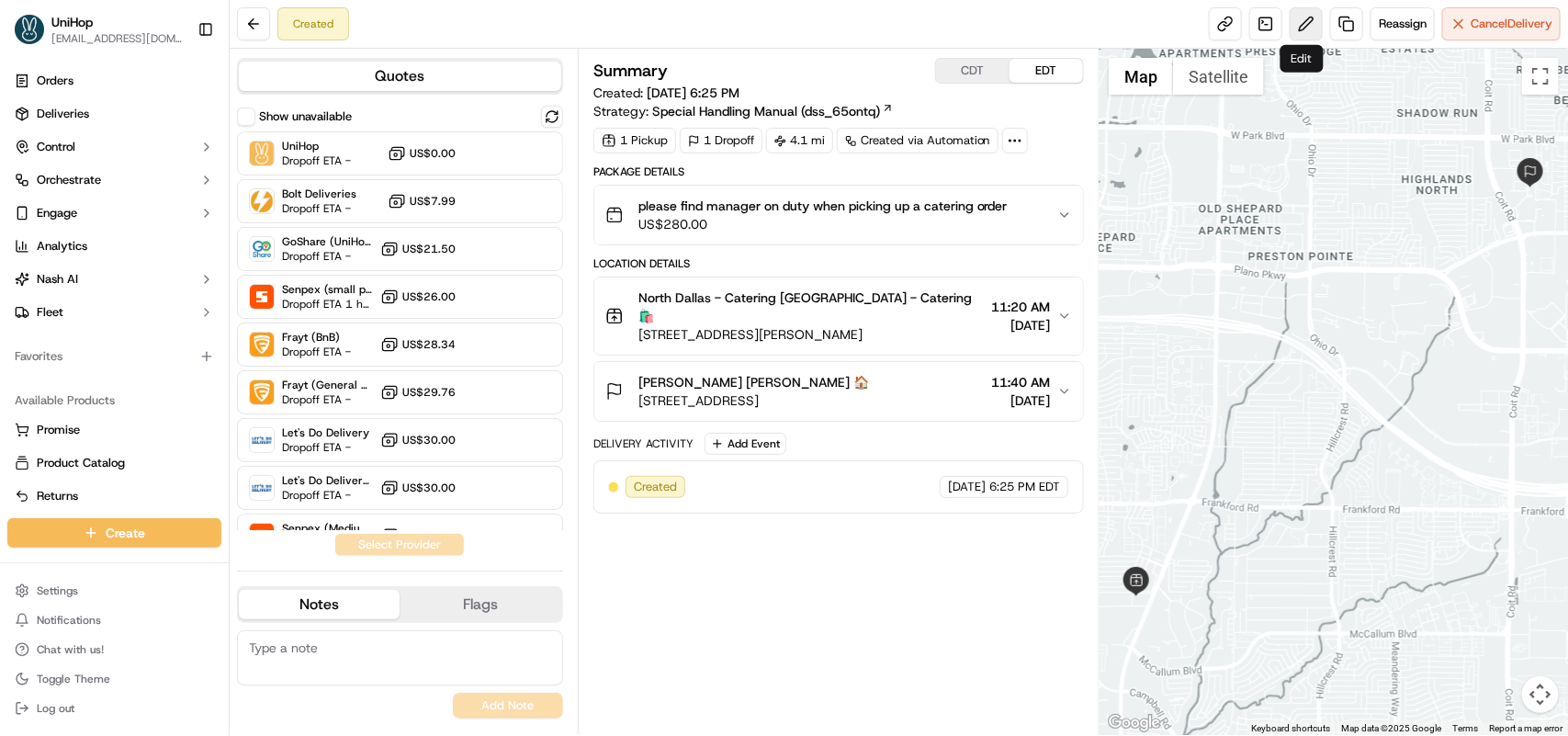
click at [1297, 15] on button at bounding box center [1306, 24] width 33 height 33
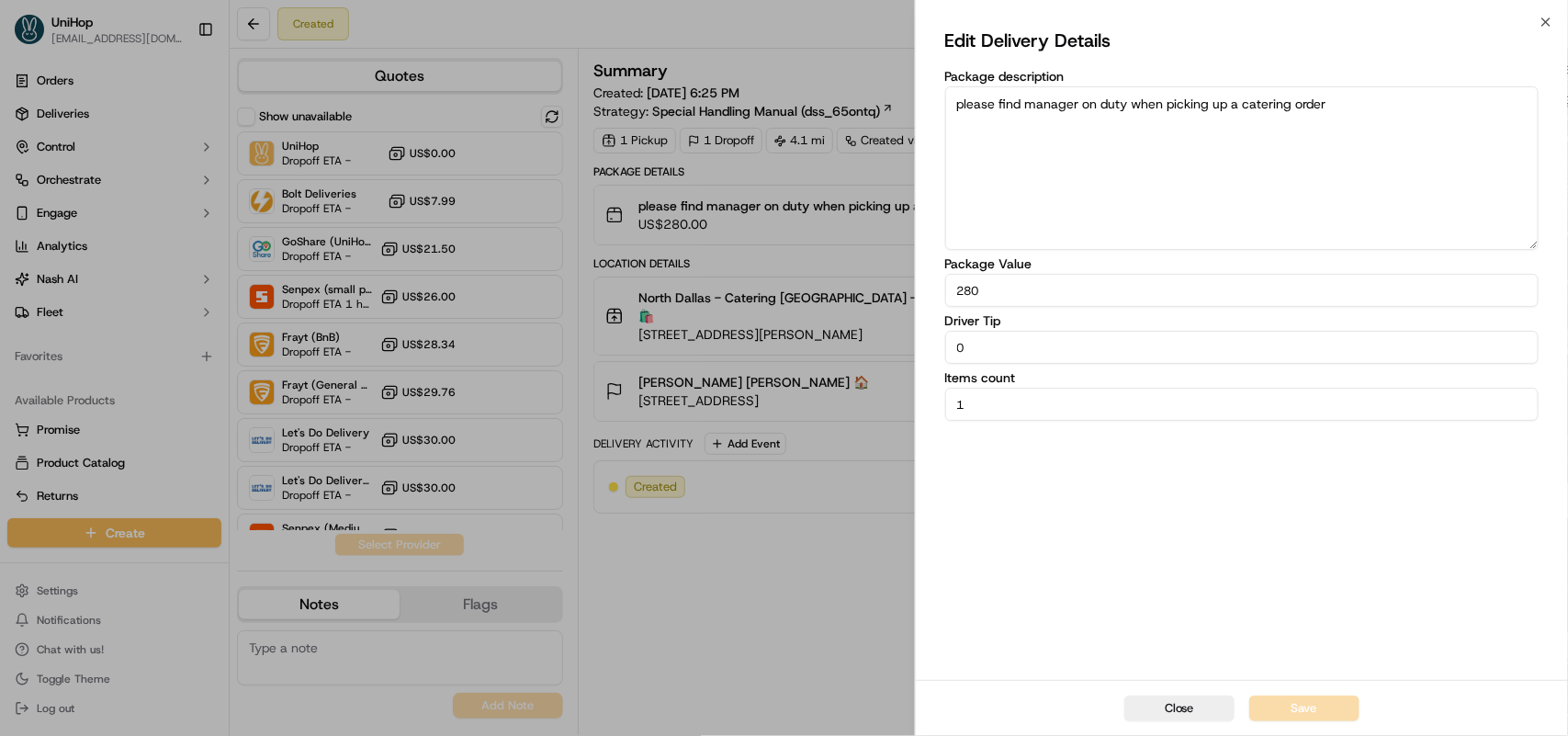
drag, startPoint x: 979, startPoint y: 350, endPoint x: 929, endPoint y: 358, distance: 50.6
click at [930, 358] on div "Edit Delivery Details Package description please find manager on duty when pick…" at bounding box center [1242, 351] width 652 height 658
type input "5"
click at [1309, 714] on button "Save" at bounding box center [1304, 709] width 110 height 25
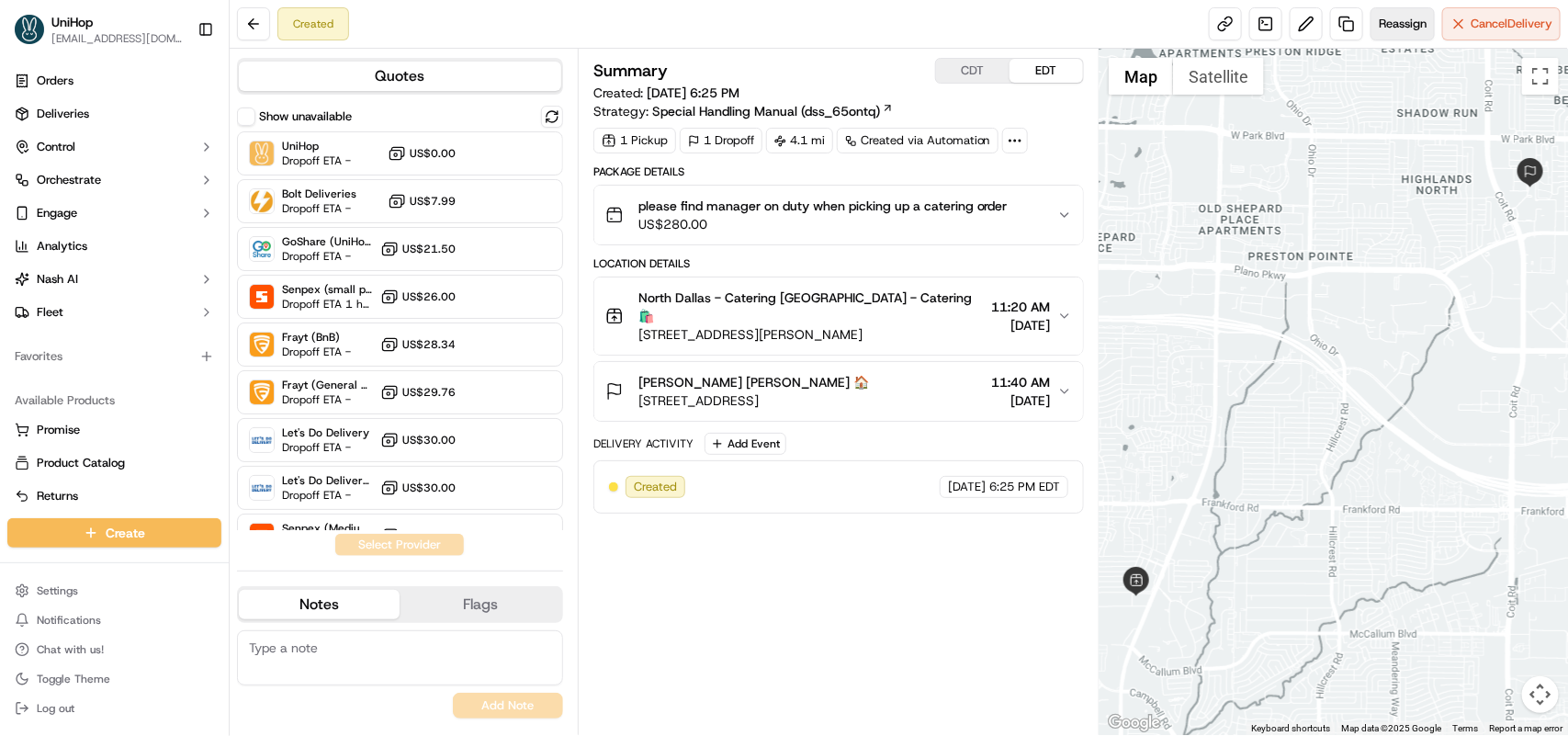
click at [1392, 27] on span "Reassign" at bounding box center [1403, 23] width 48 height 17
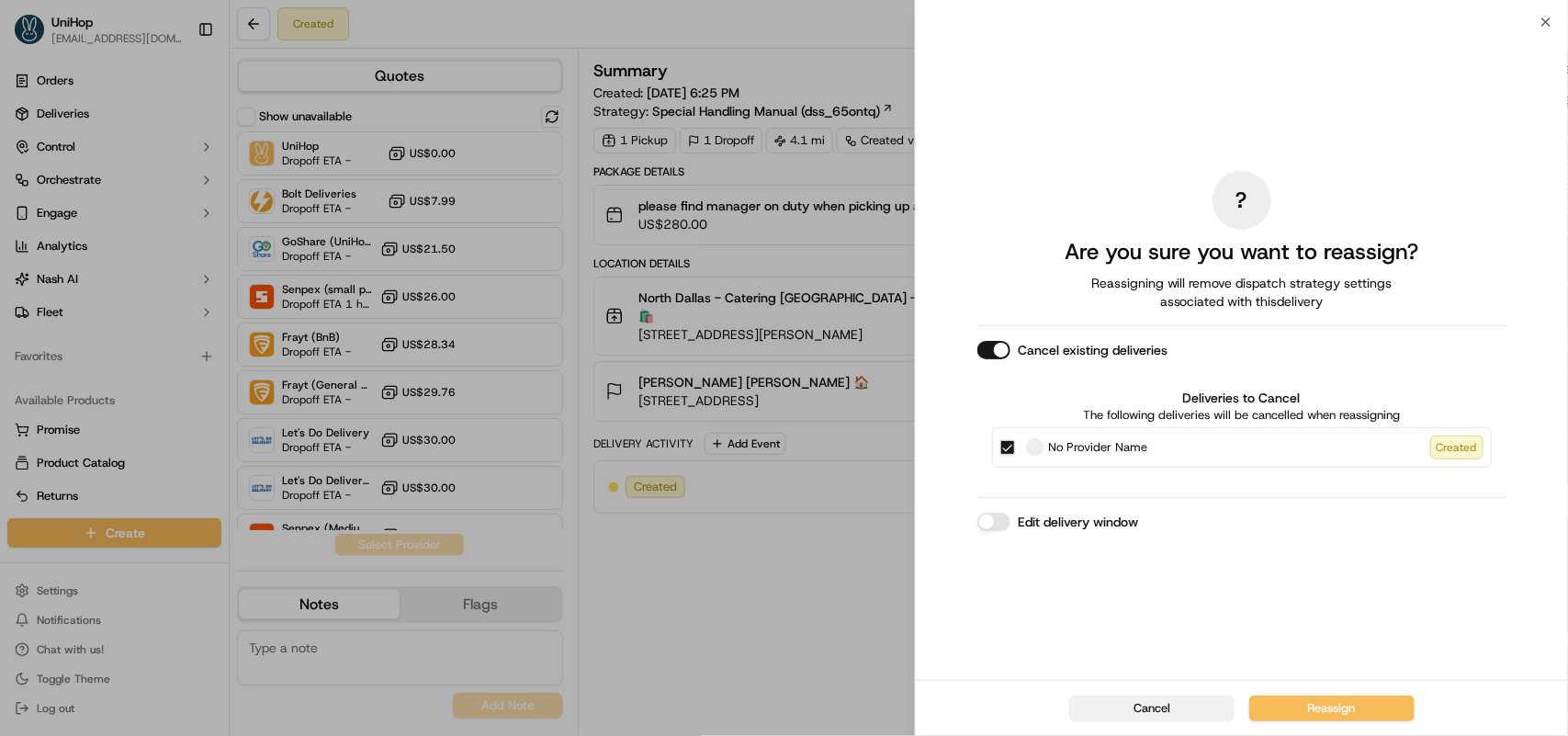
click at [1145, 715] on button "Cancel" at bounding box center [1152, 709] width 165 height 25
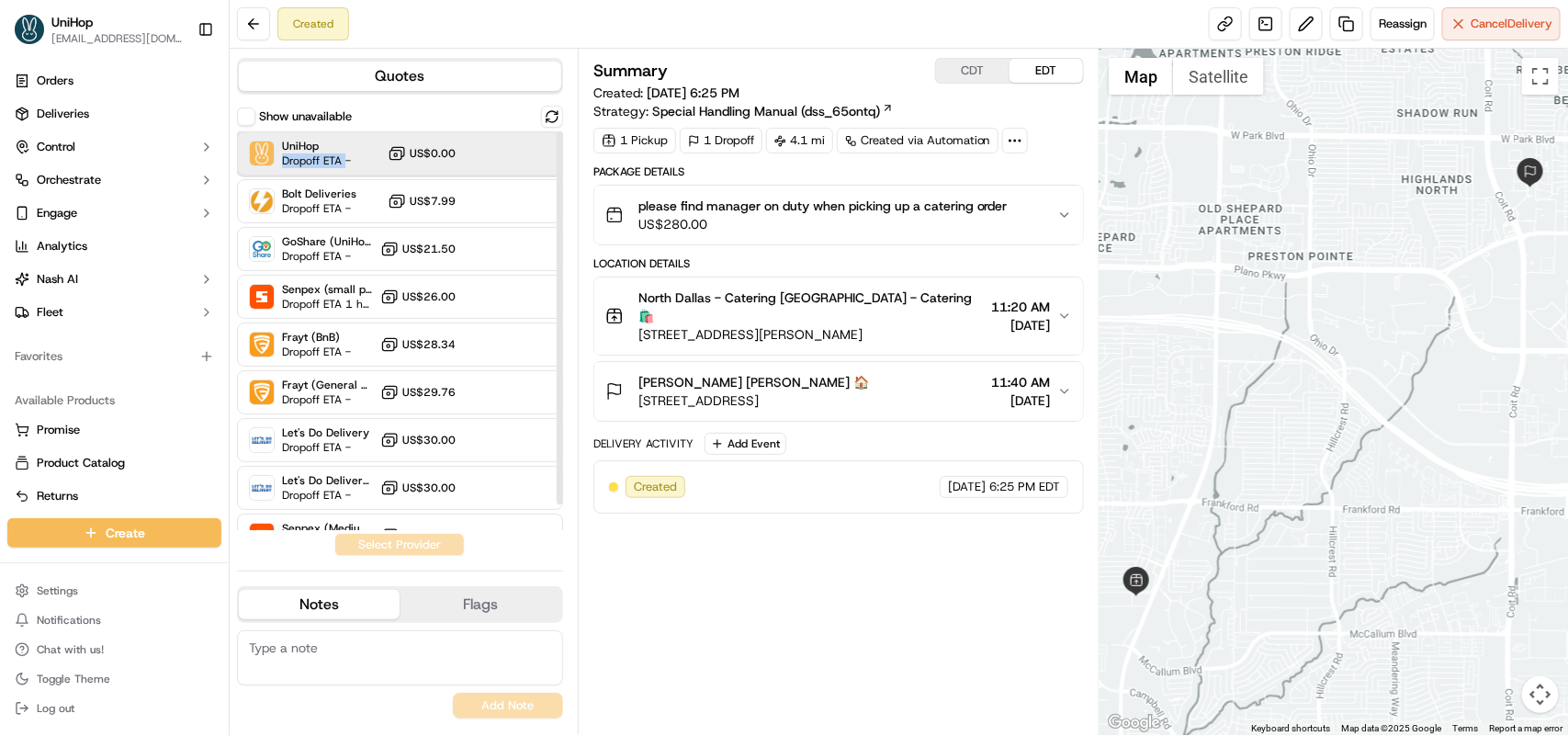
click at [346, 153] on div "UniHop Dropoff ETA -" at bounding box center [316, 154] width 69 height 29
click at [383, 543] on button "Assign Provider" at bounding box center [400, 544] width 130 height 22
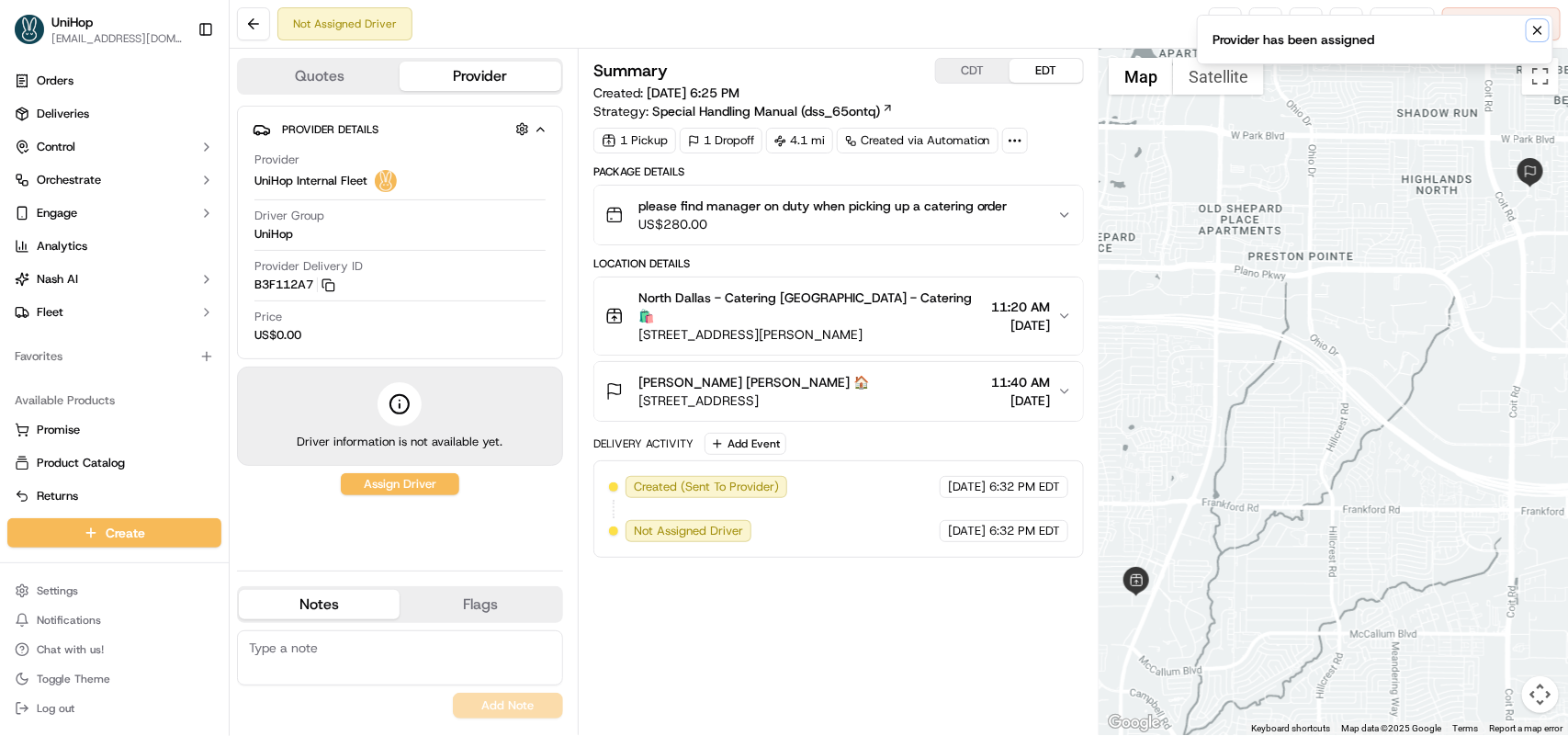
click at [1532, 28] on icon "Notifications (F8)" at bounding box center [1538, 30] width 15 height 15
click at [1397, 29] on span "Reassign" at bounding box center [1403, 23] width 48 height 17
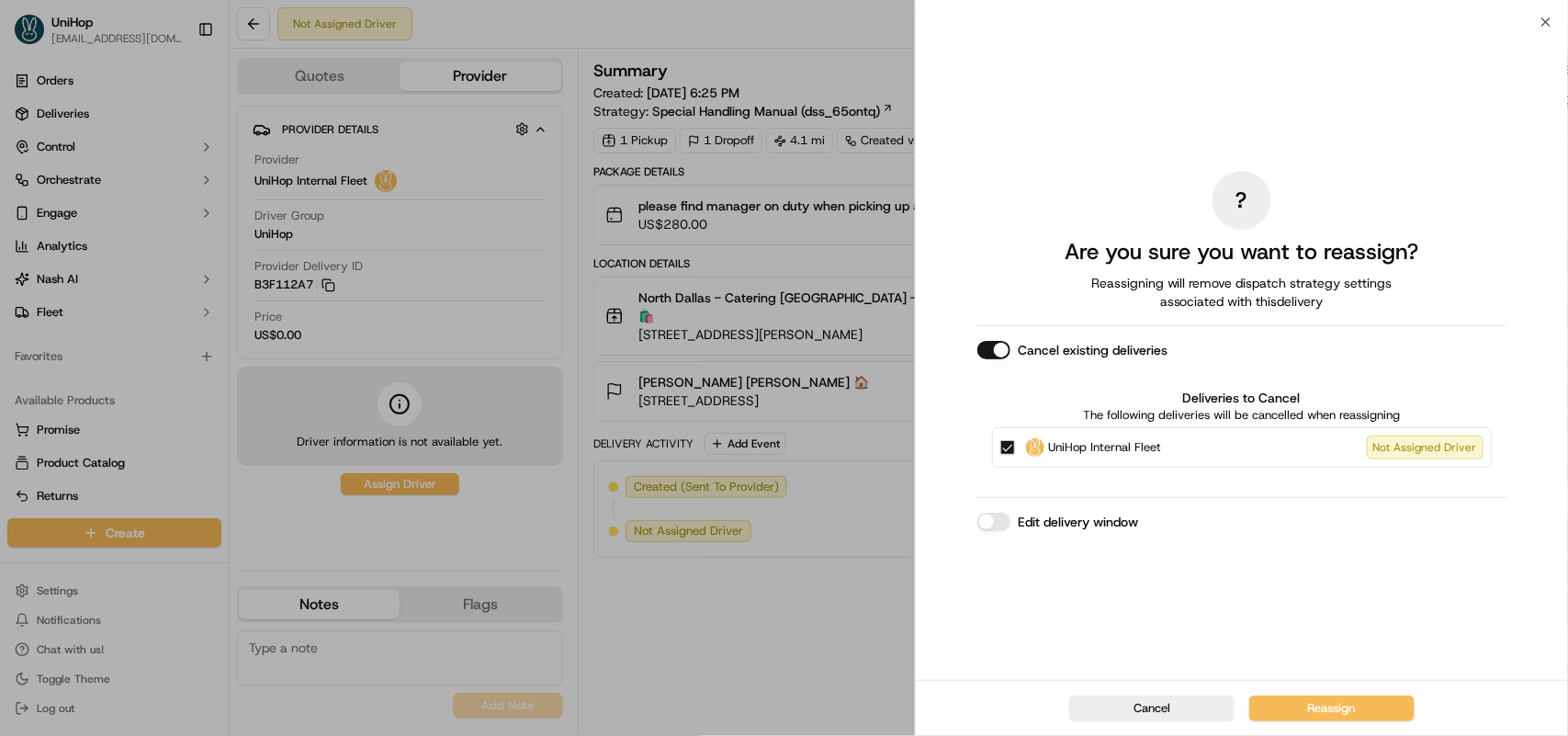
click at [997, 348] on button "Cancel existing deliveries" at bounding box center [994, 350] width 33 height 18
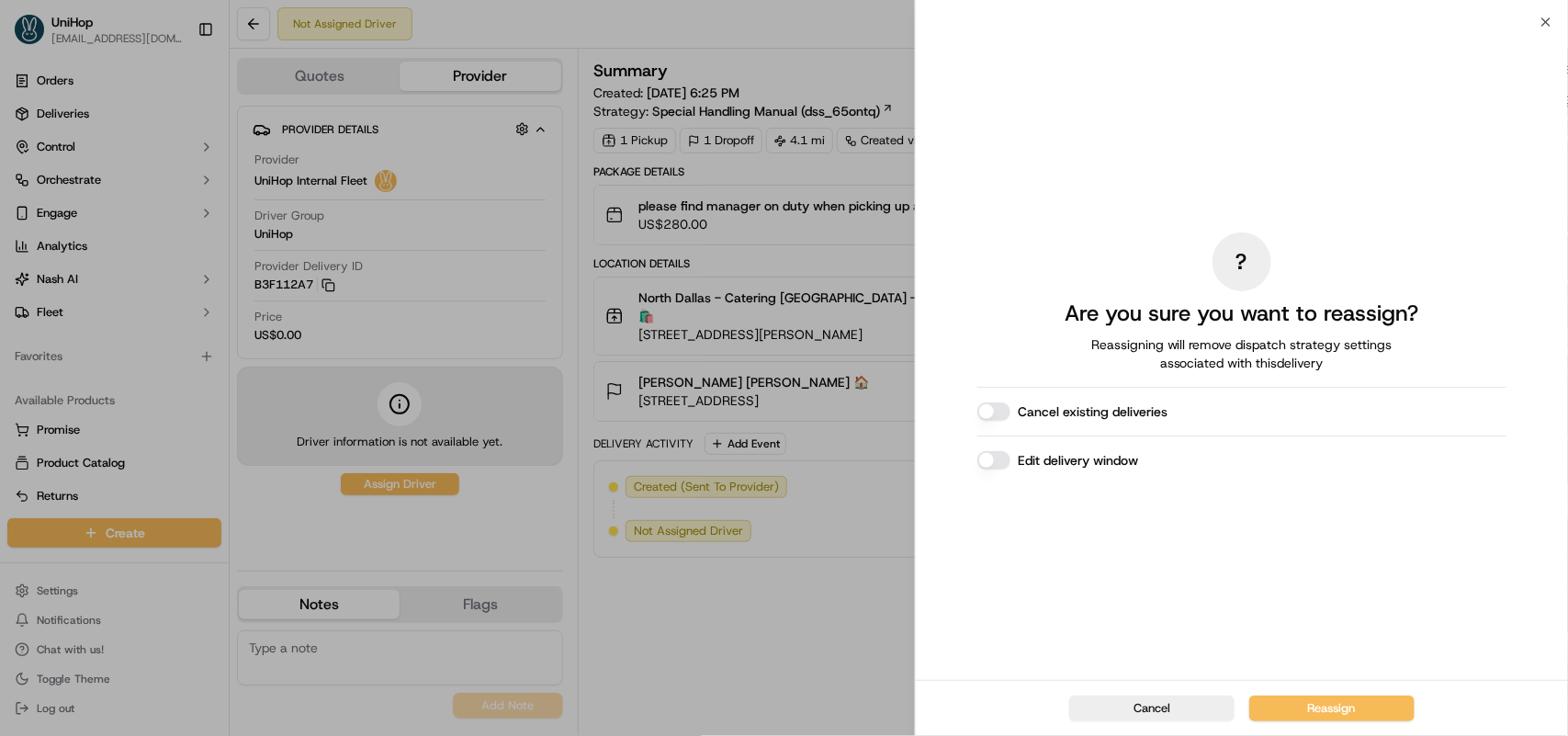
click at [1316, 704] on button "Reassign" at bounding box center [1332, 709] width 165 height 25
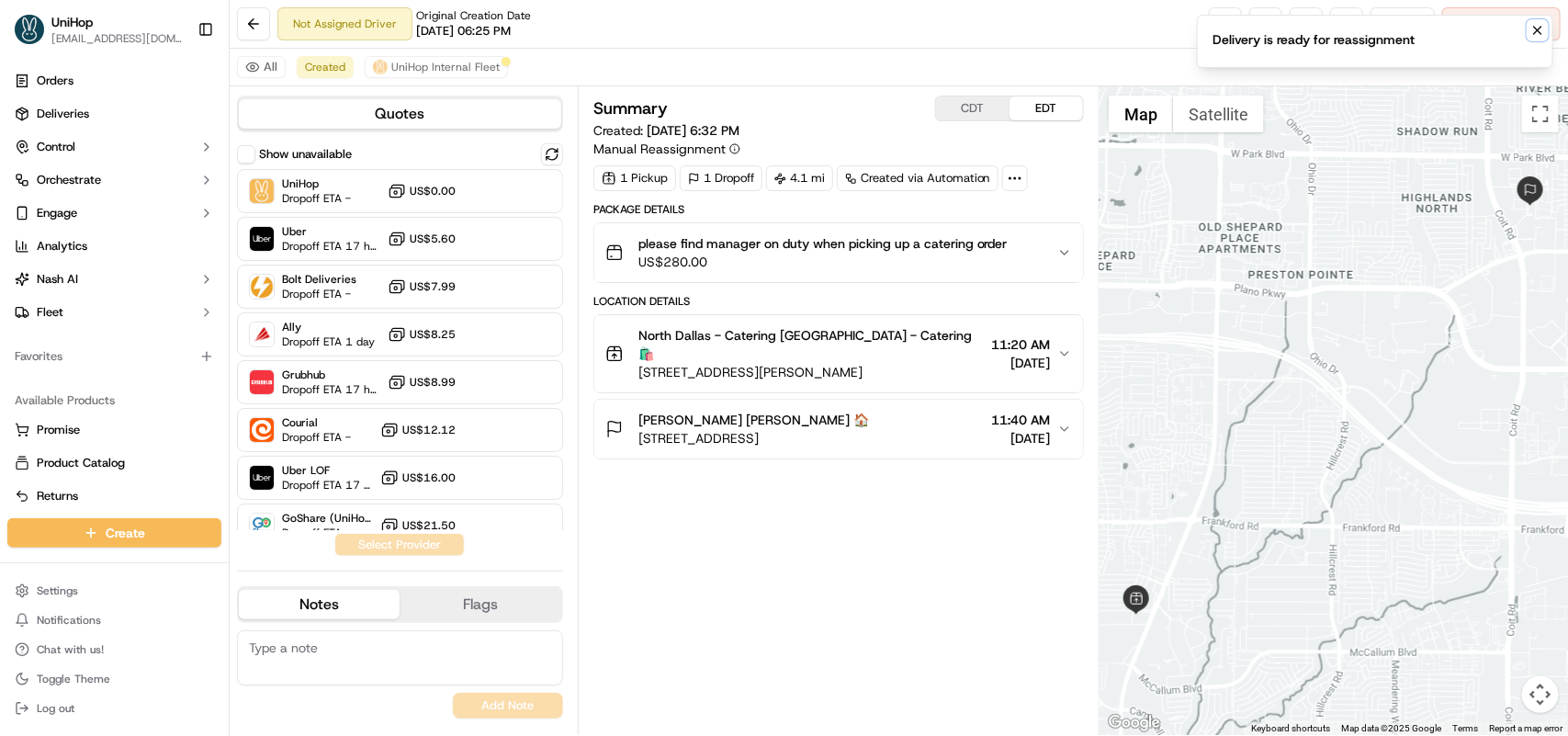
click at [1545, 30] on icon "Notifications (F8)" at bounding box center [1538, 30] width 15 height 15
click at [1531, 28] on icon "Notifications (F8)" at bounding box center [1538, 30] width 15 height 15
click at [1302, 35] on button at bounding box center [1306, 24] width 33 height 33
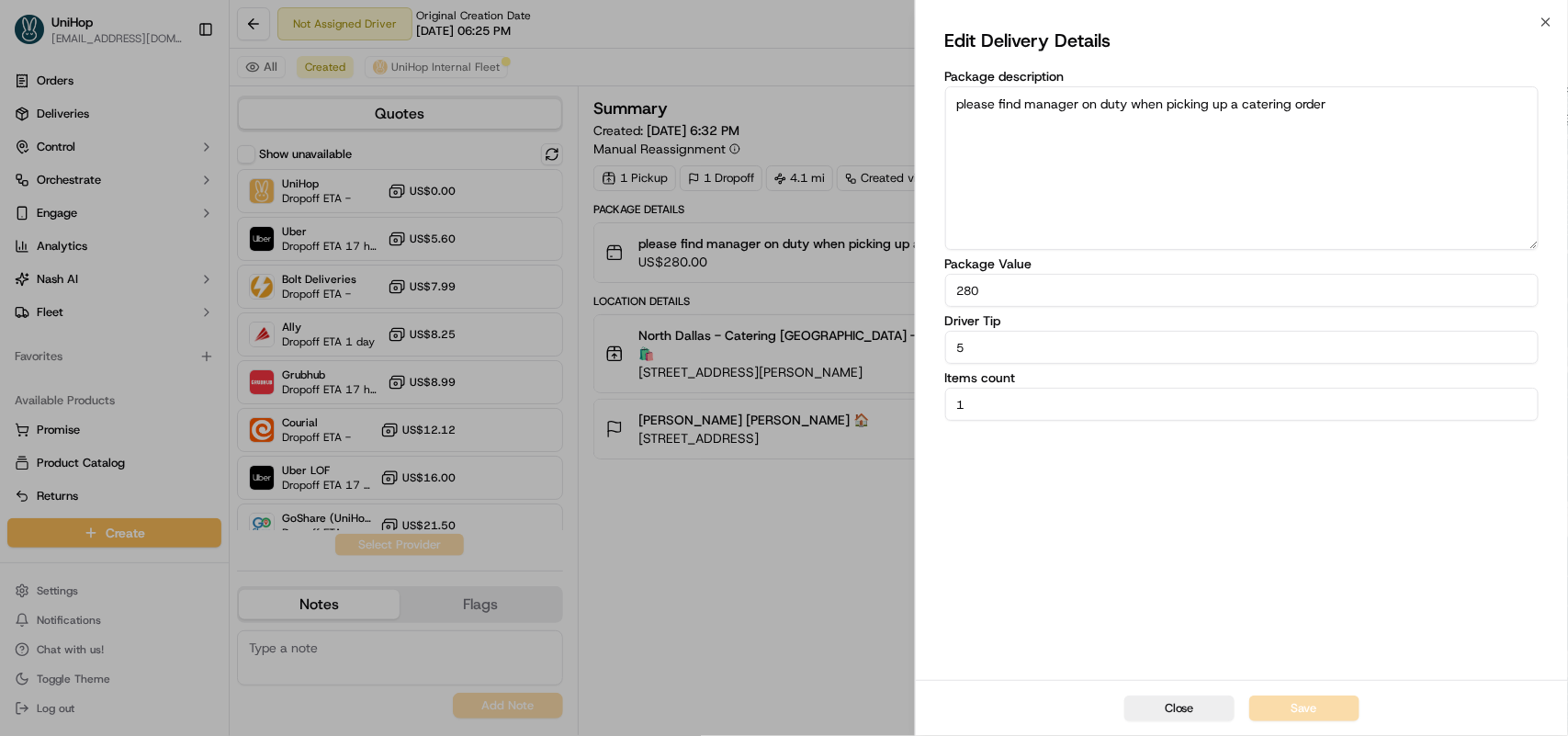
drag, startPoint x: 994, startPoint y: 348, endPoint x: 903, endPoint y: 359, distance: 91.7
click at [910, 359] on body "UniHop dispatch+e@unihop.app Toggle Sidebar Orders Deliveries Control Orchestra…" at bounding box center [784, 368] width 1568 height 736
type input "15"
click at [1296, 710] on button "Save" at bounding box center [1304, 709] width 110 height 25
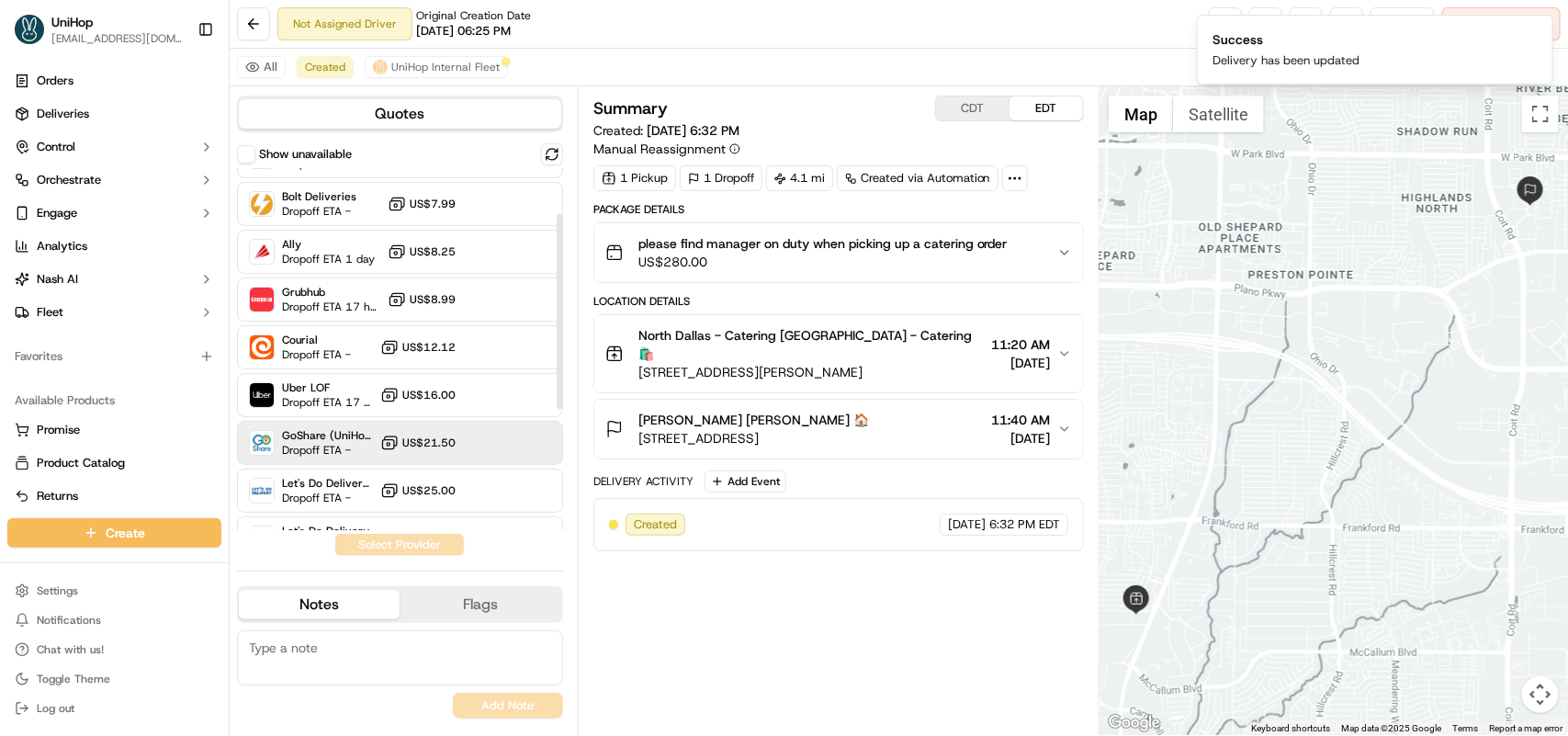
scroll to position [115, 0]
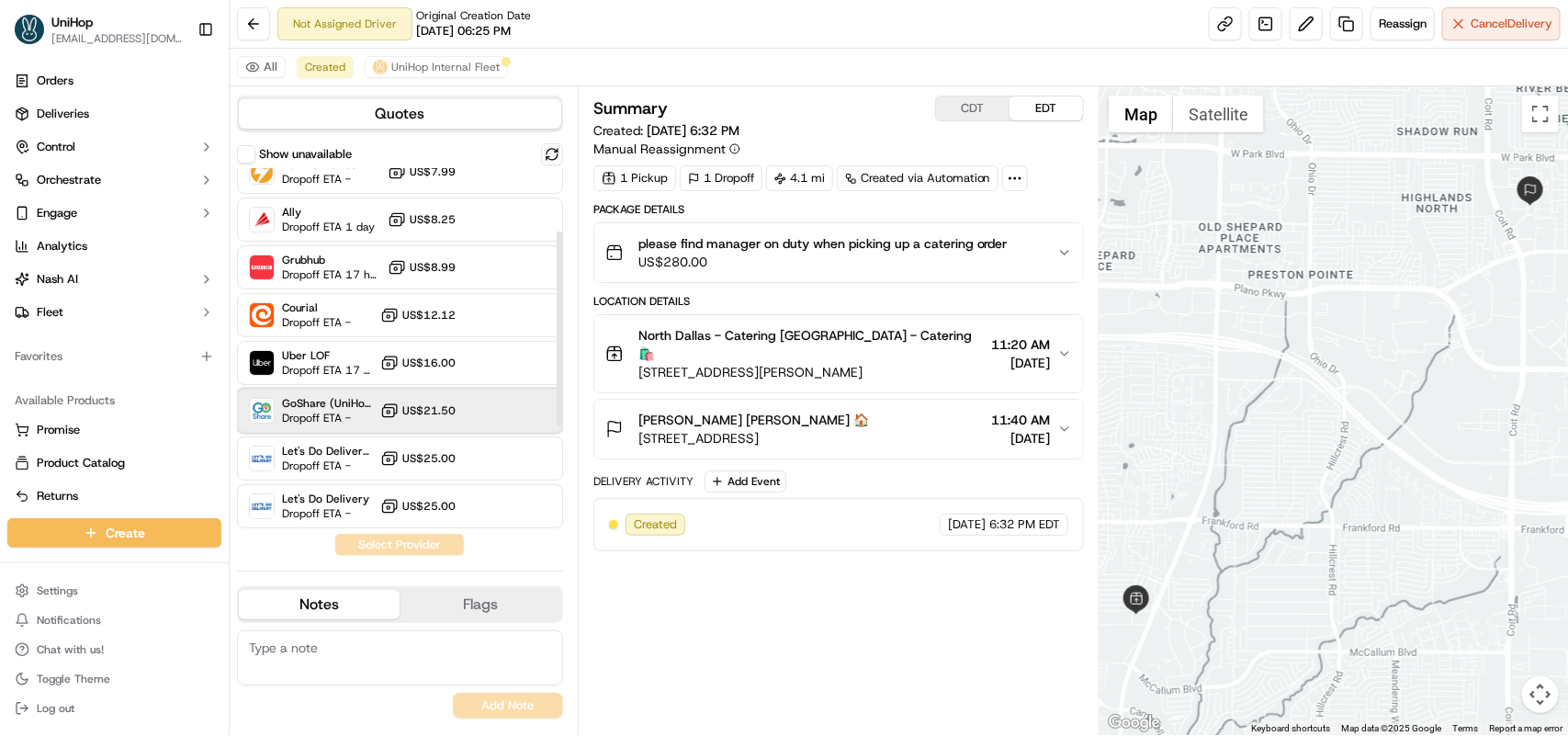
click at [342, 415] on span "Dropoff ETA -" at bounding box center [327, 418] width 91 height 15
click at [383, 545] on button "Assign Provider" at bounding box center [400, 544] width 130 height 22
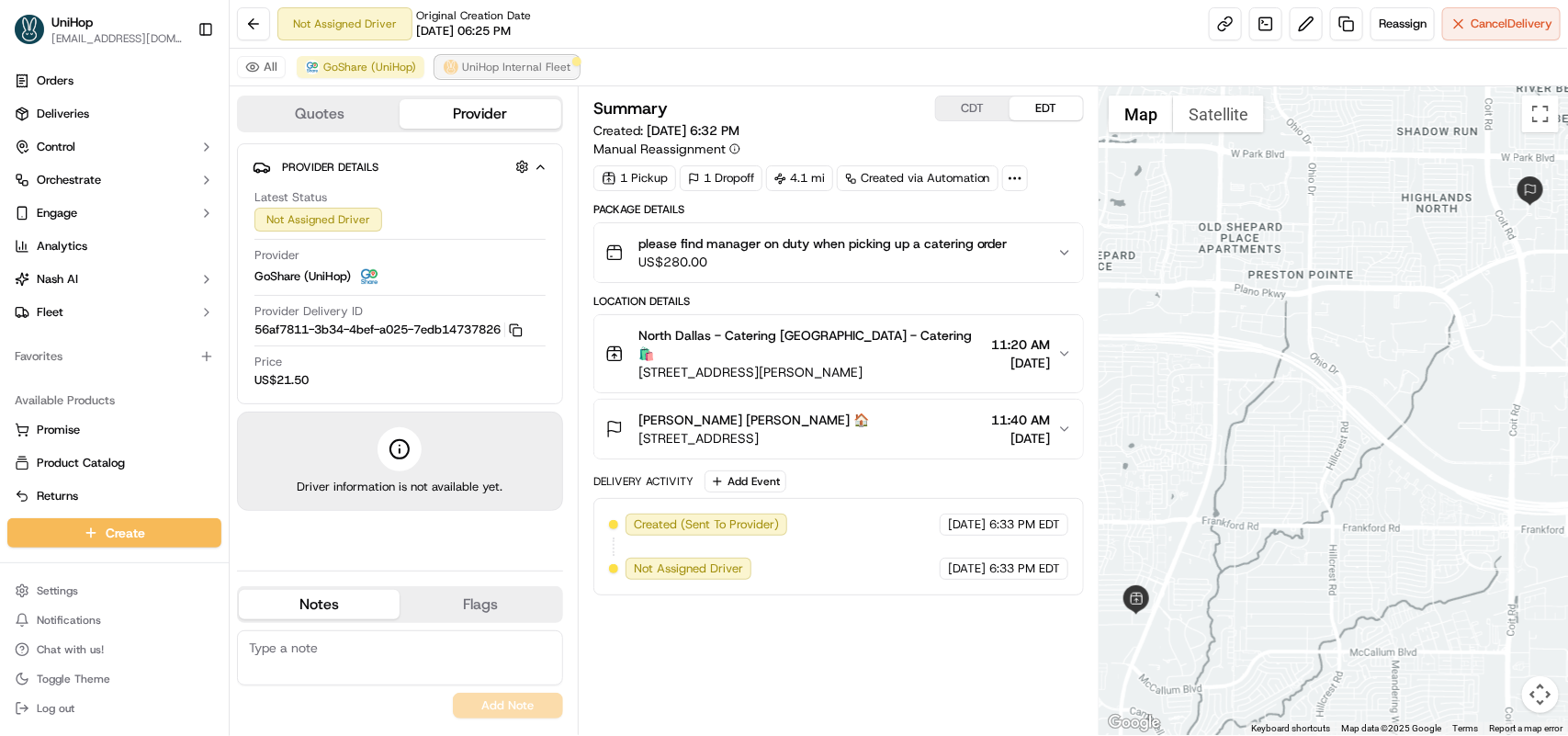
click at [462, 71] on span "UniHop Internal Fleet" at bounding box center [516, 66] width 108 height 15
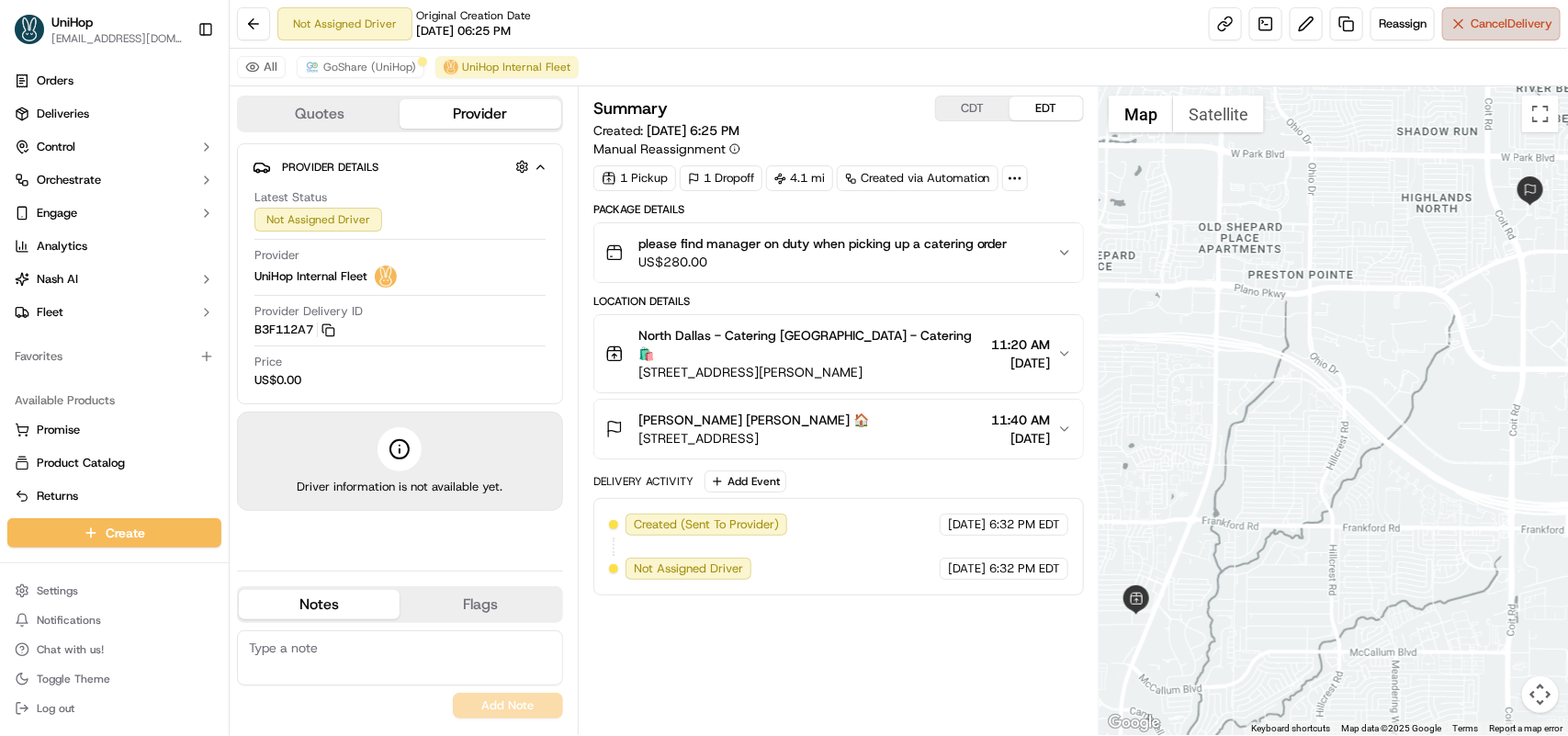
click at [1461, 19] on button "Cancel Delivery" at bounding box center [1502, 24] width 119 height 33
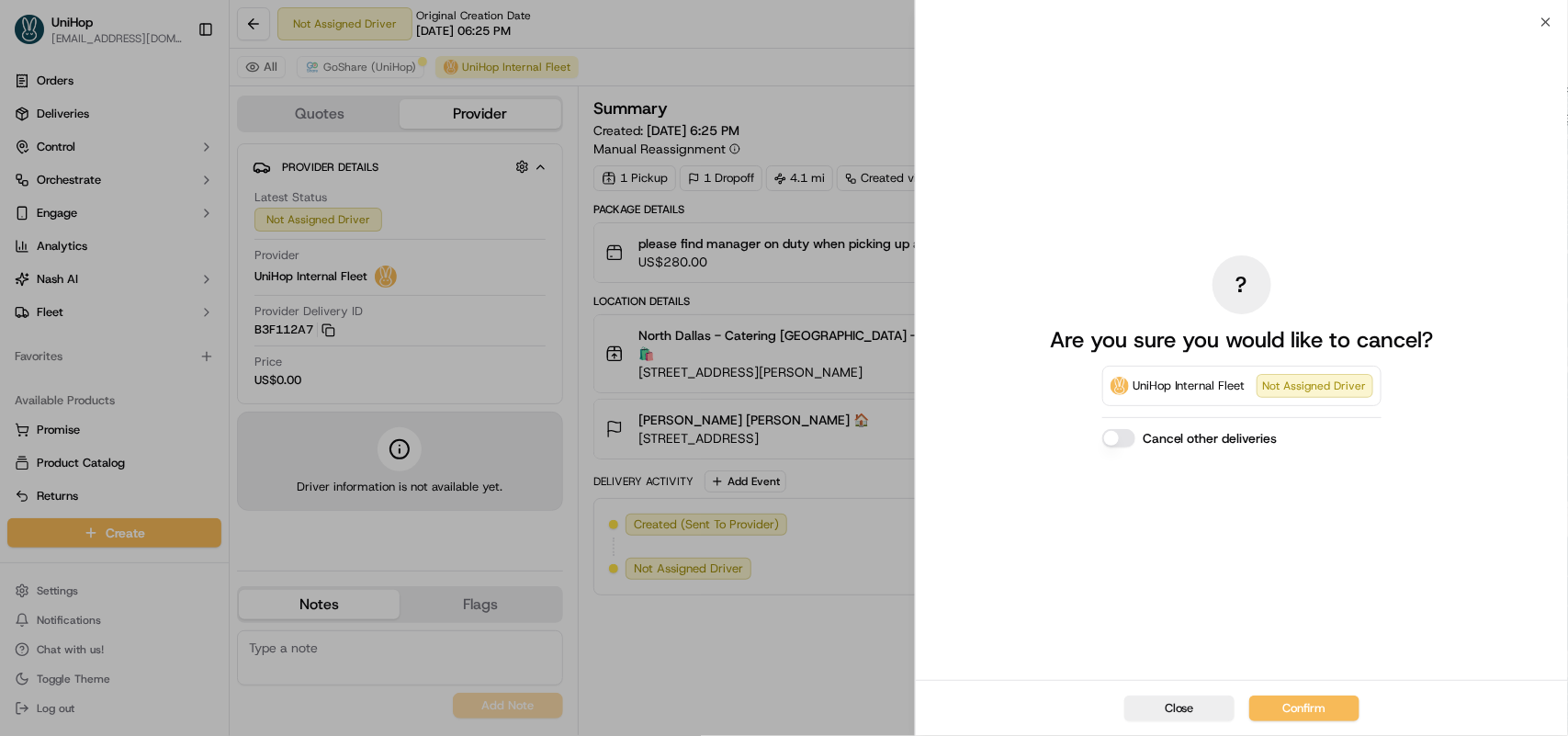
click at [1289, 705] on button "Confirm" at bounding box center [1304, 709] width 110 height 25
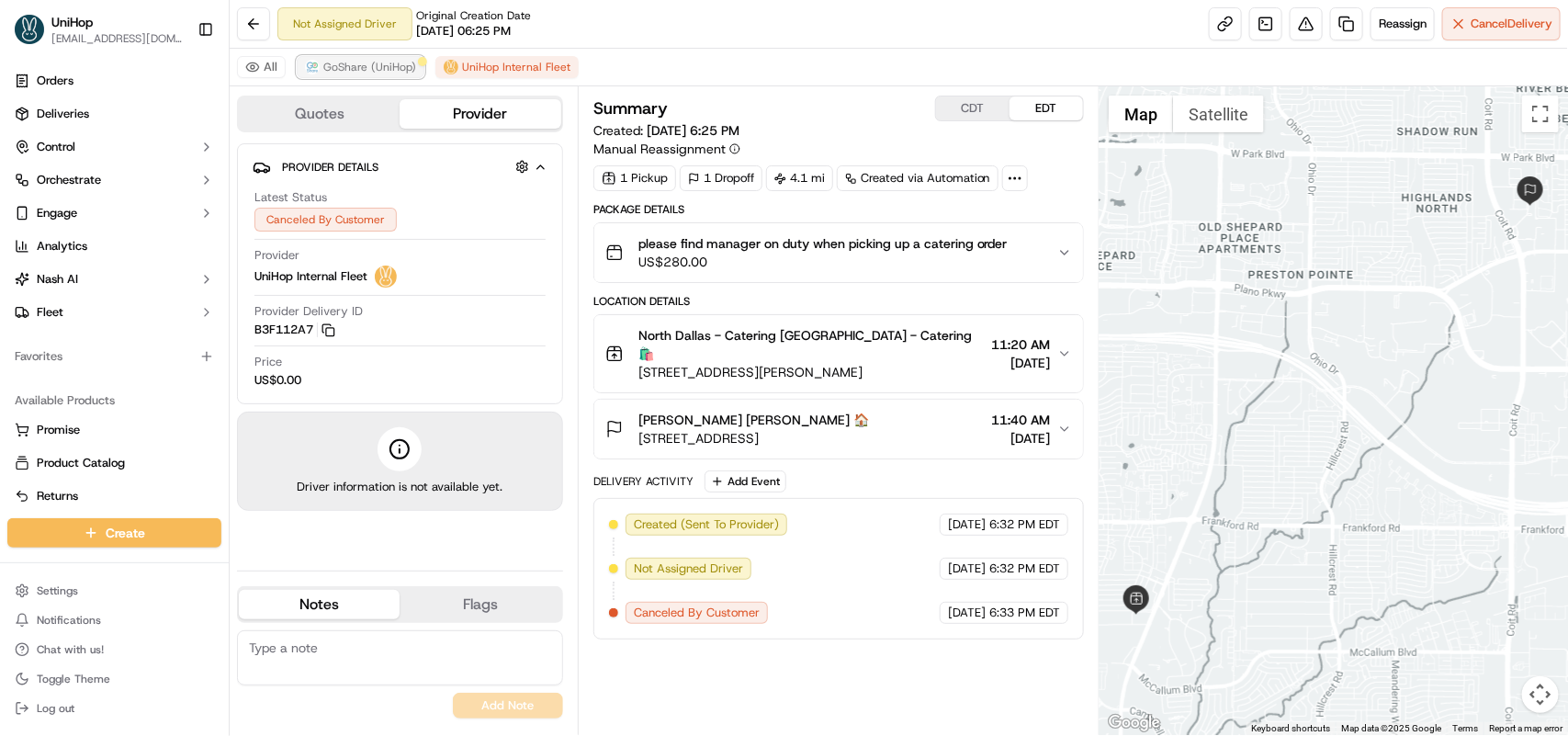
click at [352, 75] on button "GoShare (UniHop)" at bounding box center [360, 67] width 128 height 22
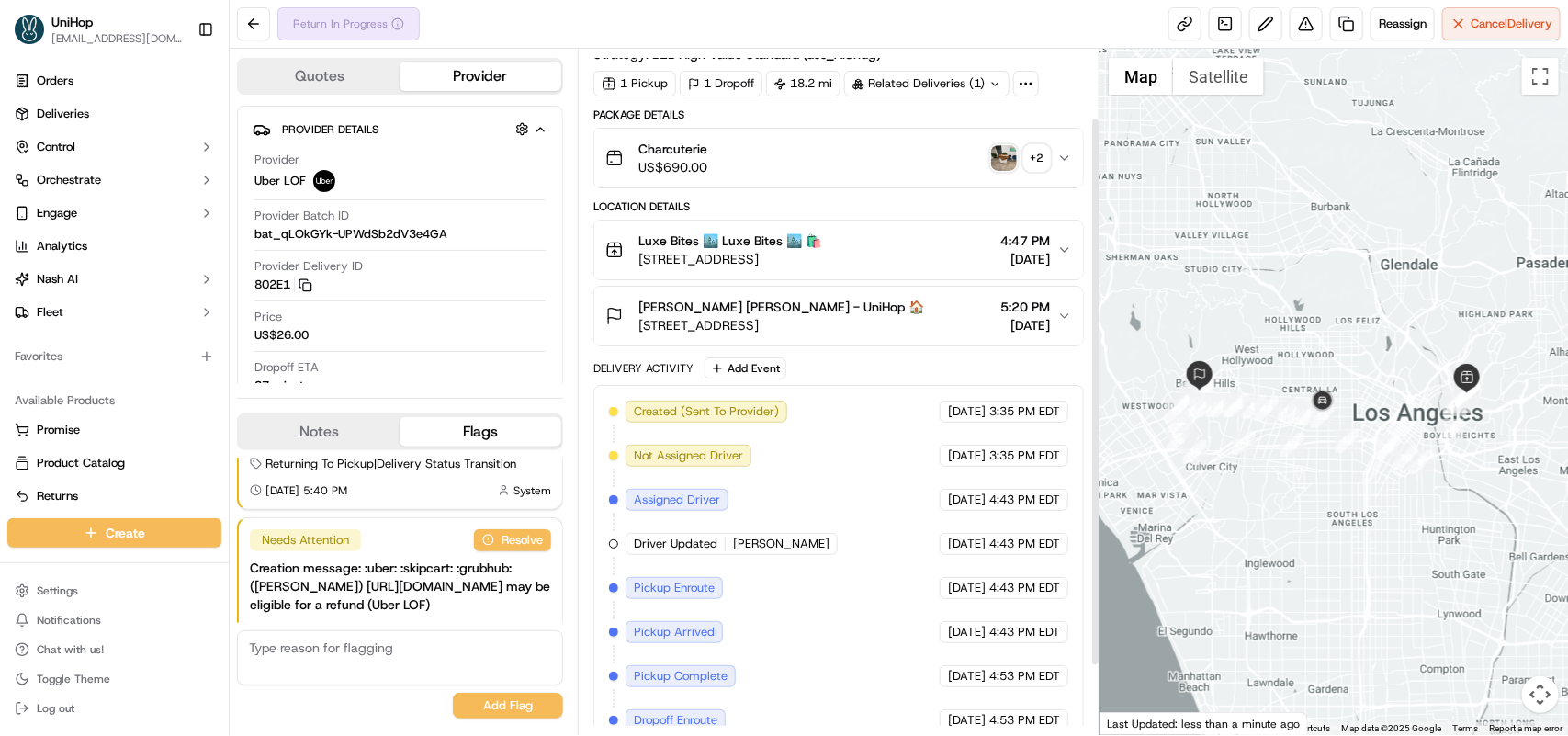
scroll to position [172, 0]
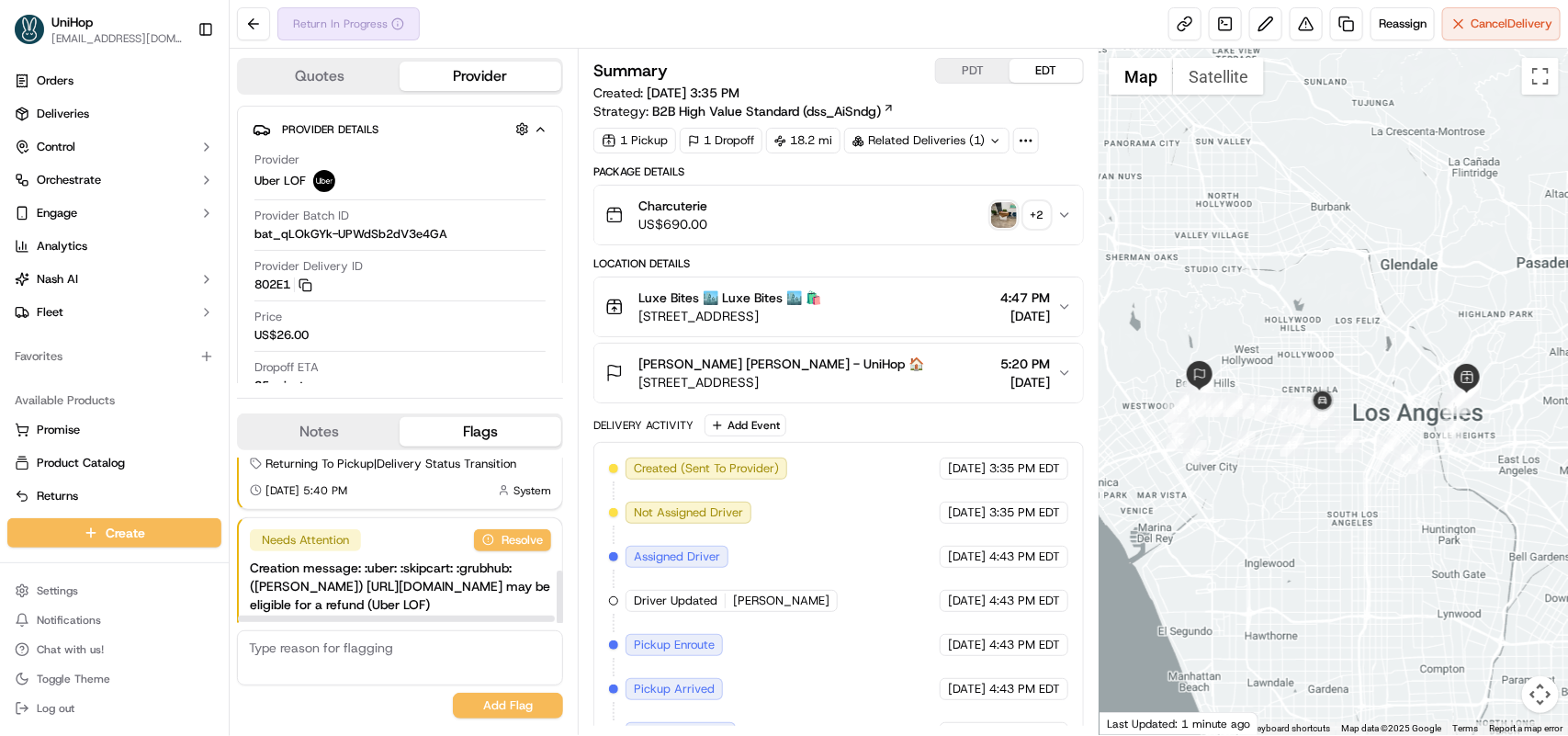
click at [332, 438] on button "Notes" at bounding box center [318, 432] width 161 height 29
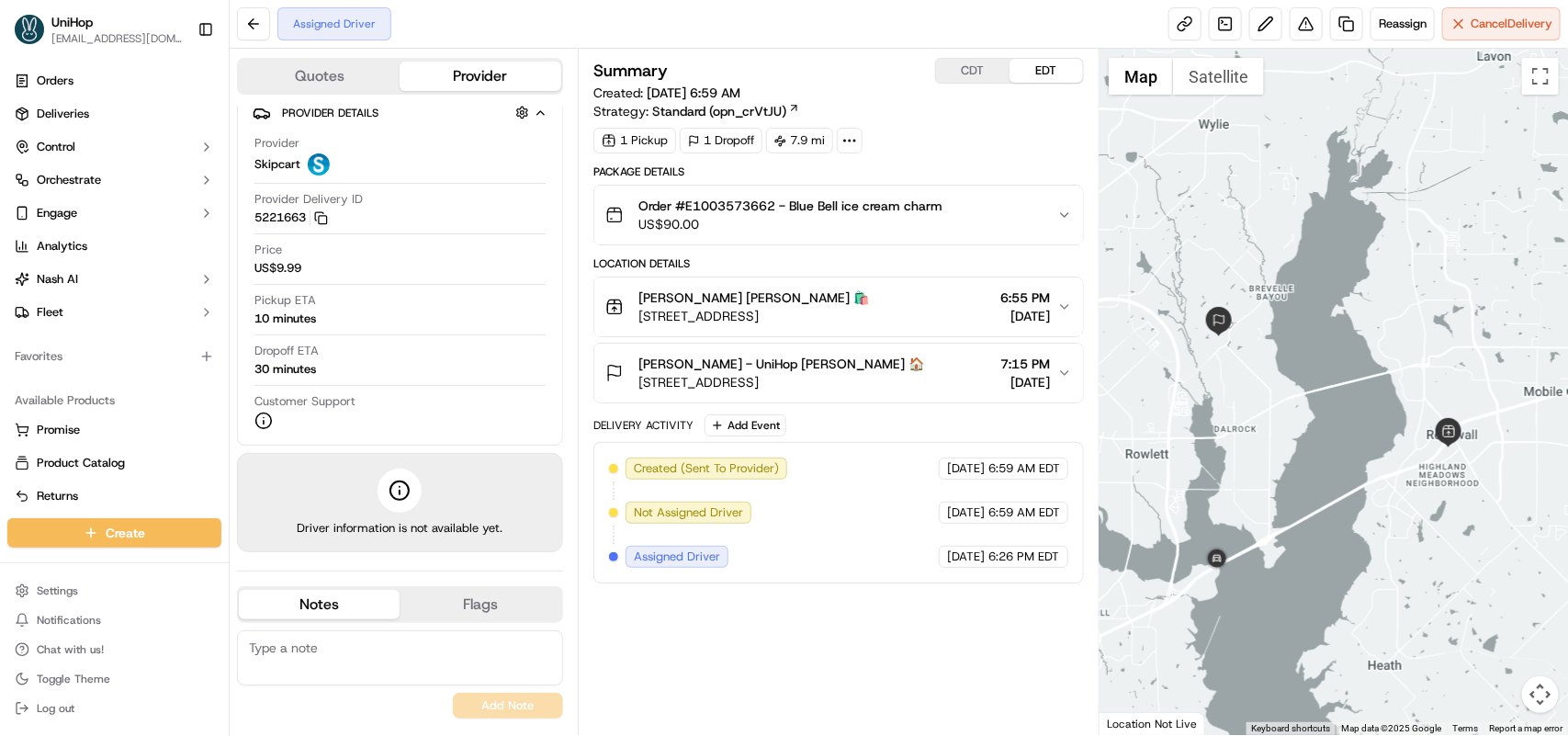
click at [961, 75] on button "CDT" at bounding box center [973, 70] width 74 height 24
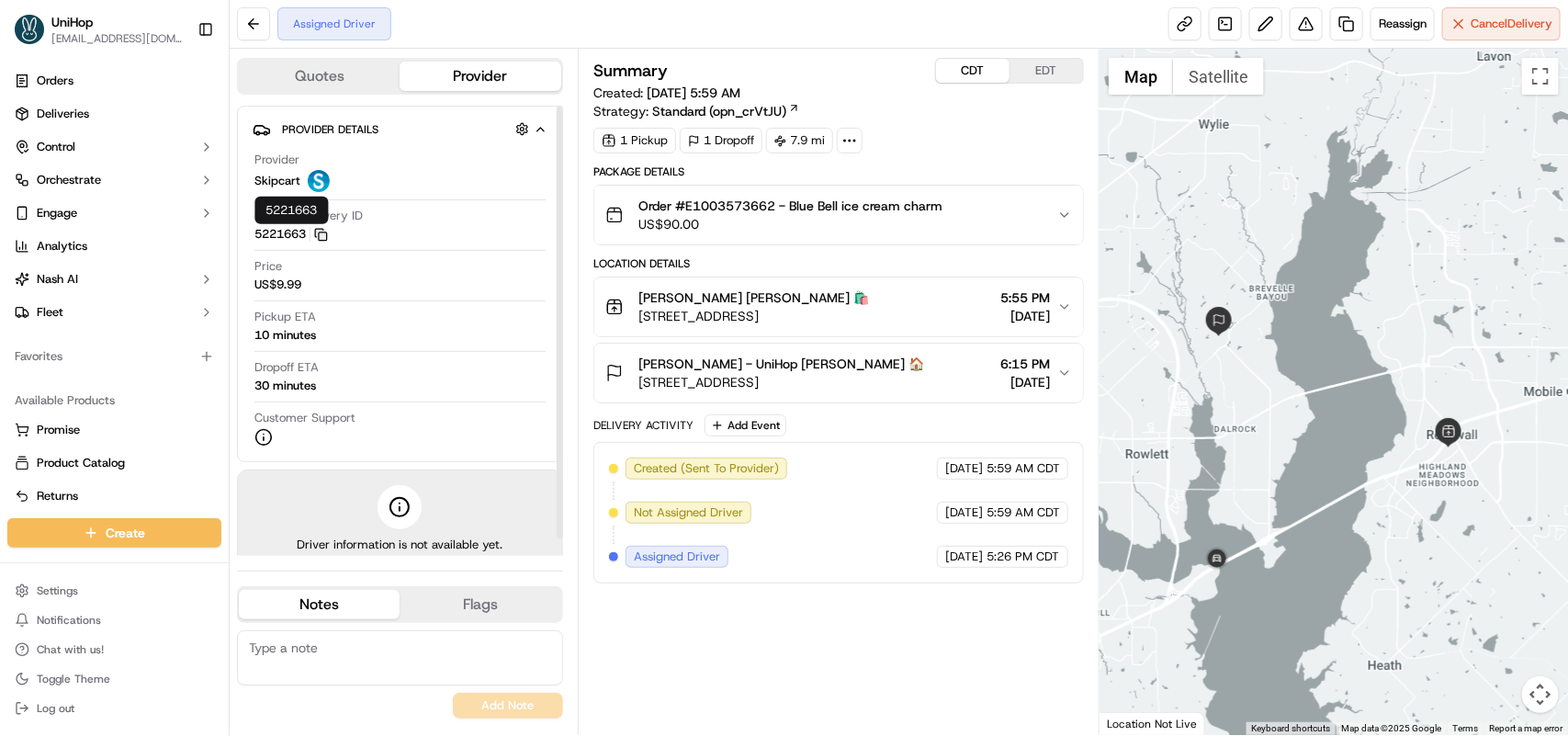
click at [327, 239] on icon "button" at bounding box center [321, 235] width 14 height 14
click at [326, 231] on icon "button" at bounding box center [321, 235] width 14 height 14
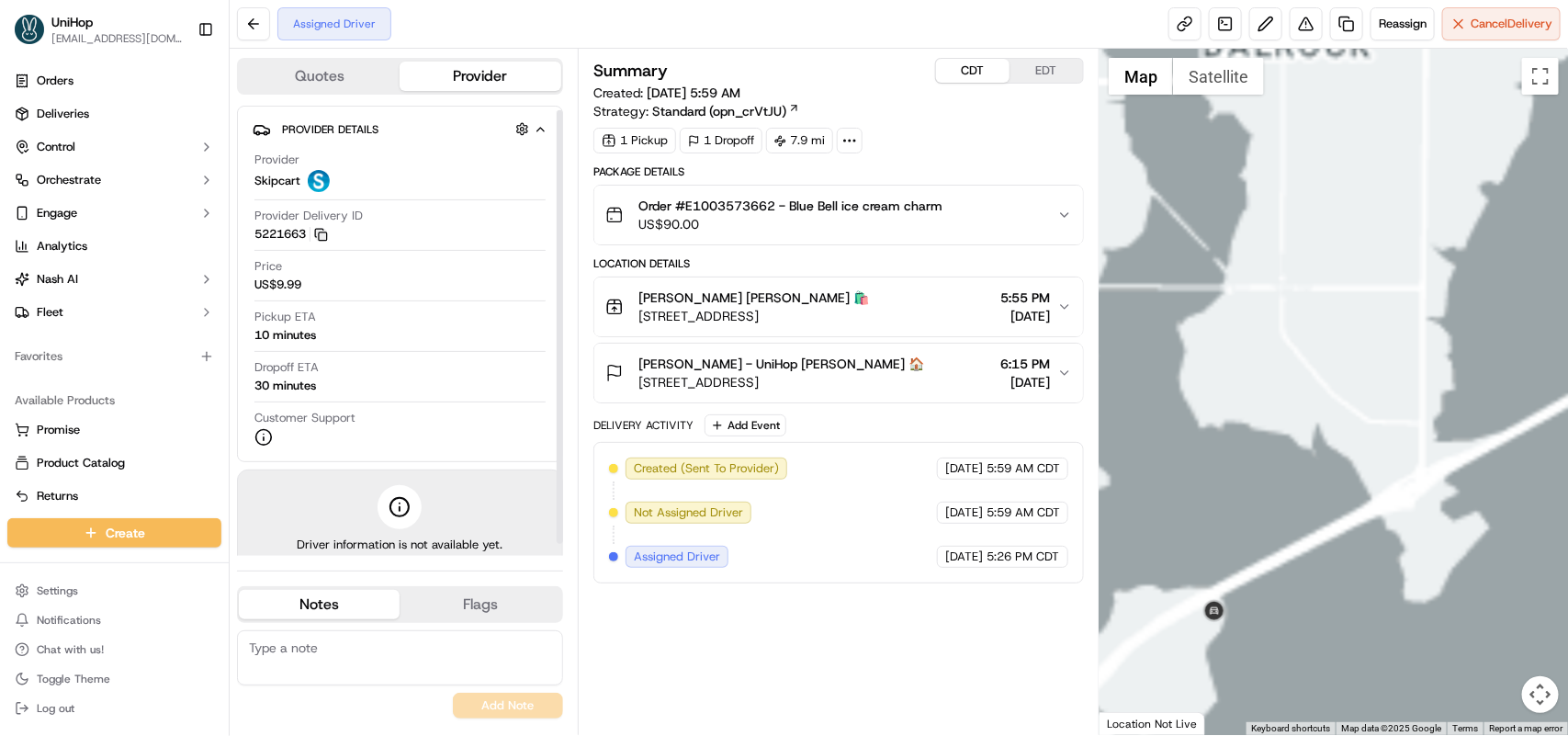
scroll to position [17, 0]
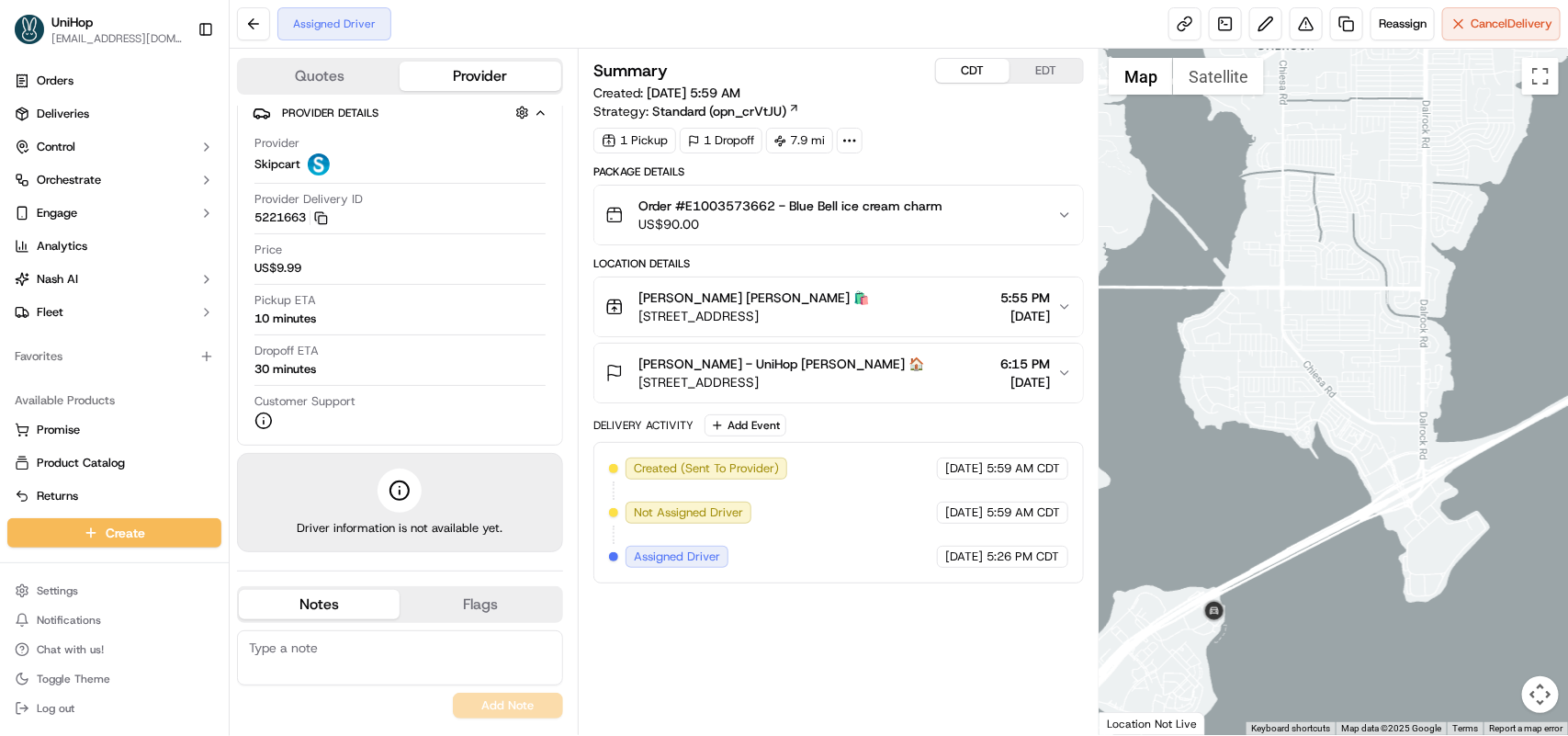
drag, startPoint x: 686, startPoint y: 318, endPoint x: 842, endPoint y: 321, distance: 156.0
click at [842, 321] on span "[STREET_ADDRESS]" at bounding box center [753, 315] width 231 height 18
copy span "Interstate 30, [GEOGRAPHIC_DATA], [GEOGRAPHIC_DATA]"
drag, startPoint x: 677, startPoint y: 385, endPoint x: 792, endPoint y: 387, distance: 115.0
click at [790, 386] on span "[STREET_ADDRESS]" at bounding box center [782, 382] width 286 height 18
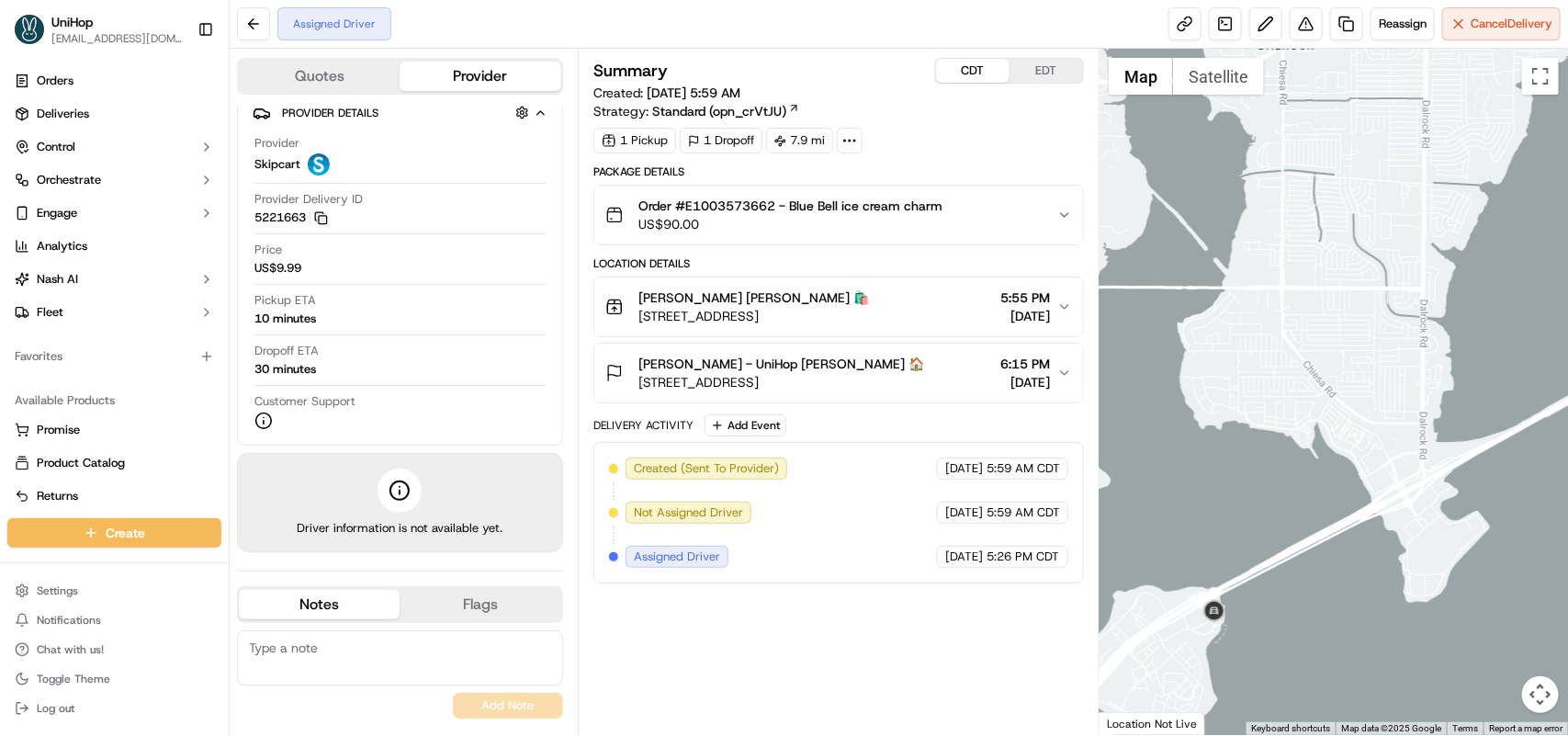
copy span "[GEOGRAPHIC_DATA], [GEOGRAPHIC_DATA]"
